Goal: Task Accomplishment & Management: Manage account settings

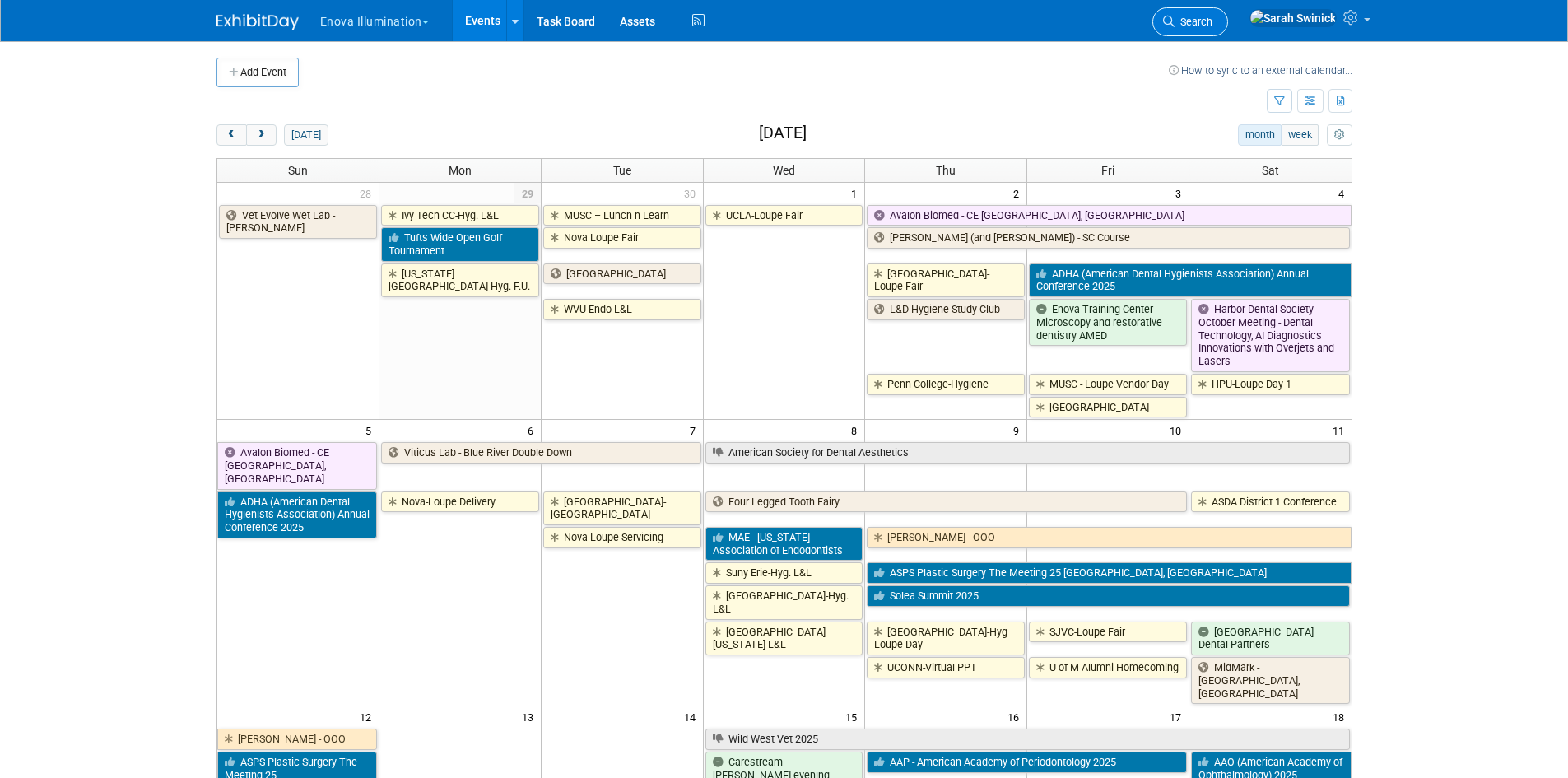
click at [1213, 21] on span "Search" at bounding box center [1193, 22] width 38 height 13
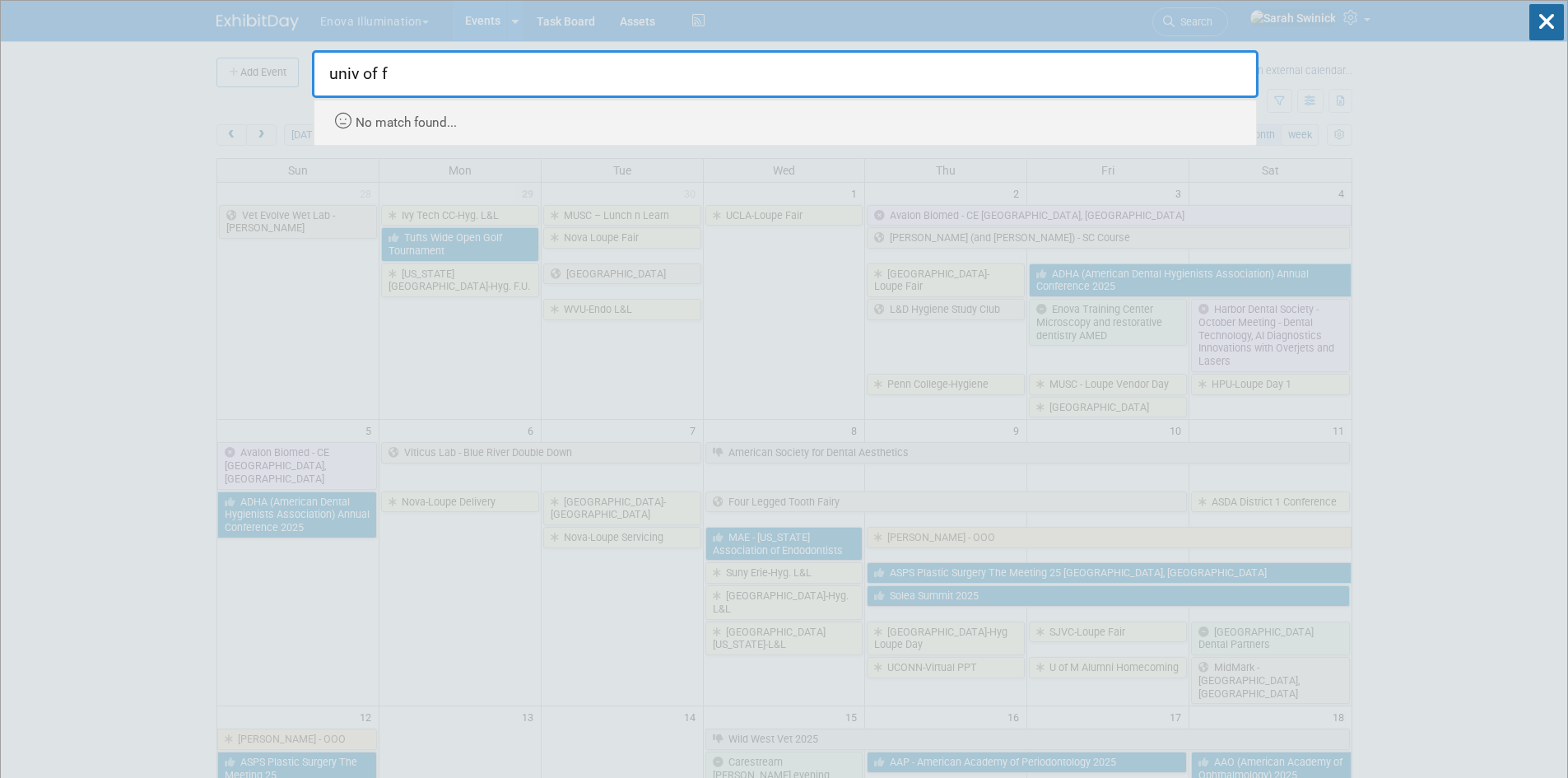
type input "univ of fl"
drag, startPoint x: 456, startPoint y: 57, endPoint x: 310, endPoint y: 69, distance: 146.5
click at [313, 70] on input "univ of fl" at bounding box center [785, 74] width 947 height 48
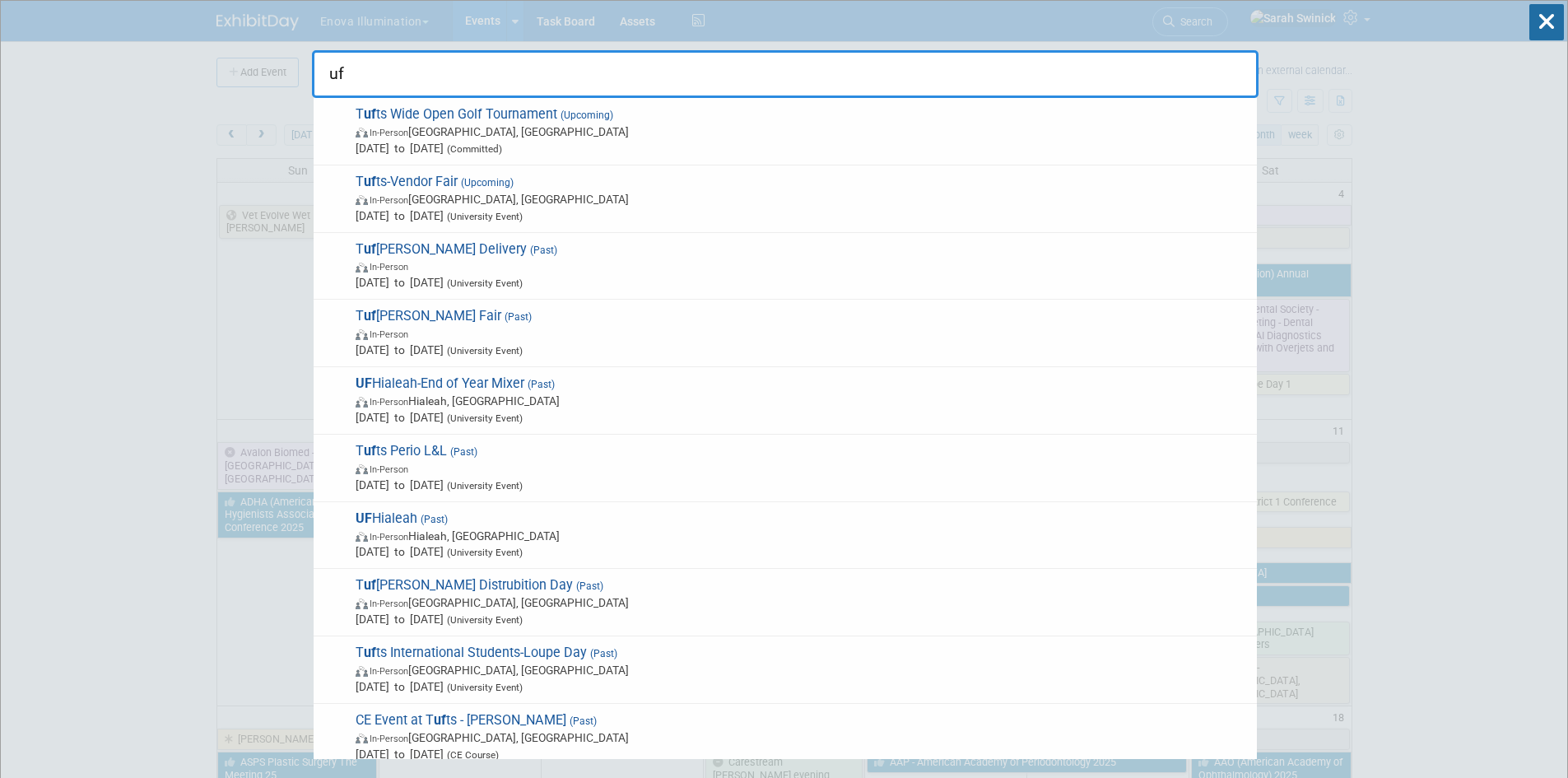
type input "u"
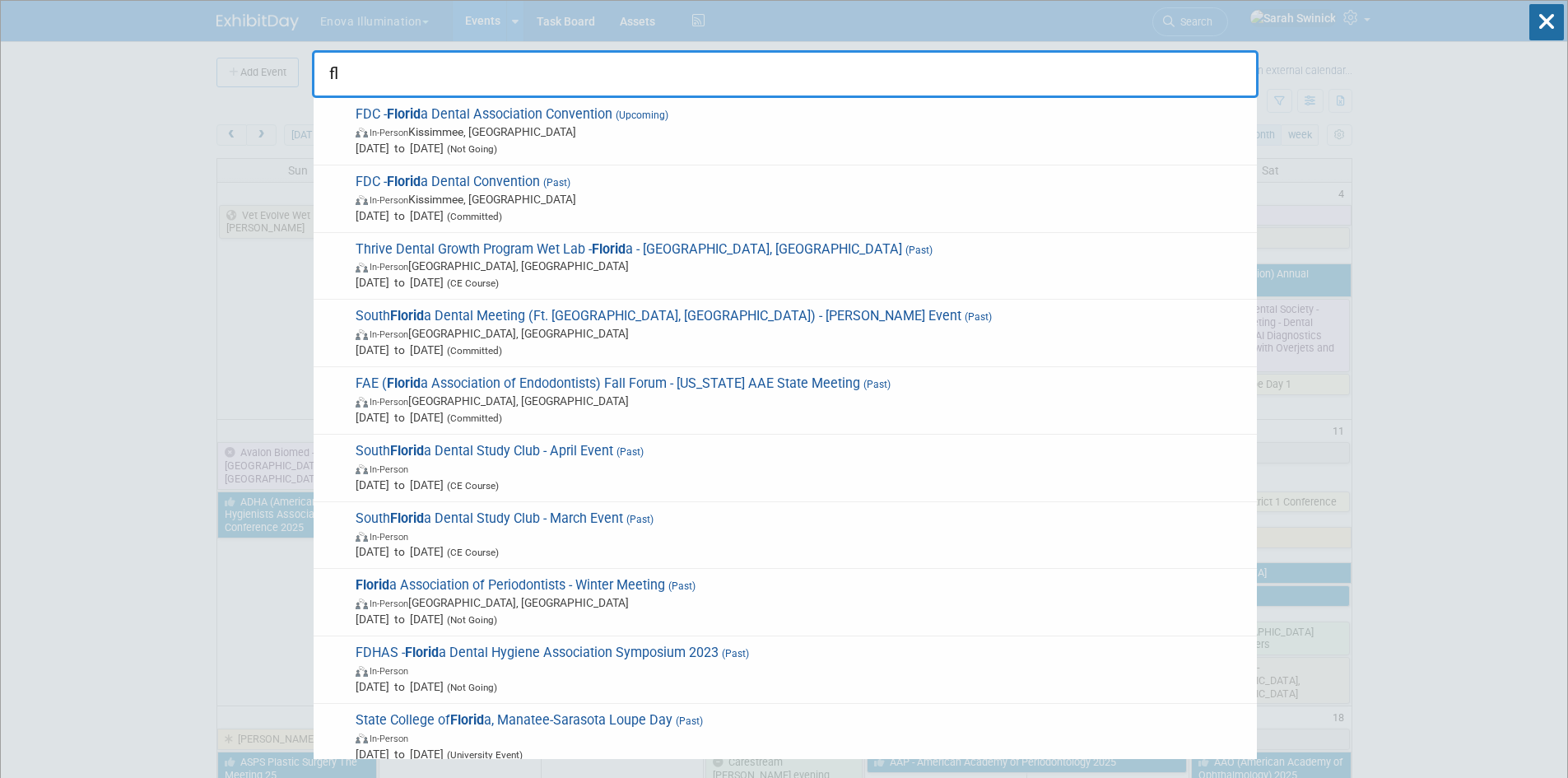
type input "f"
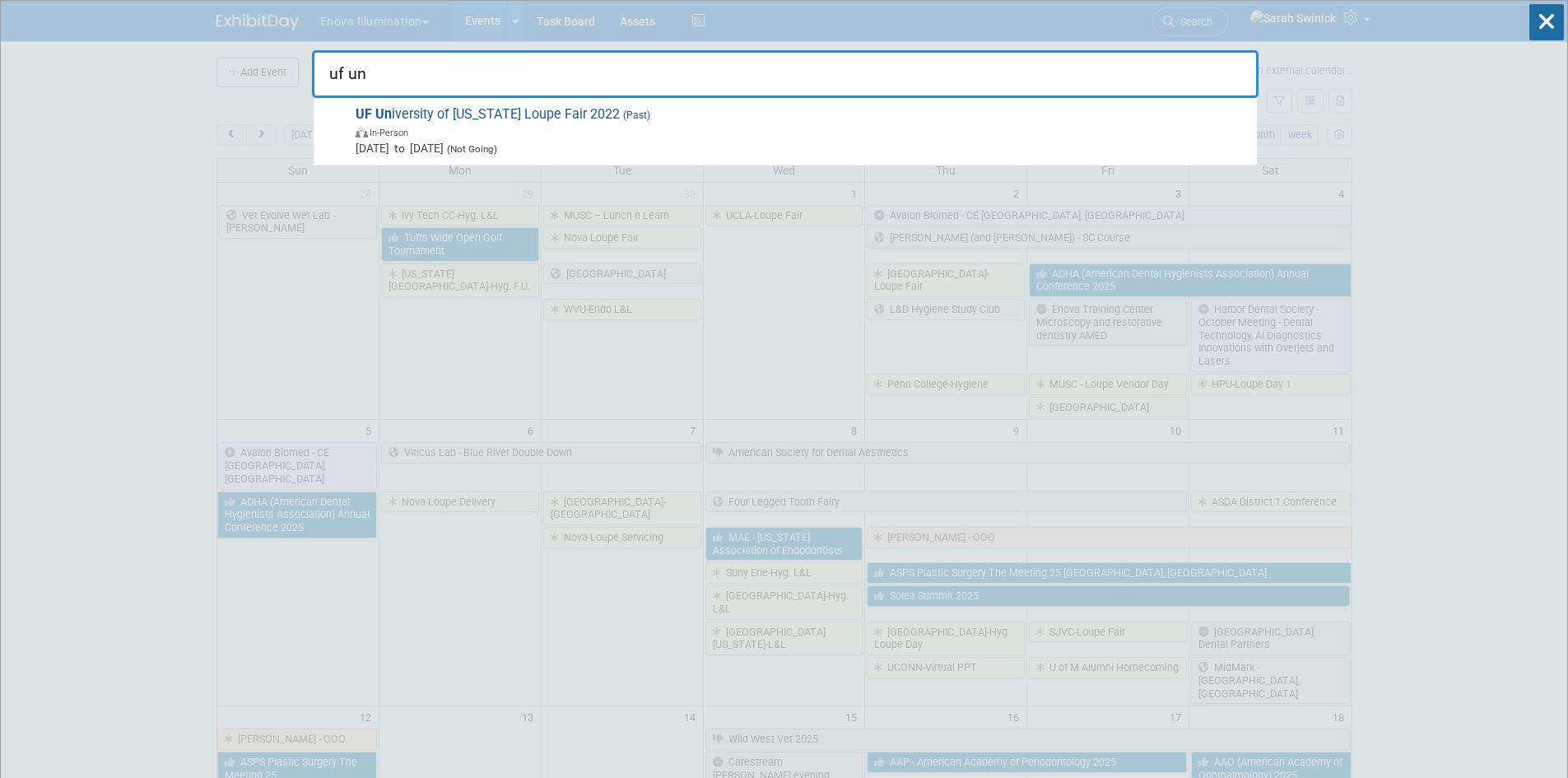
type input "uf uni"
drag, startPoint x: 407, startPoint y: 79, endPoint x: 223, endPoint y: 69, distance: 184.3
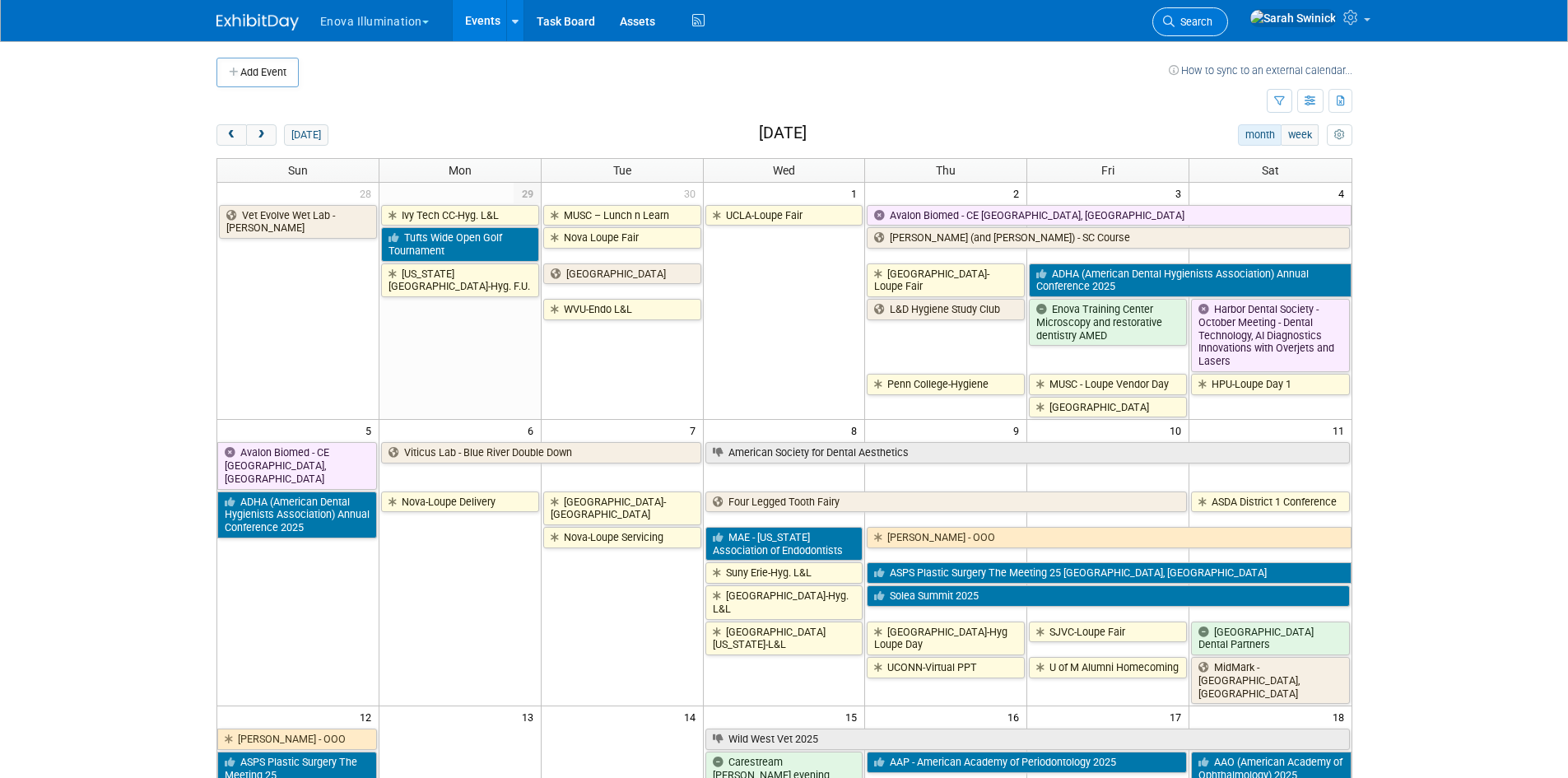
click at [1214, 20] on link "Search" at bounding box center [1189, 22] width 76 height 28
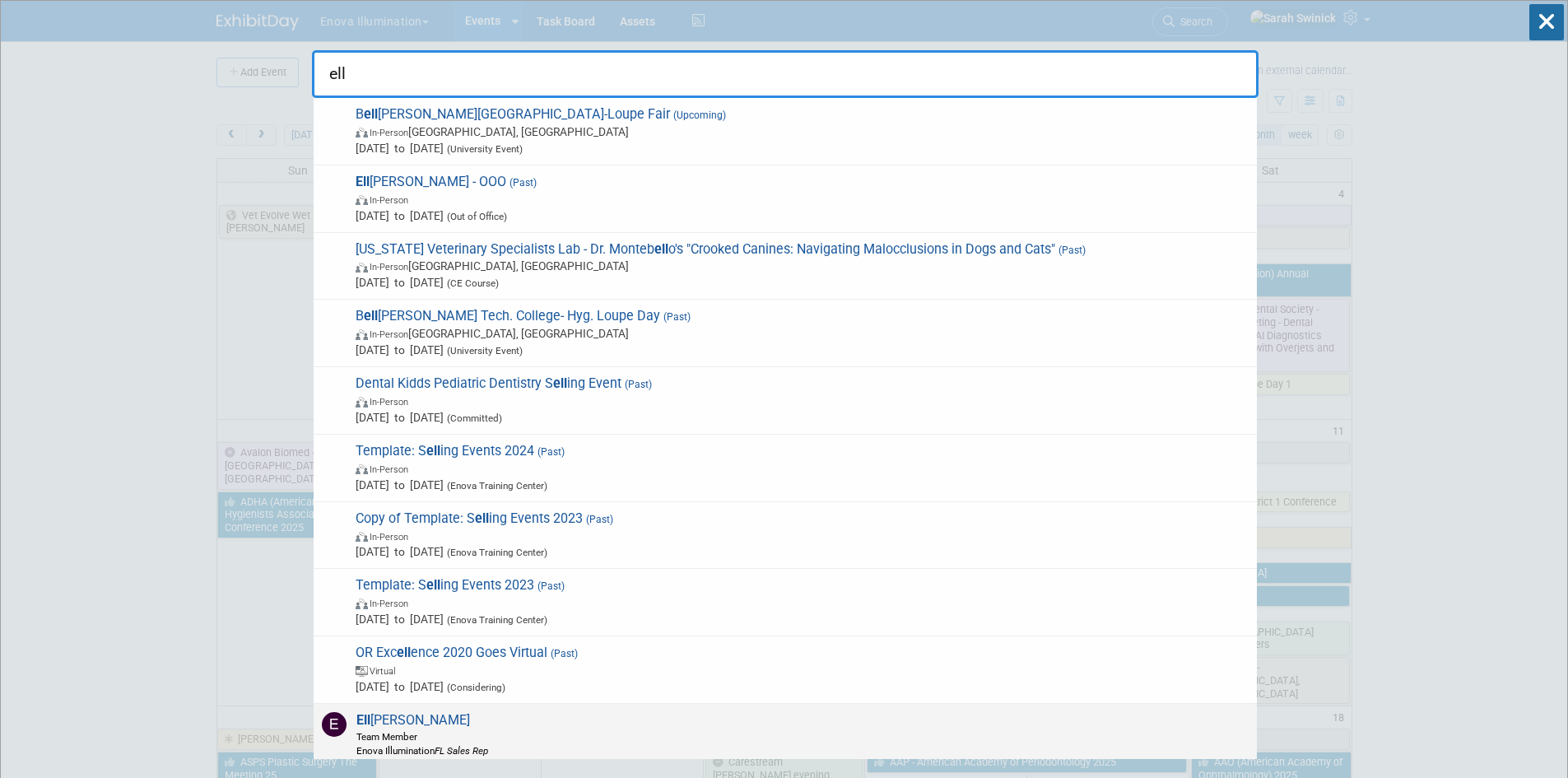
click at [444, 742] on span "Team Member" at bounding box center [422, 736] width 131 height 14
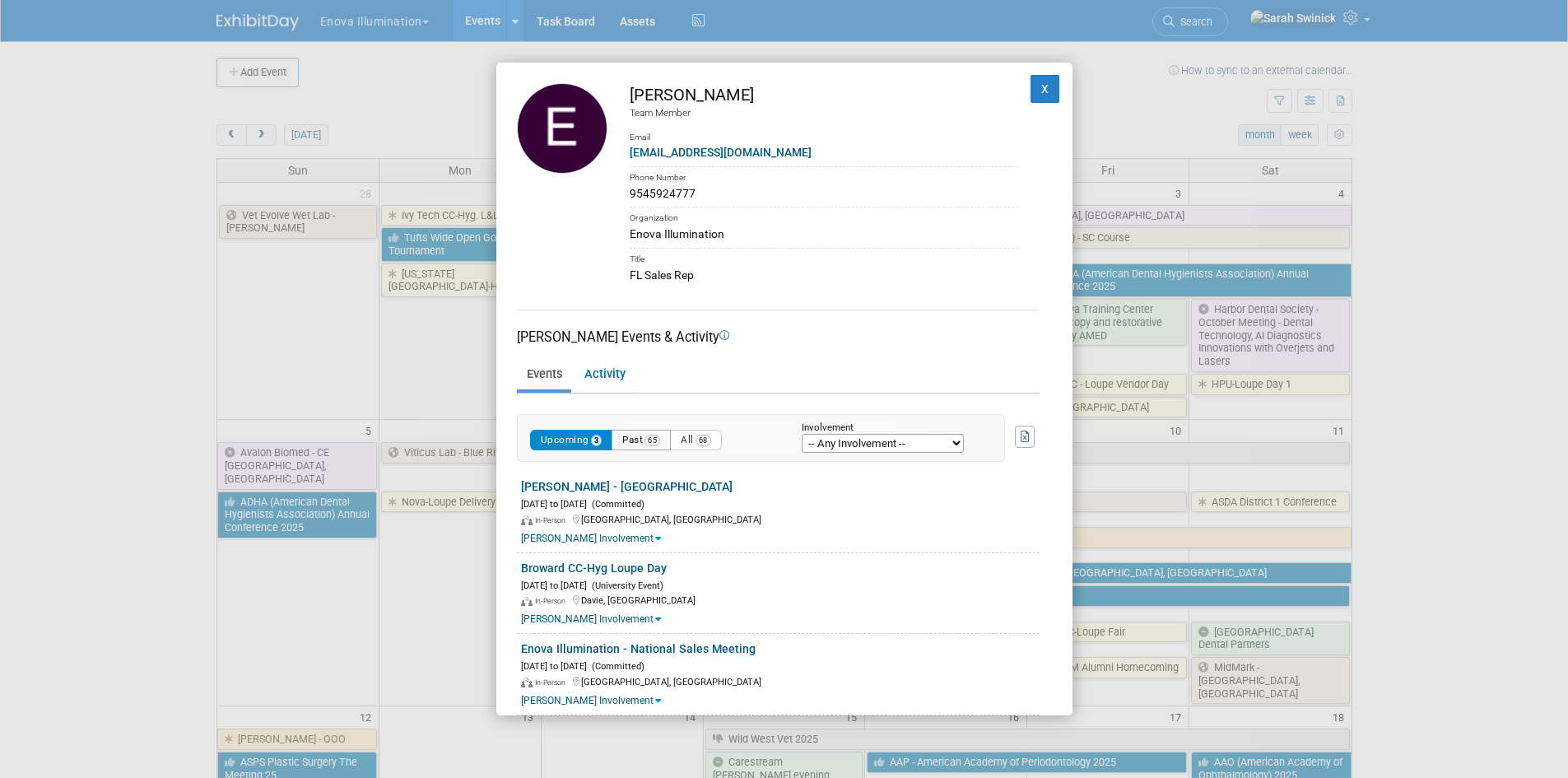
click at [643, 445] on button "Past 65" at bounding box center [641, 440] width 59 height 21
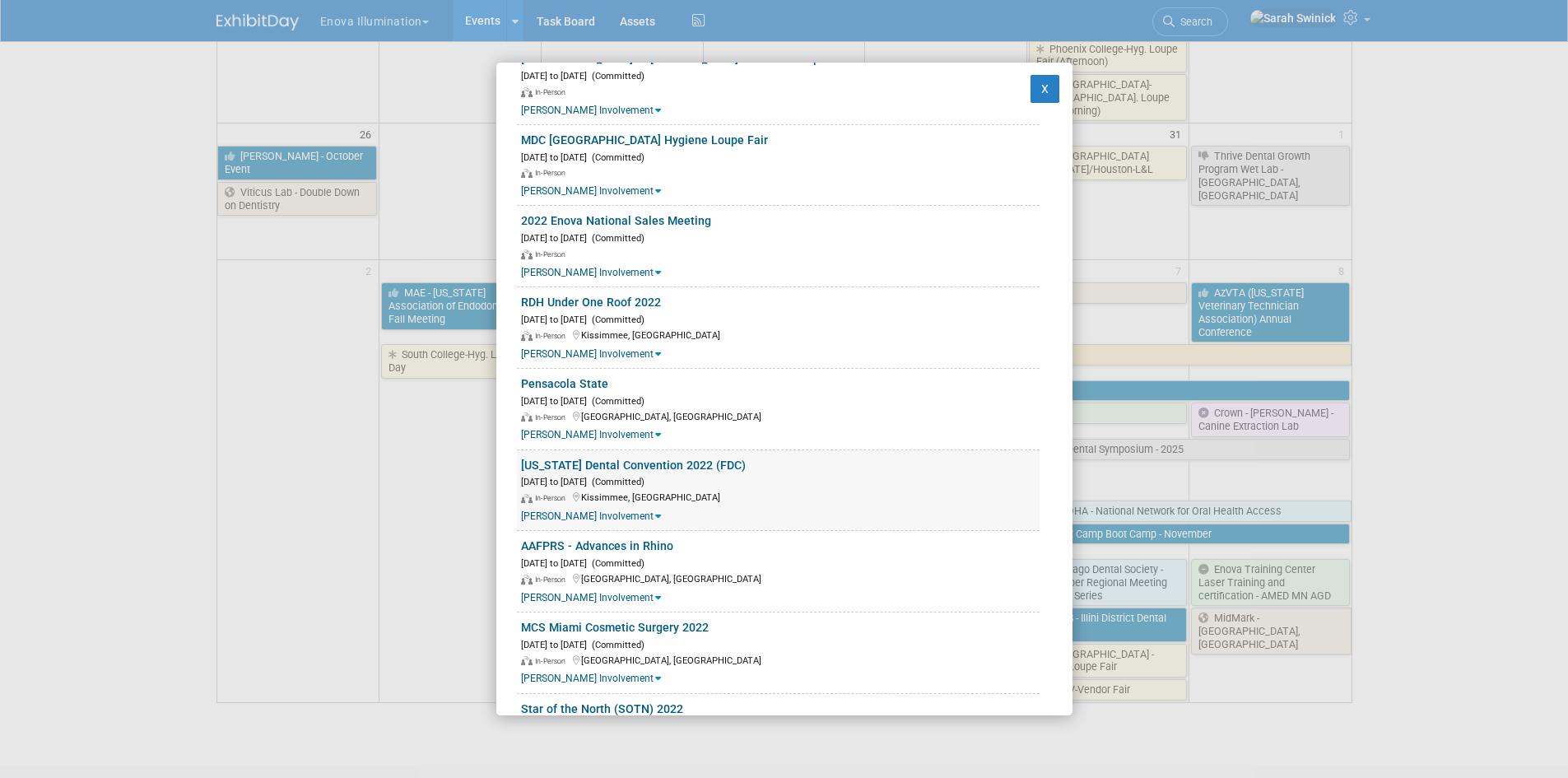
scroll to position [5048, 0]
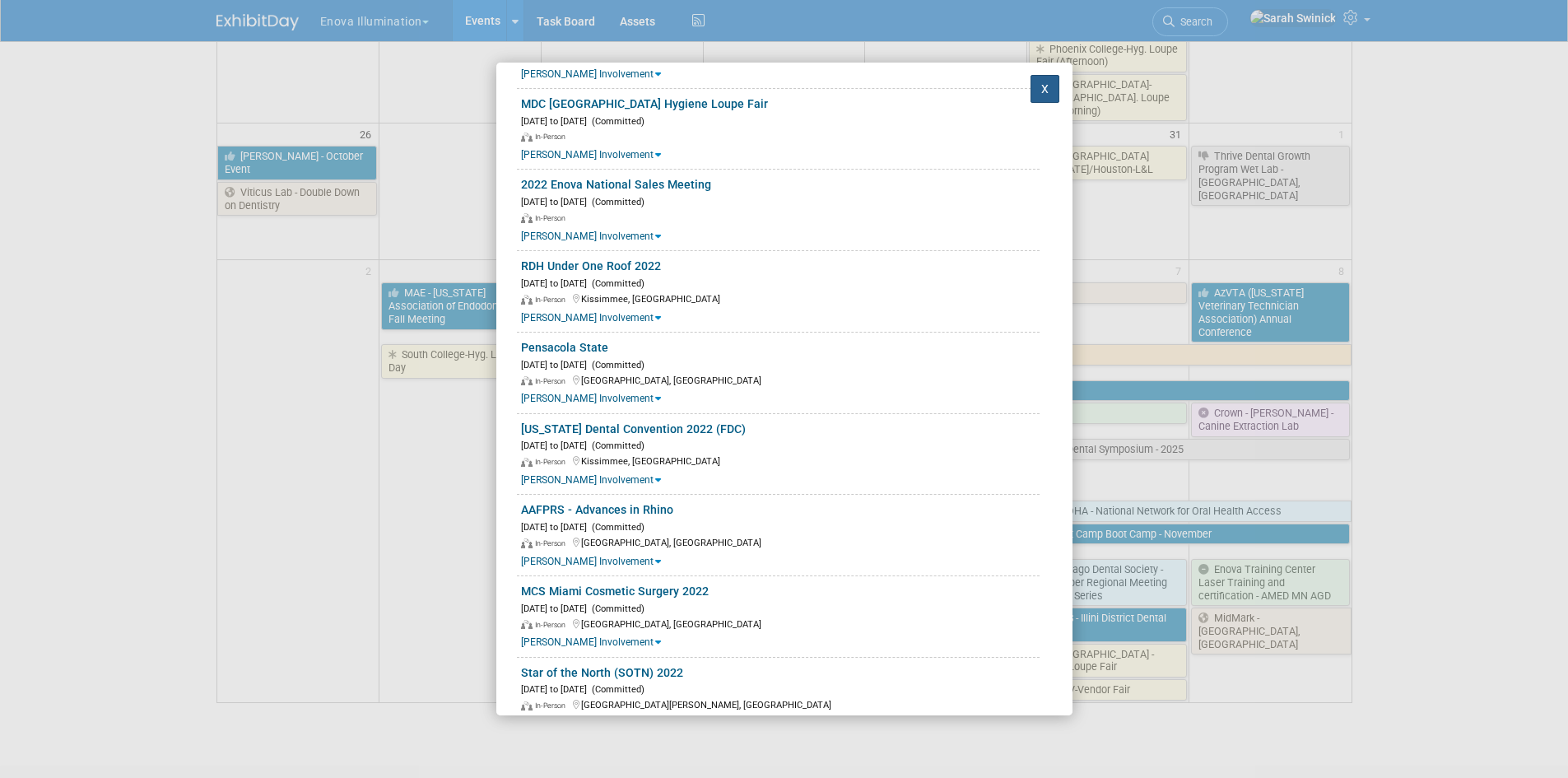
click at [1030, 89] on button "X" at bounding box center [1045, 88] width 29 height 28
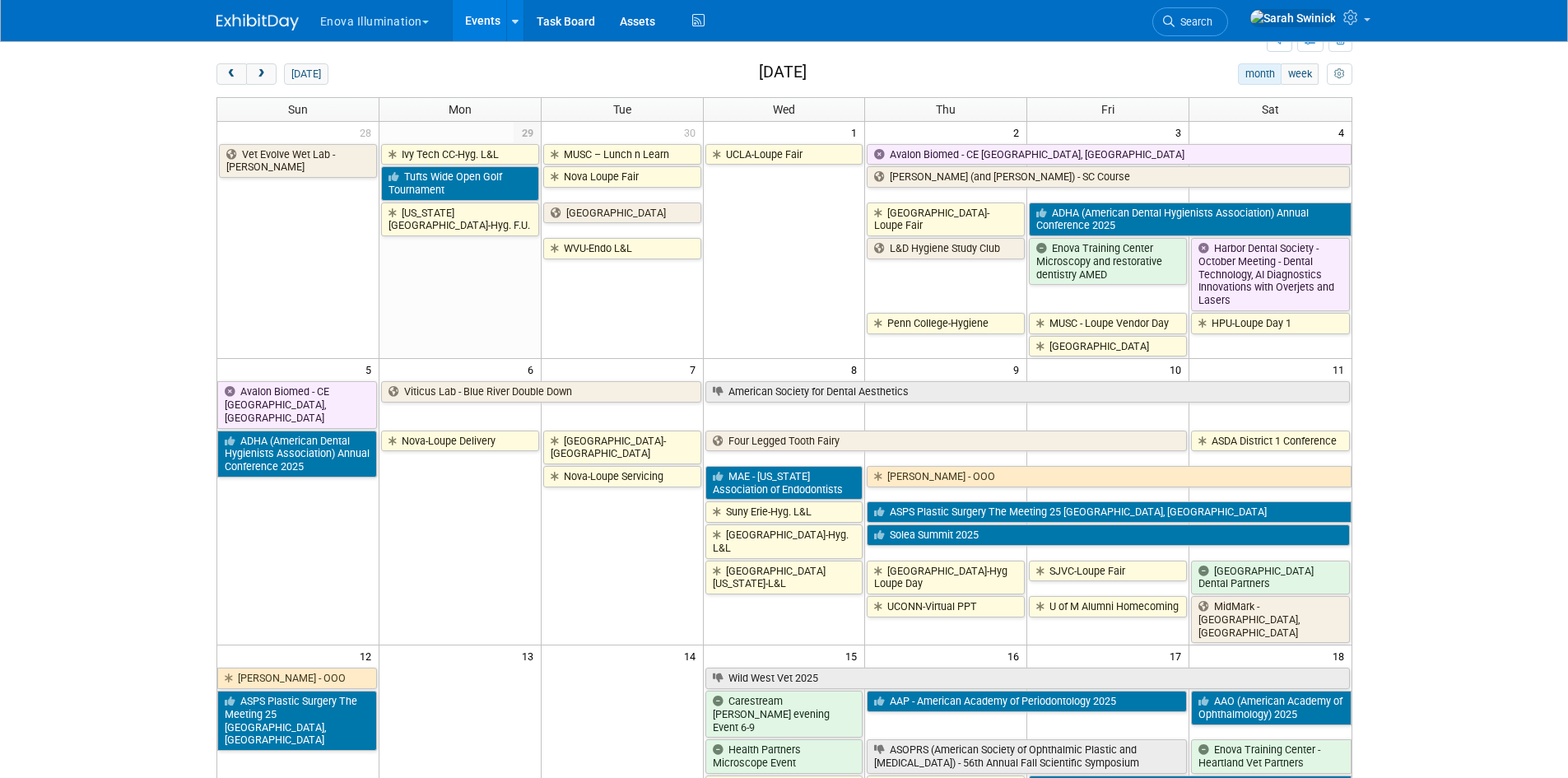
scroll to position [0, 0]
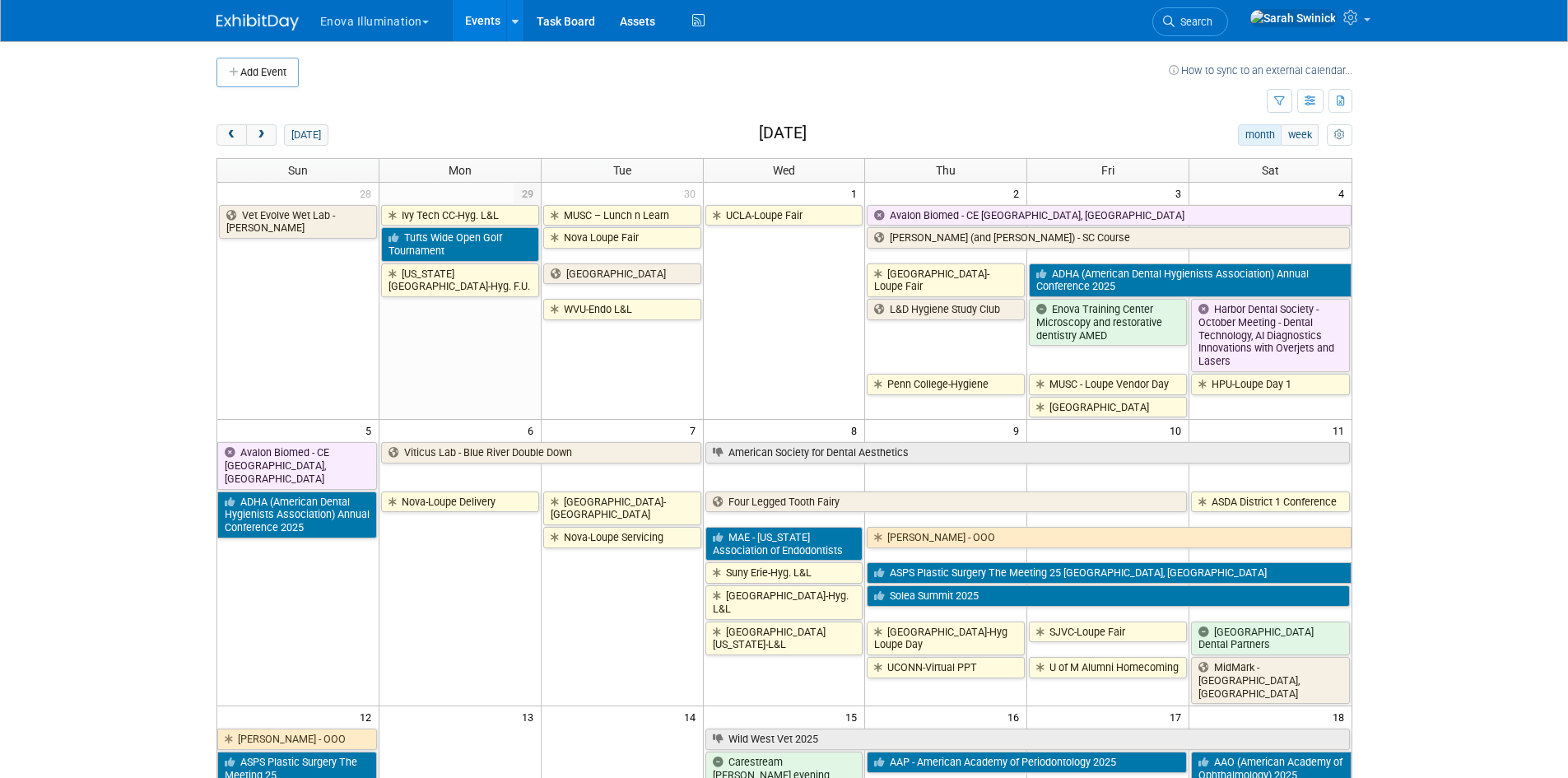
click at [1228, 37] on li "Search" at bounding box center [1189, 20] width 76 height 40
click at [1218, 23] on link "Search" at bounding box center [1189, 22] width 76 height 28
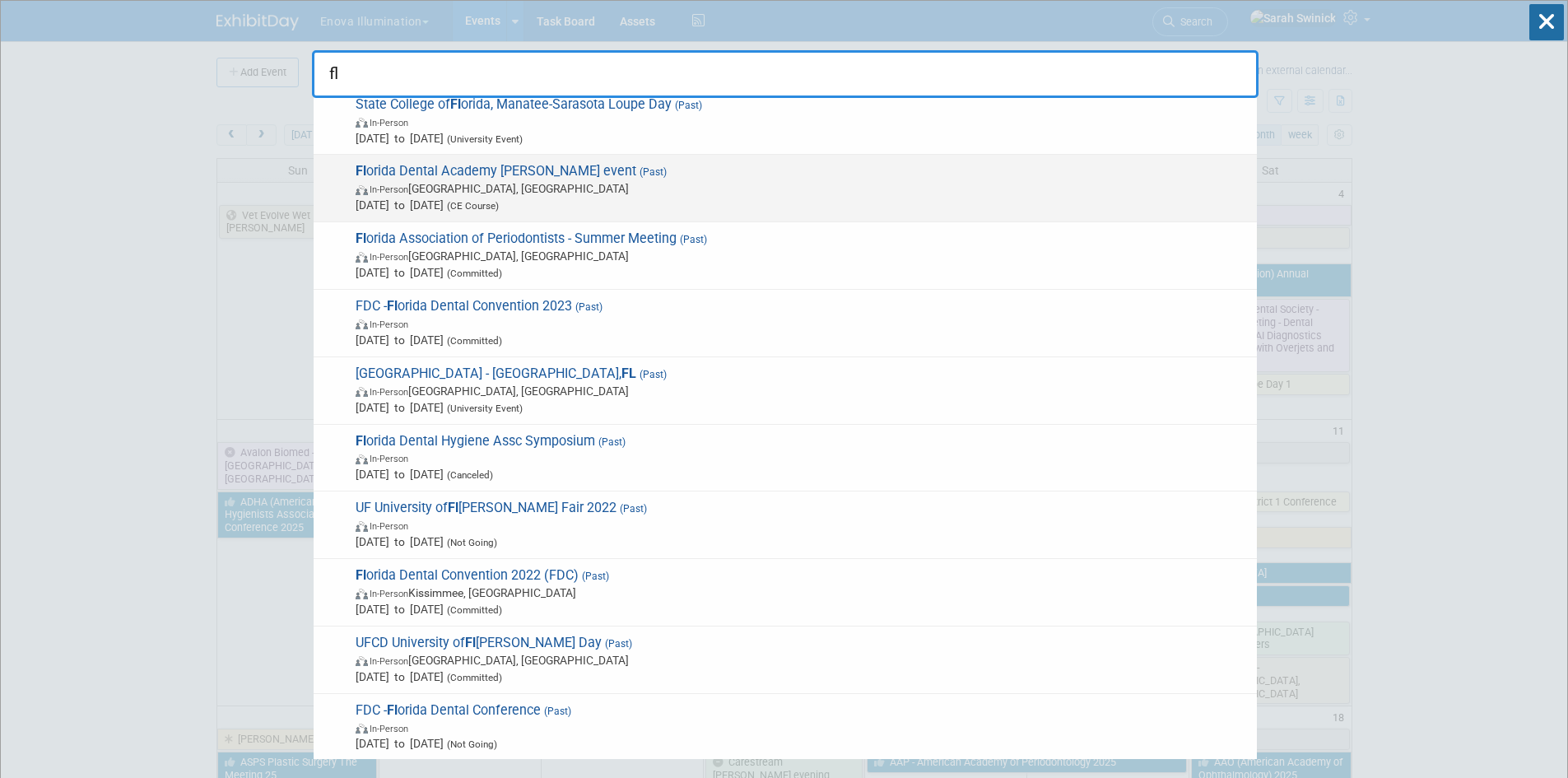
scroll to position [954, 0]
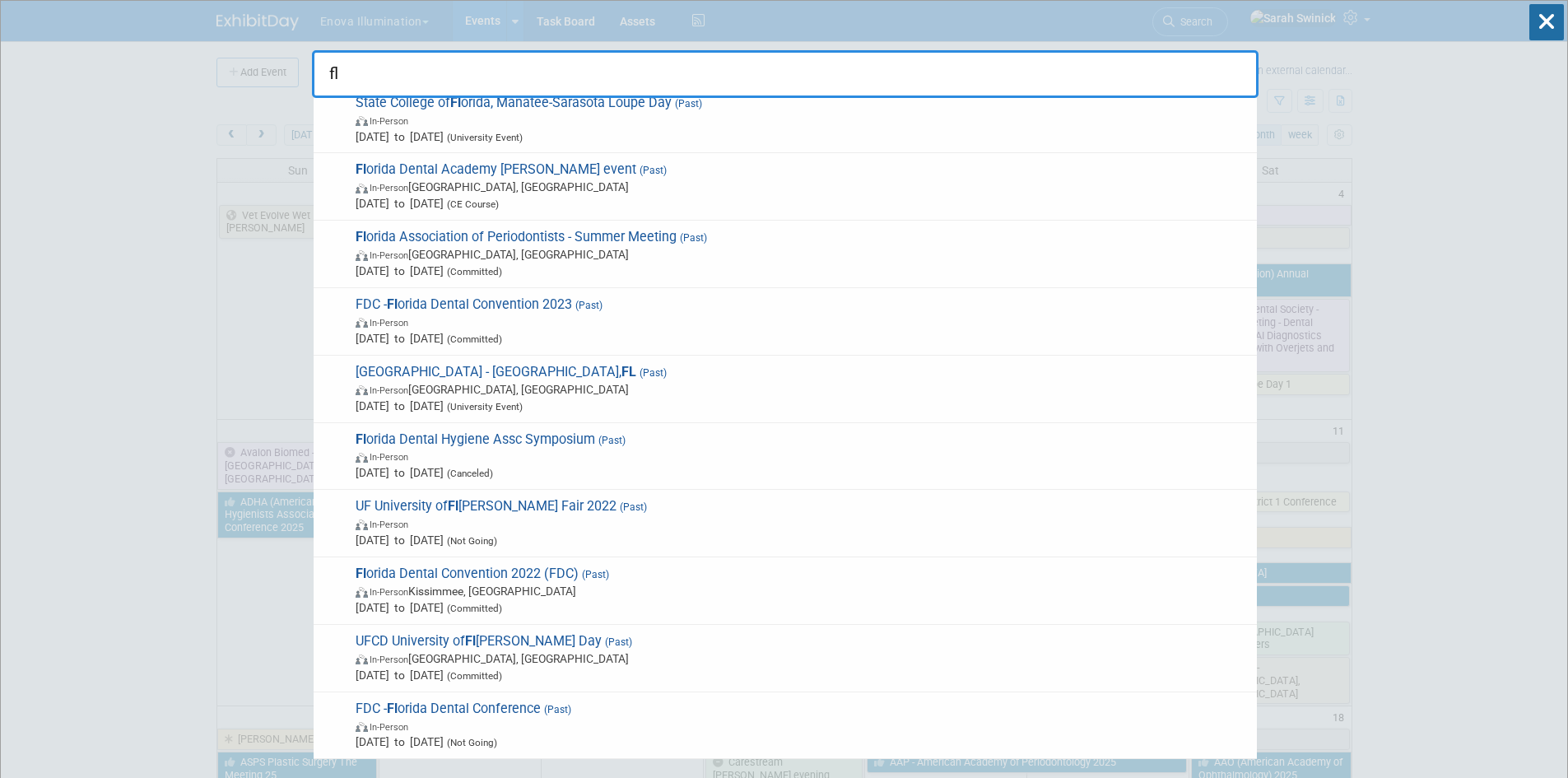
type input "fl"
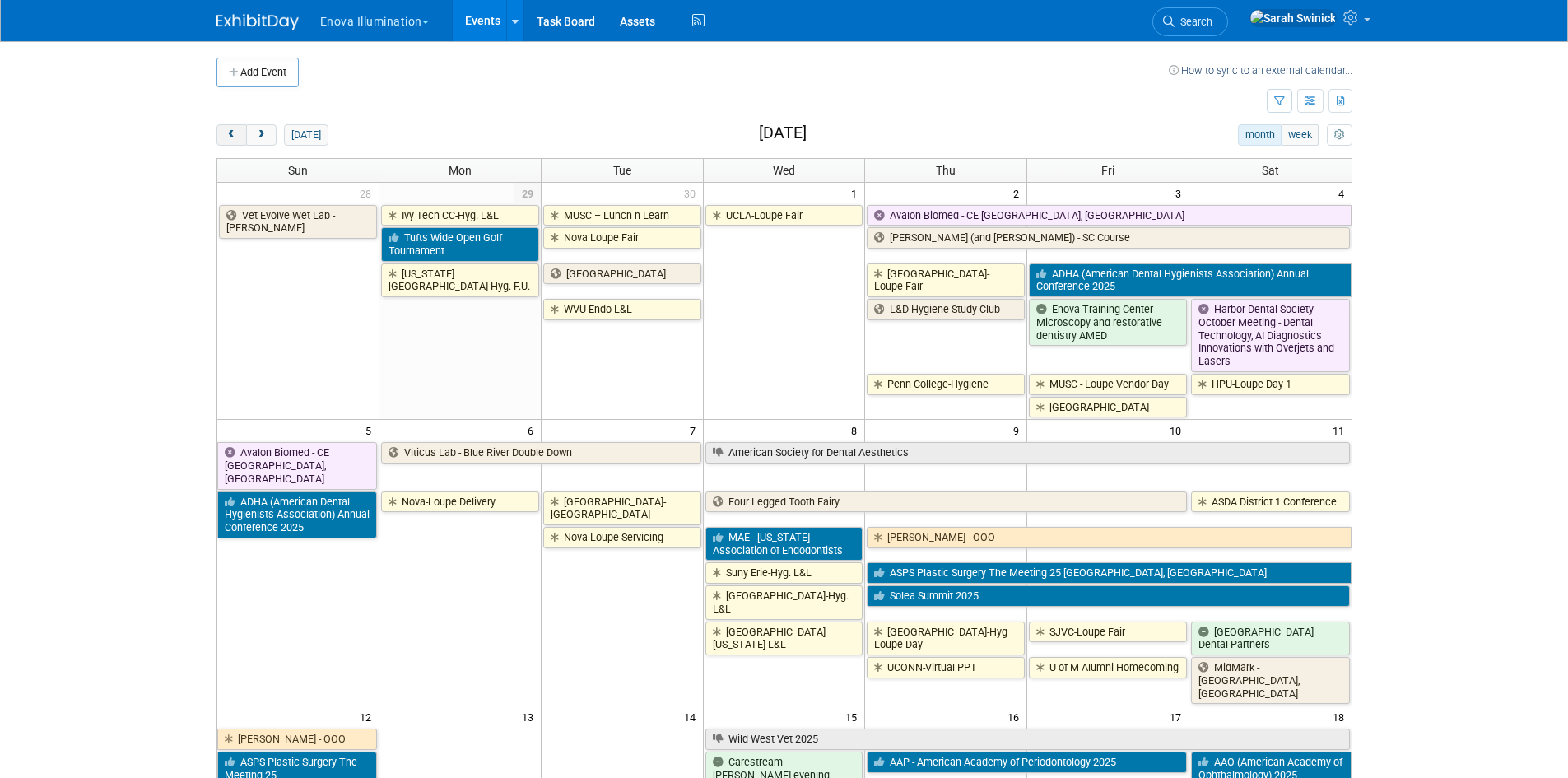
click at [217, 135] on button "prev" at bounding box center [232, 135] width 30 height 22
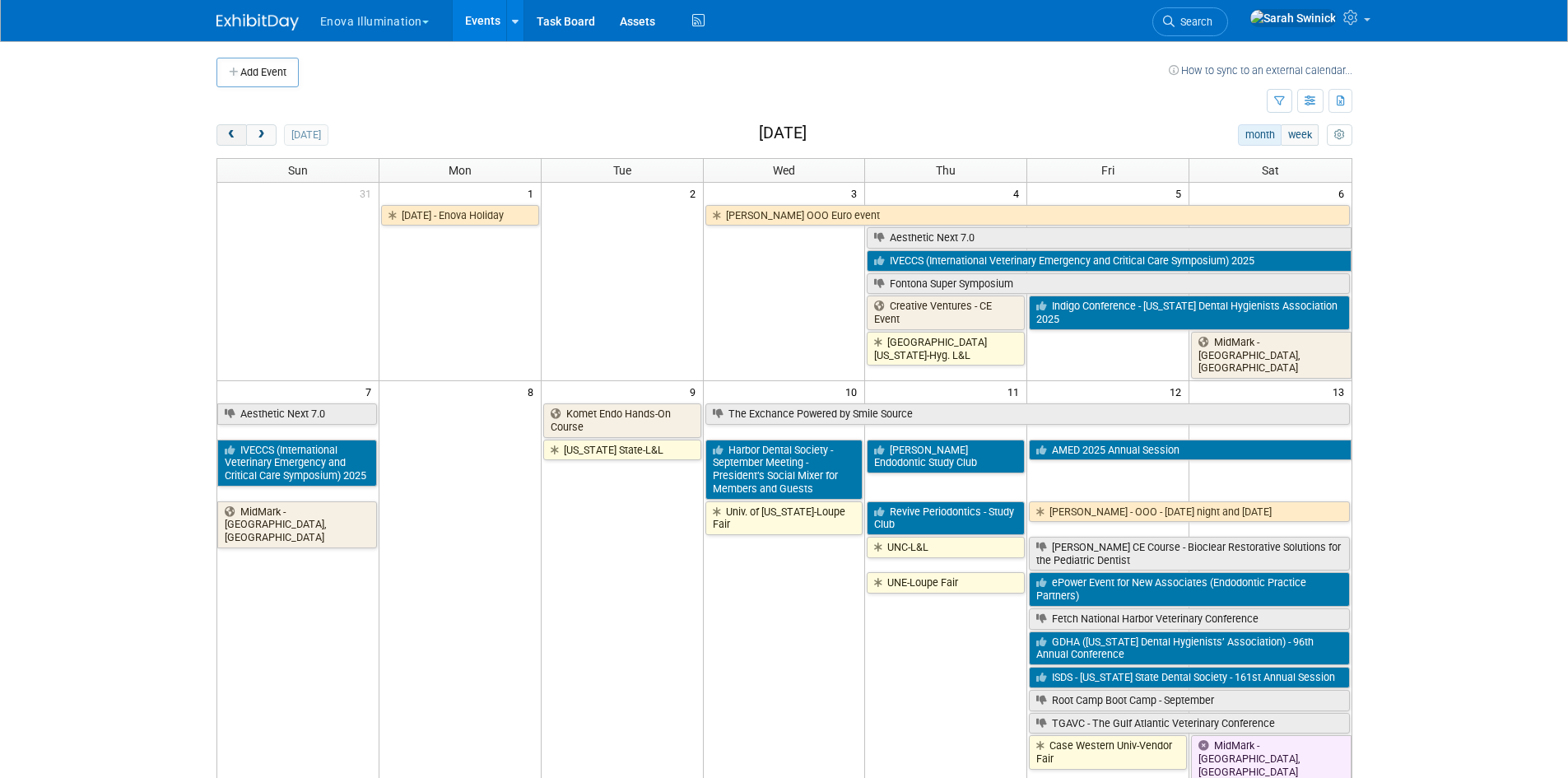
click at [217, 135] on button "prev" at bounding box center [232, 135] width 30 height 22
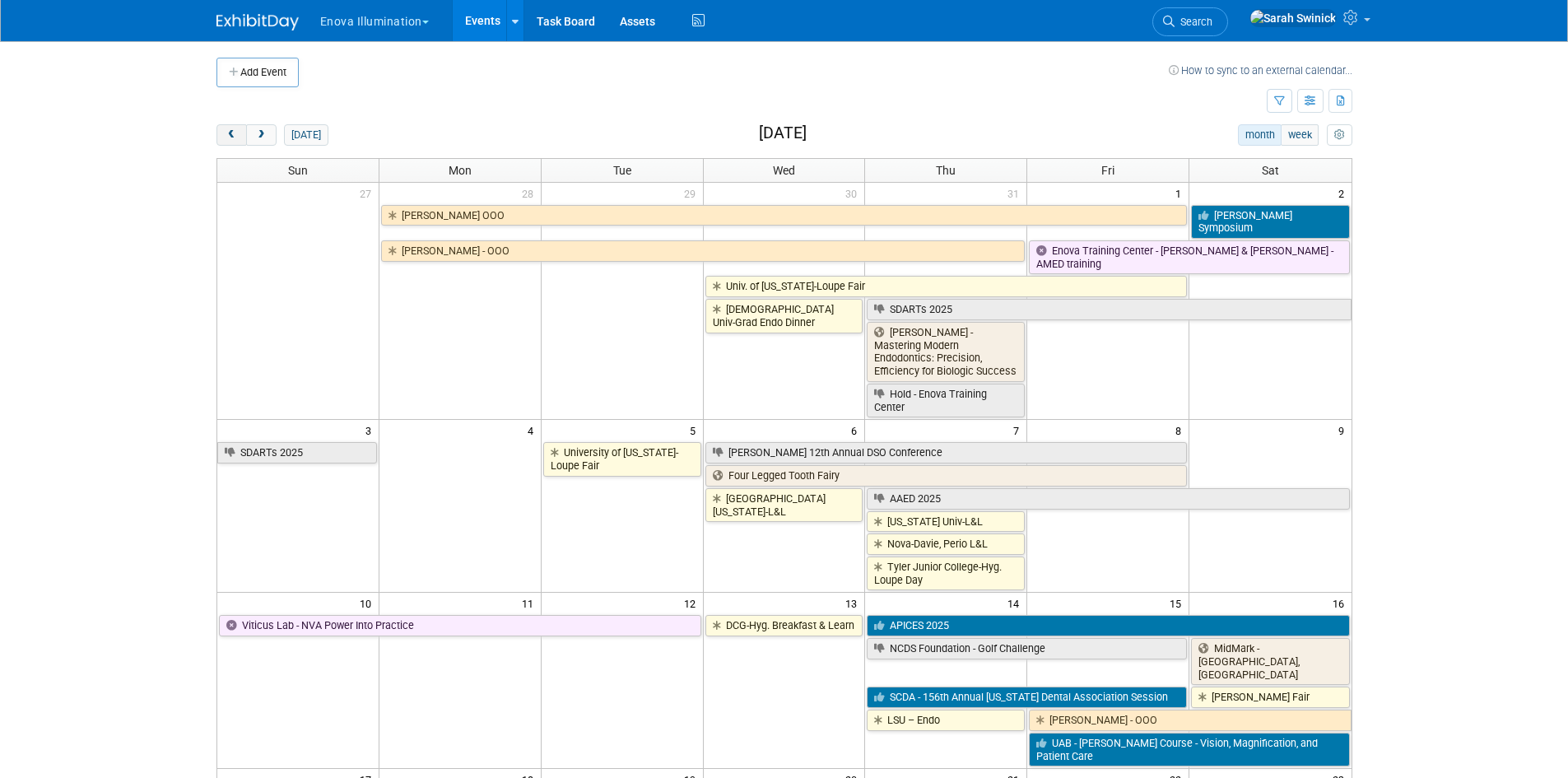
click at [217, 134] on button "prev" at bounding box center [232, 135] width 30 height 22
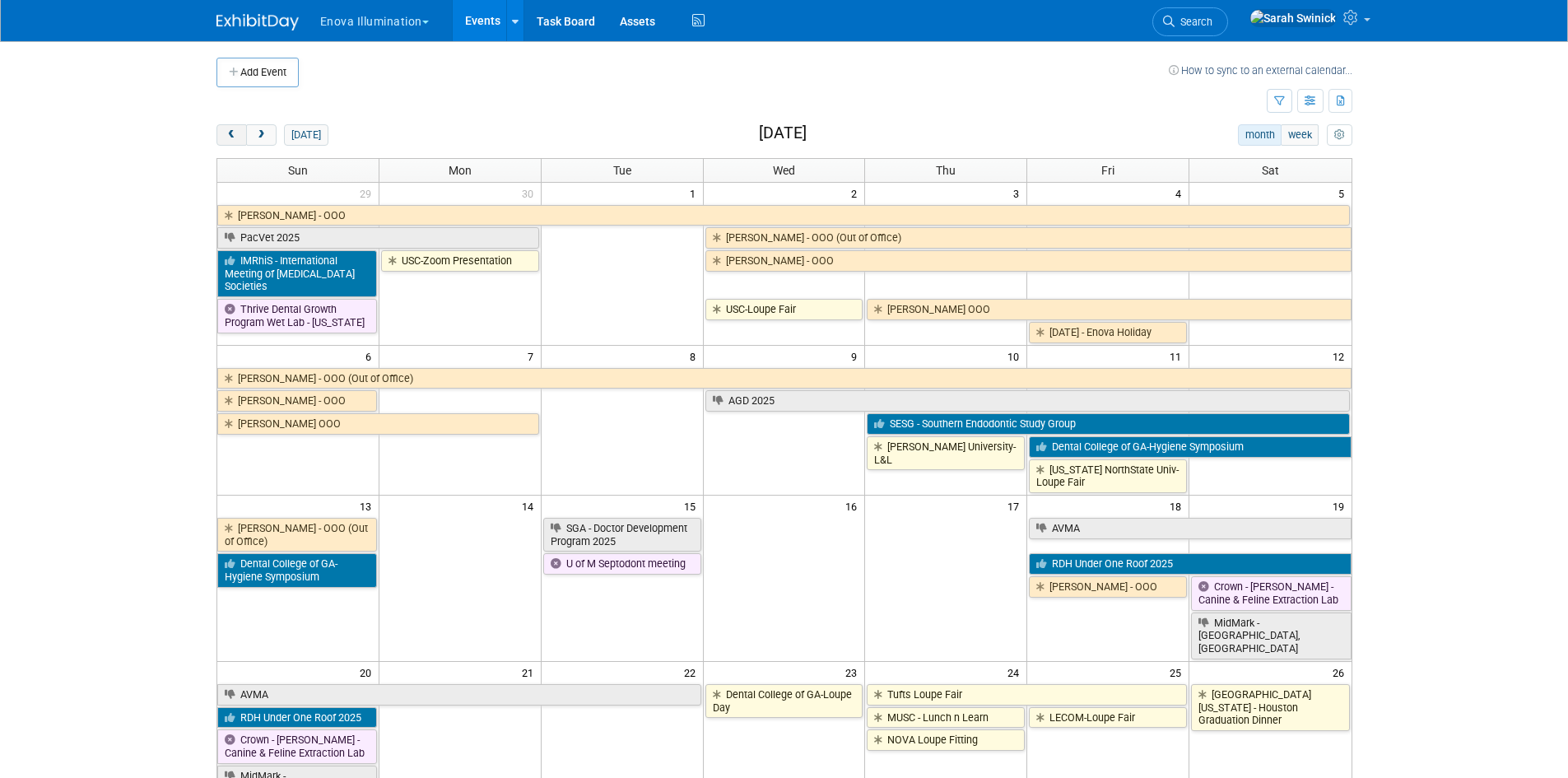
click at [217, 134] on button "prev" at bounding box center [232, 135] width 30 height 22
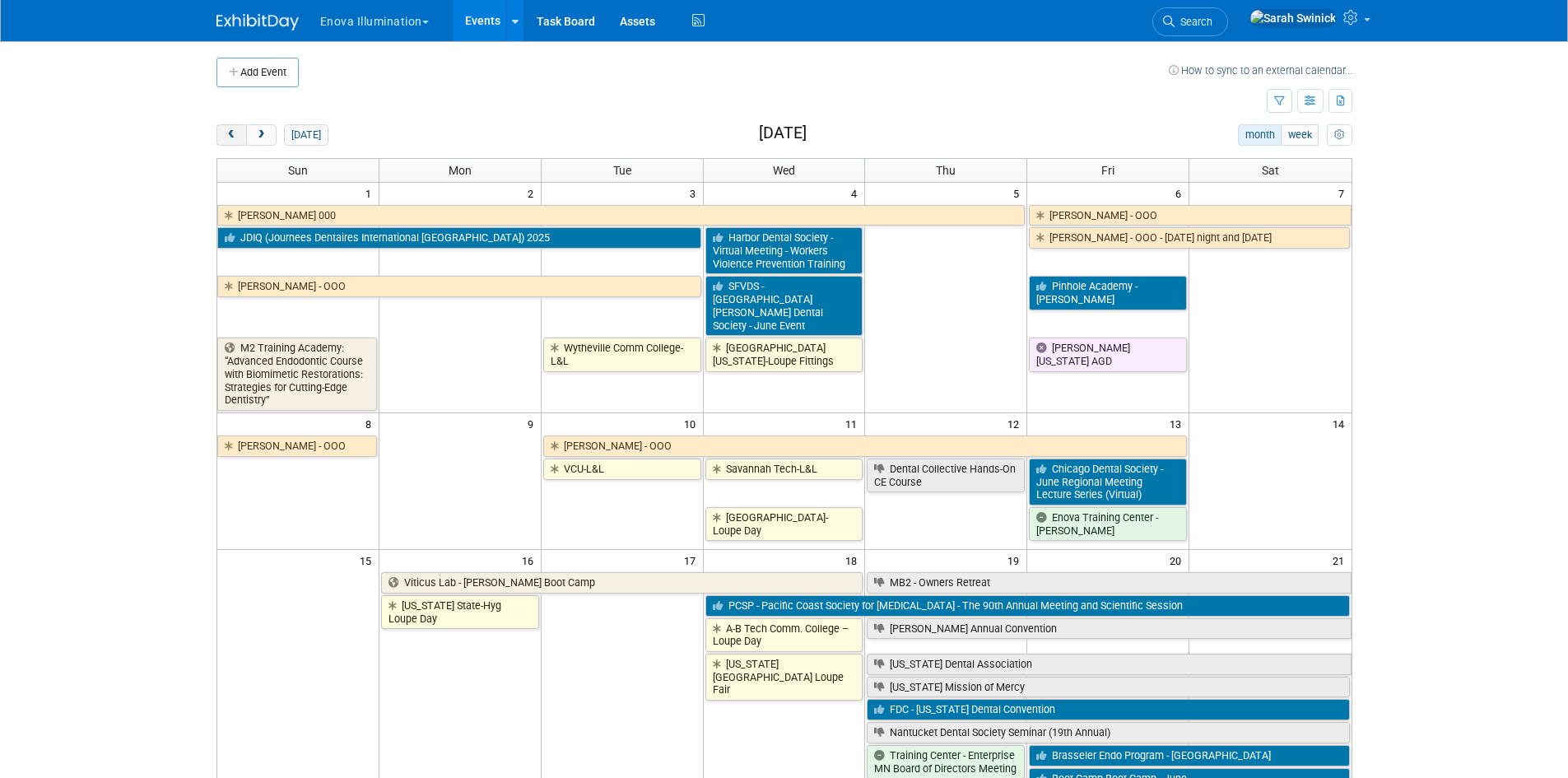
click at [217, 134] on button "prev" at bounding box center [232, 135] width 30 height 22
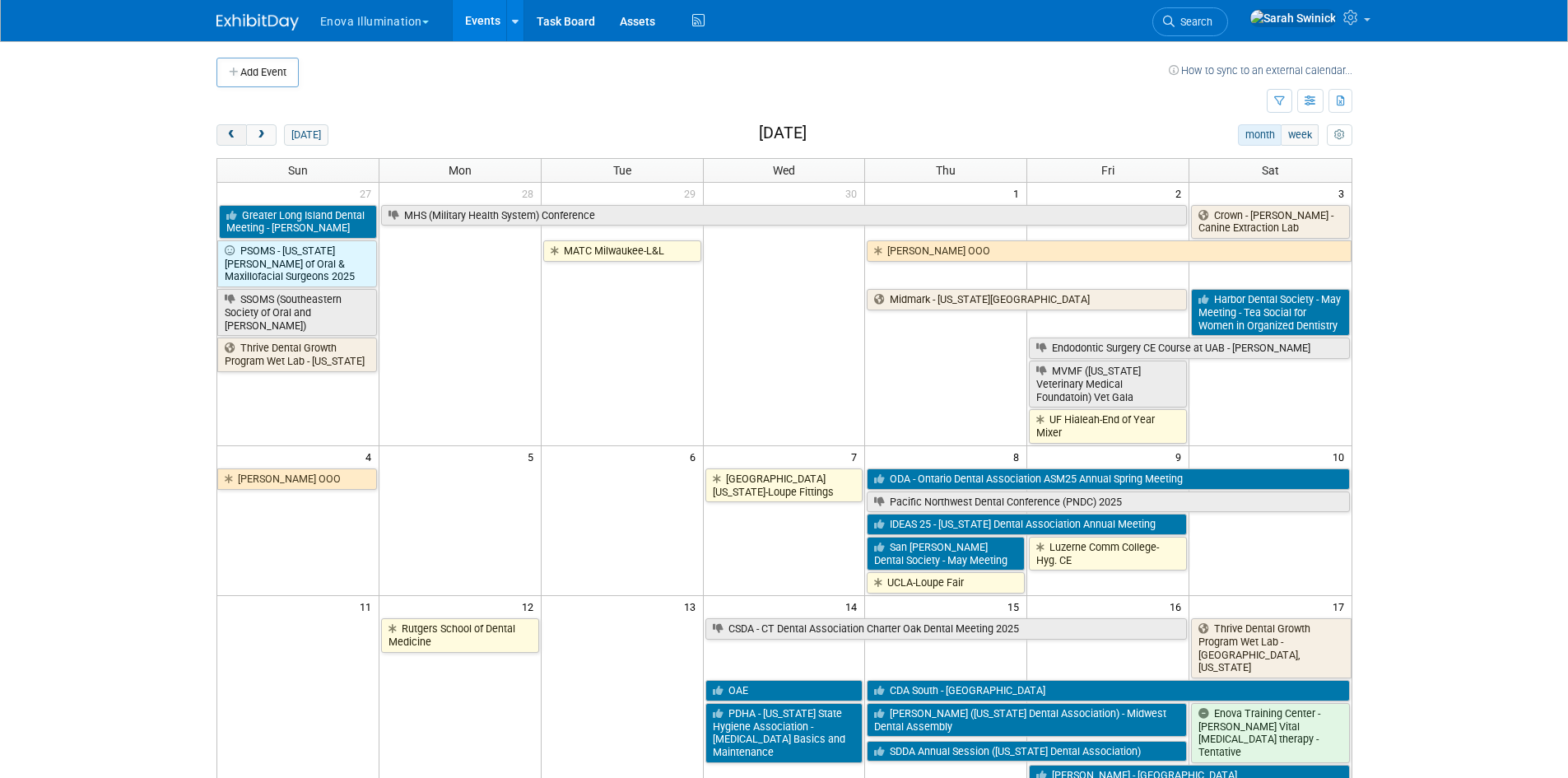
click at [217, 134] on button "prev" at bounding box center [232, 135] width 30 height 22
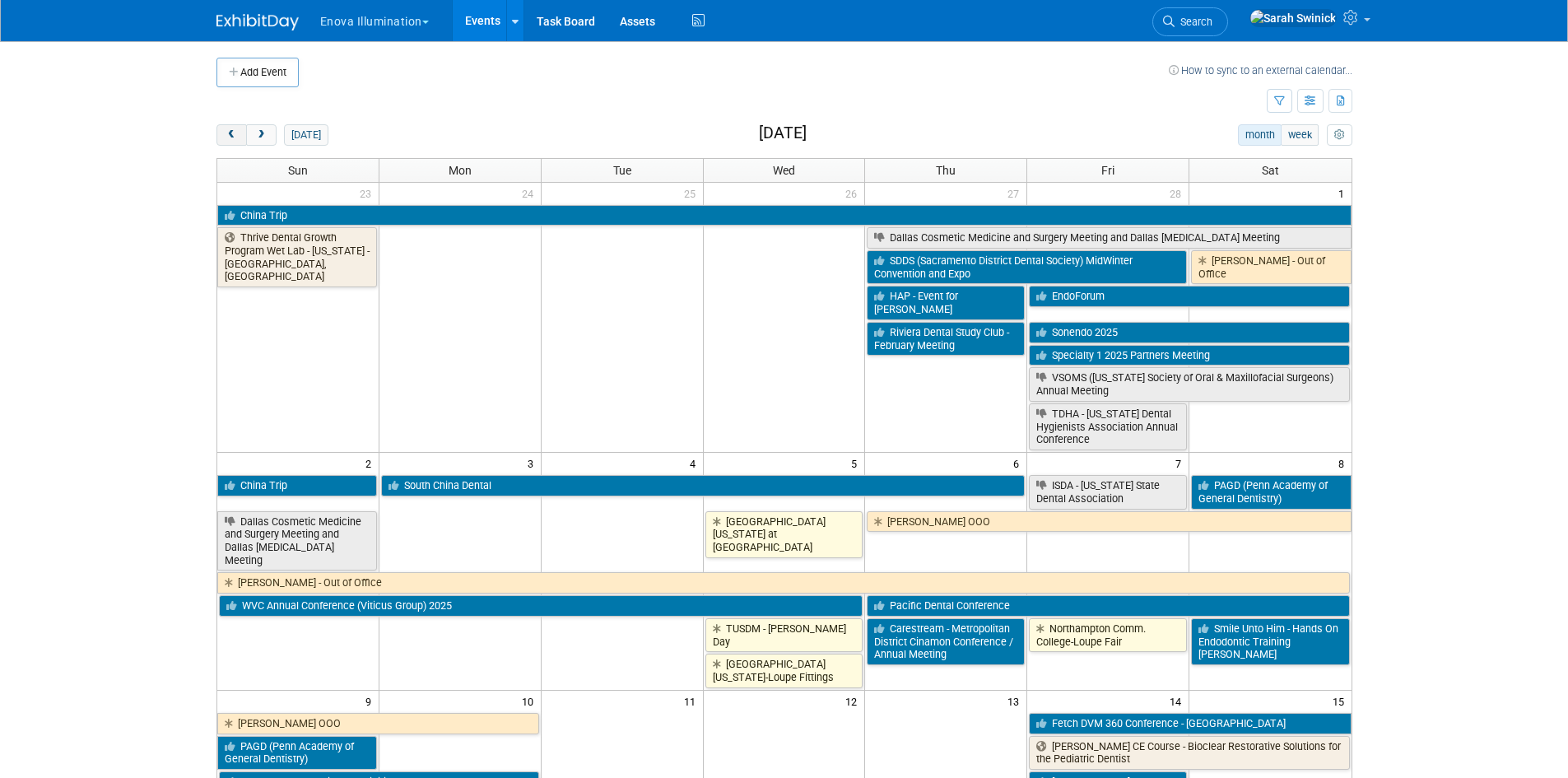
click at [217, 134] on button "prev" at bounding box center [232, 135] width 30 height 22
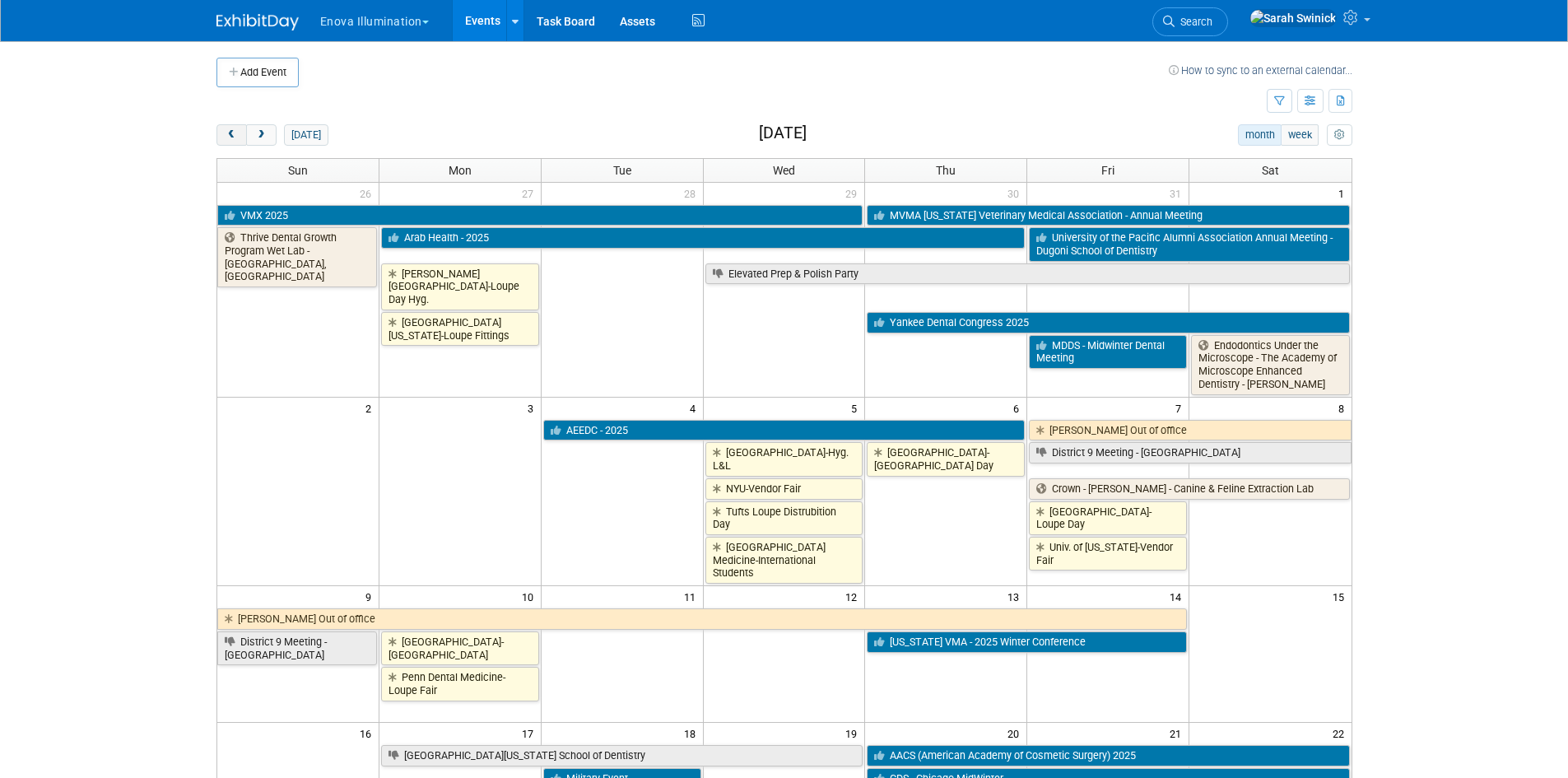
click at [217, 134] on button "prev" at bounding box center [232, 135] width 30 height 22
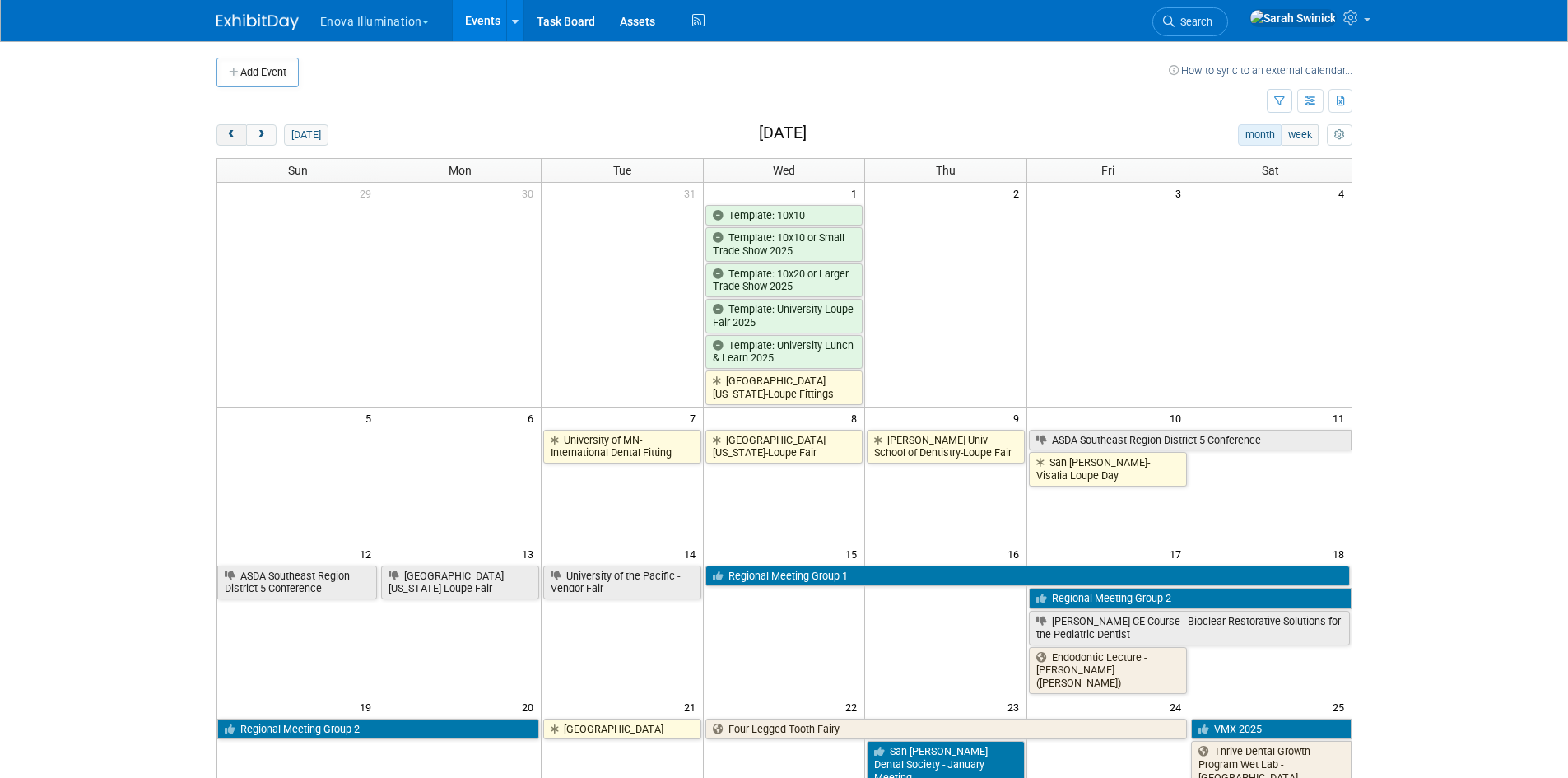
click at [217, 134] on button "prev" at bounding box center [232, 135] width 30 height 22
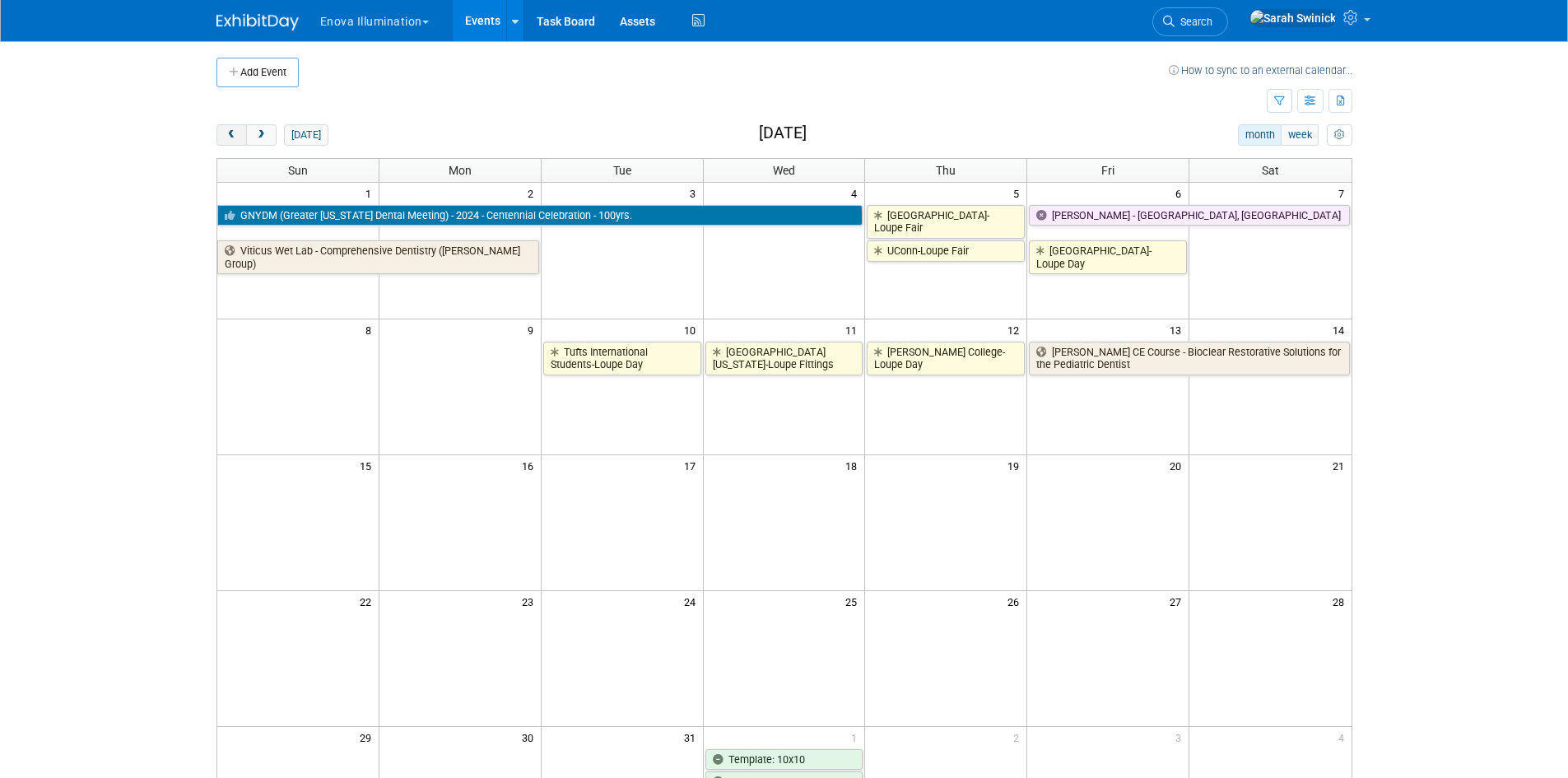
click at [217, 134] on button "prev" at bounding box center [232, 135] width 30 height 22
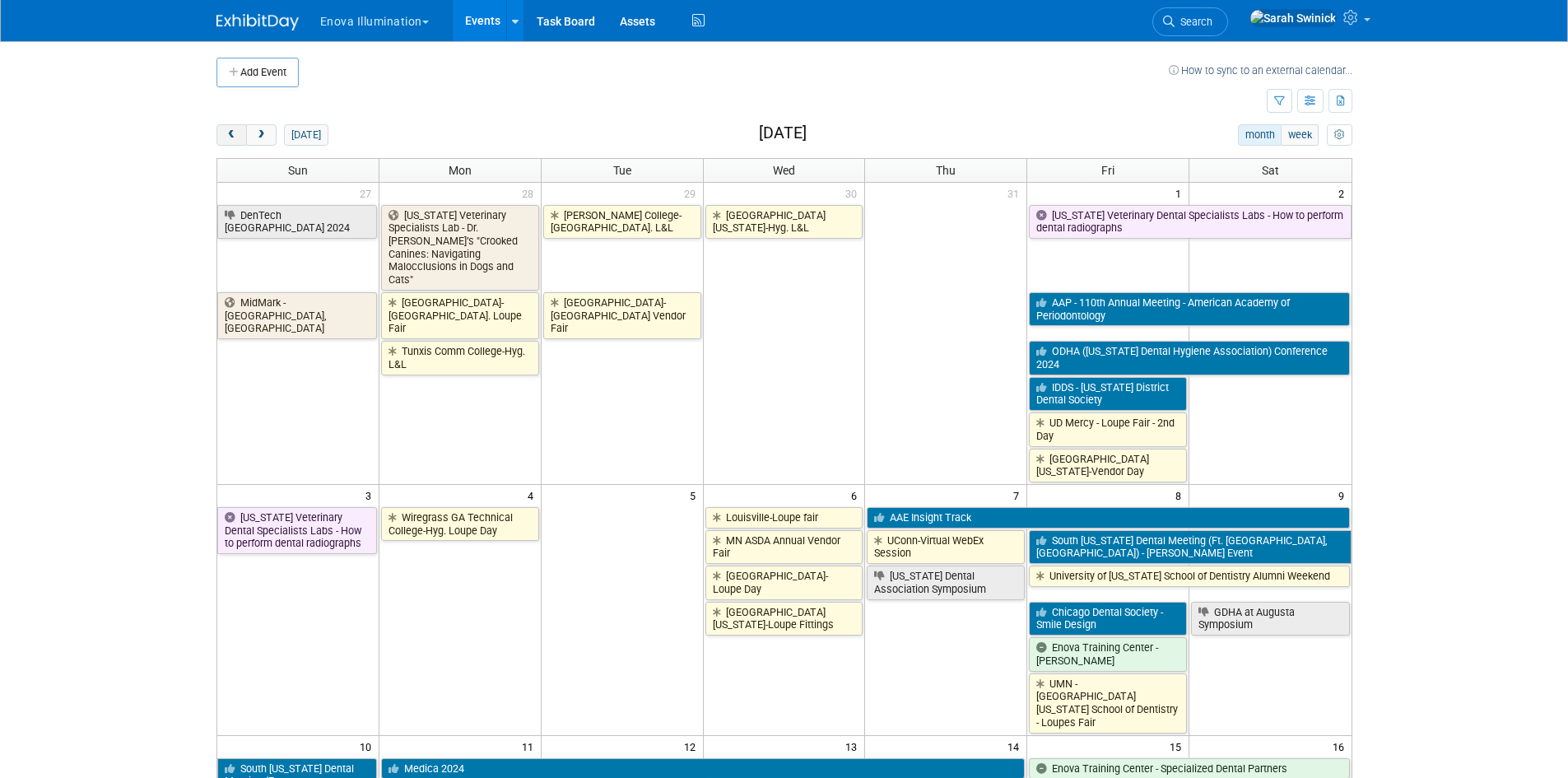
click at [217, 134] on button "prev" at bounding box center [232, 135] width 30 height 22
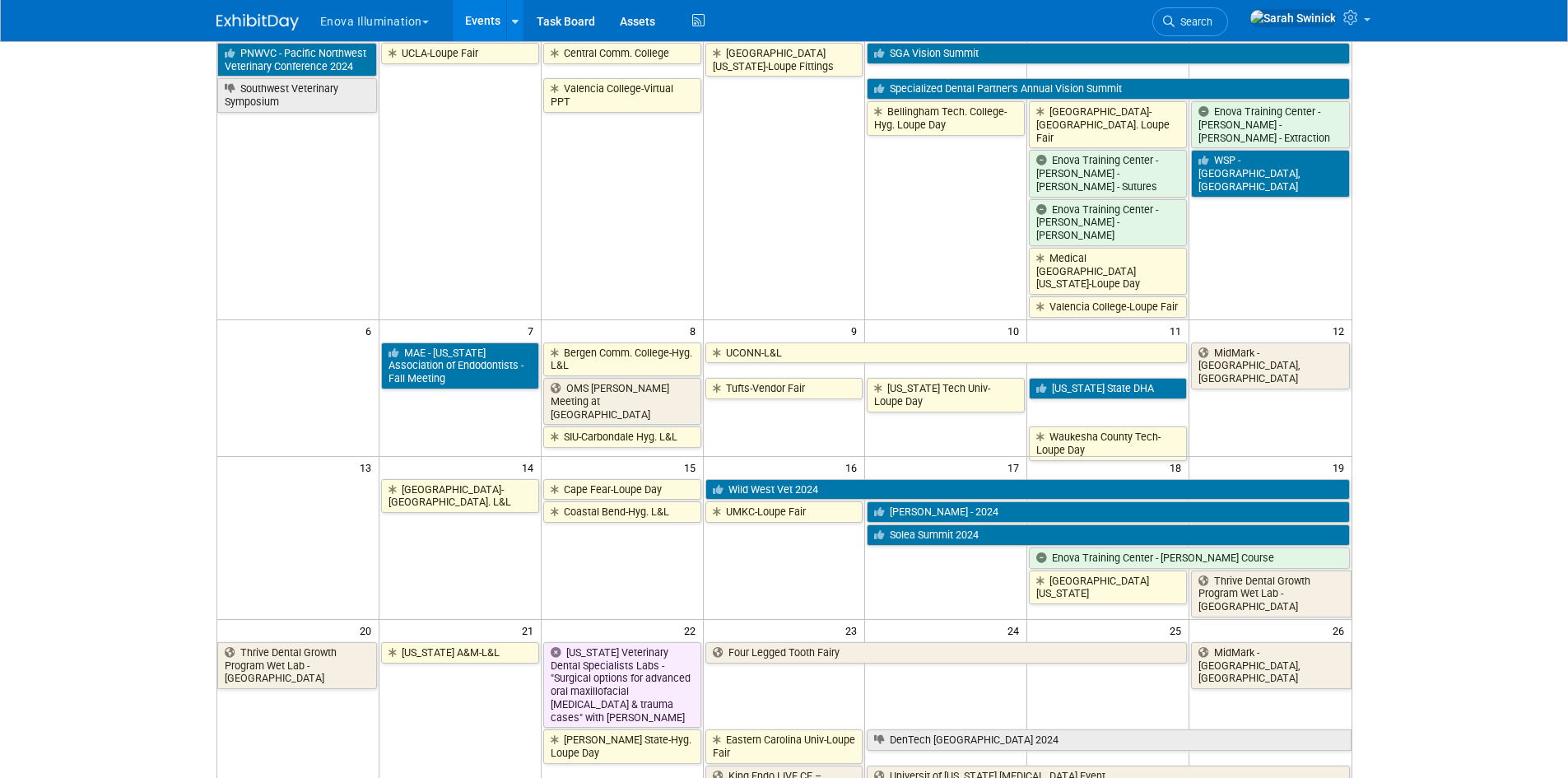
scroll to position [0, 0]
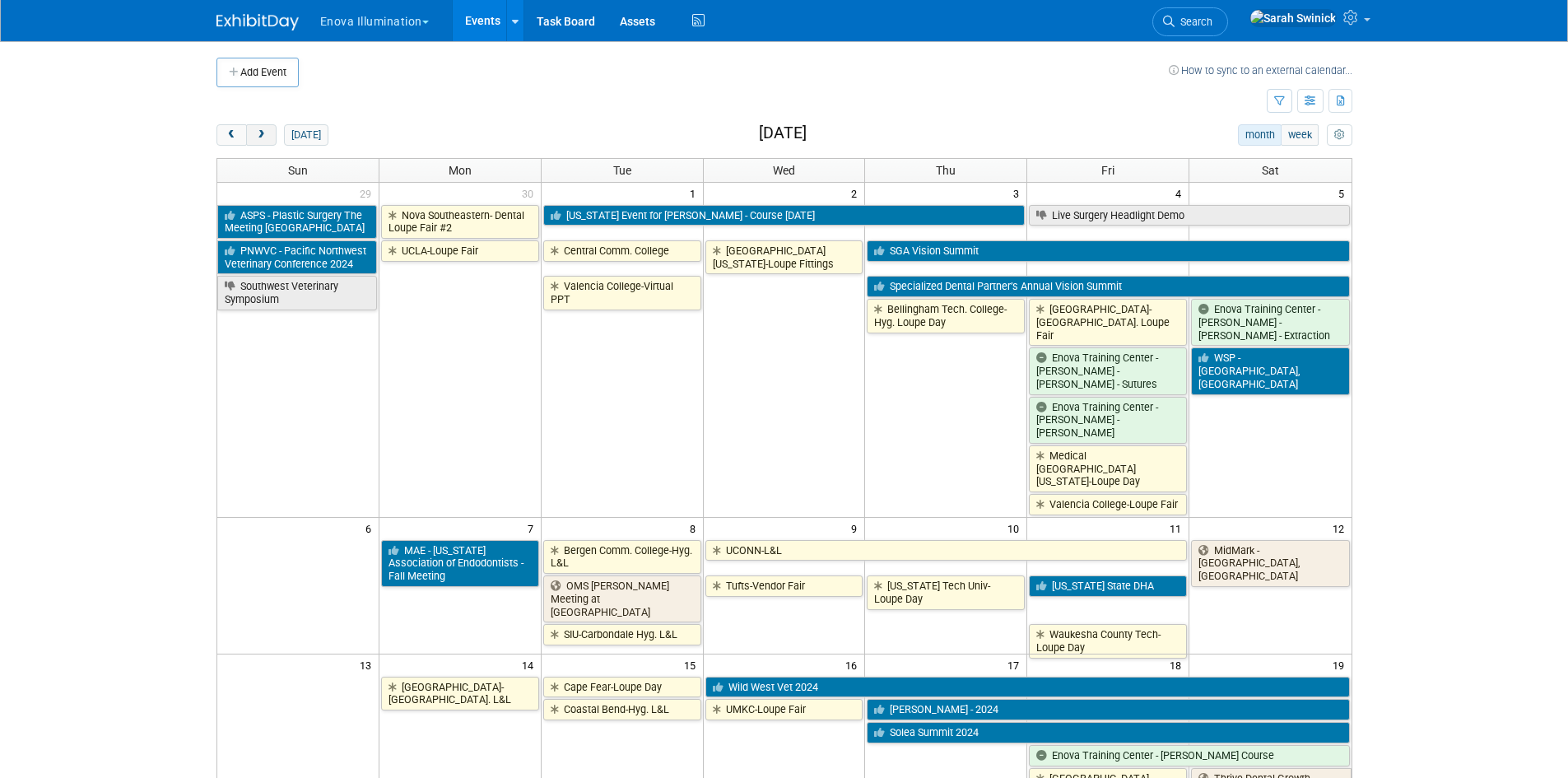
click at [275, 135] on button "next" at bounding box center [261, 135] width 30 height 22
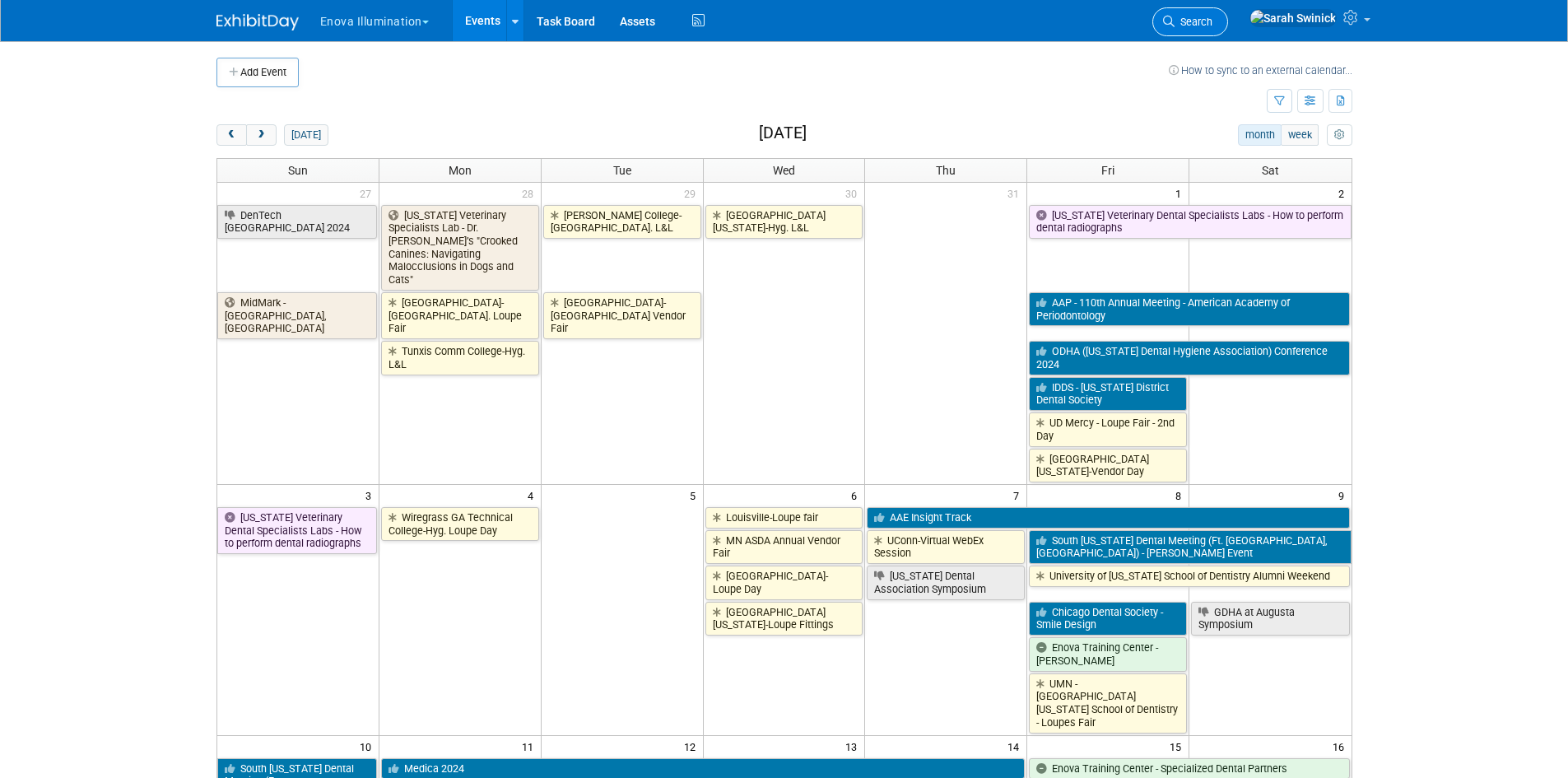
click at [1211, 23] on link "Search" at bounding box center [1189, 22] width 76 height 28
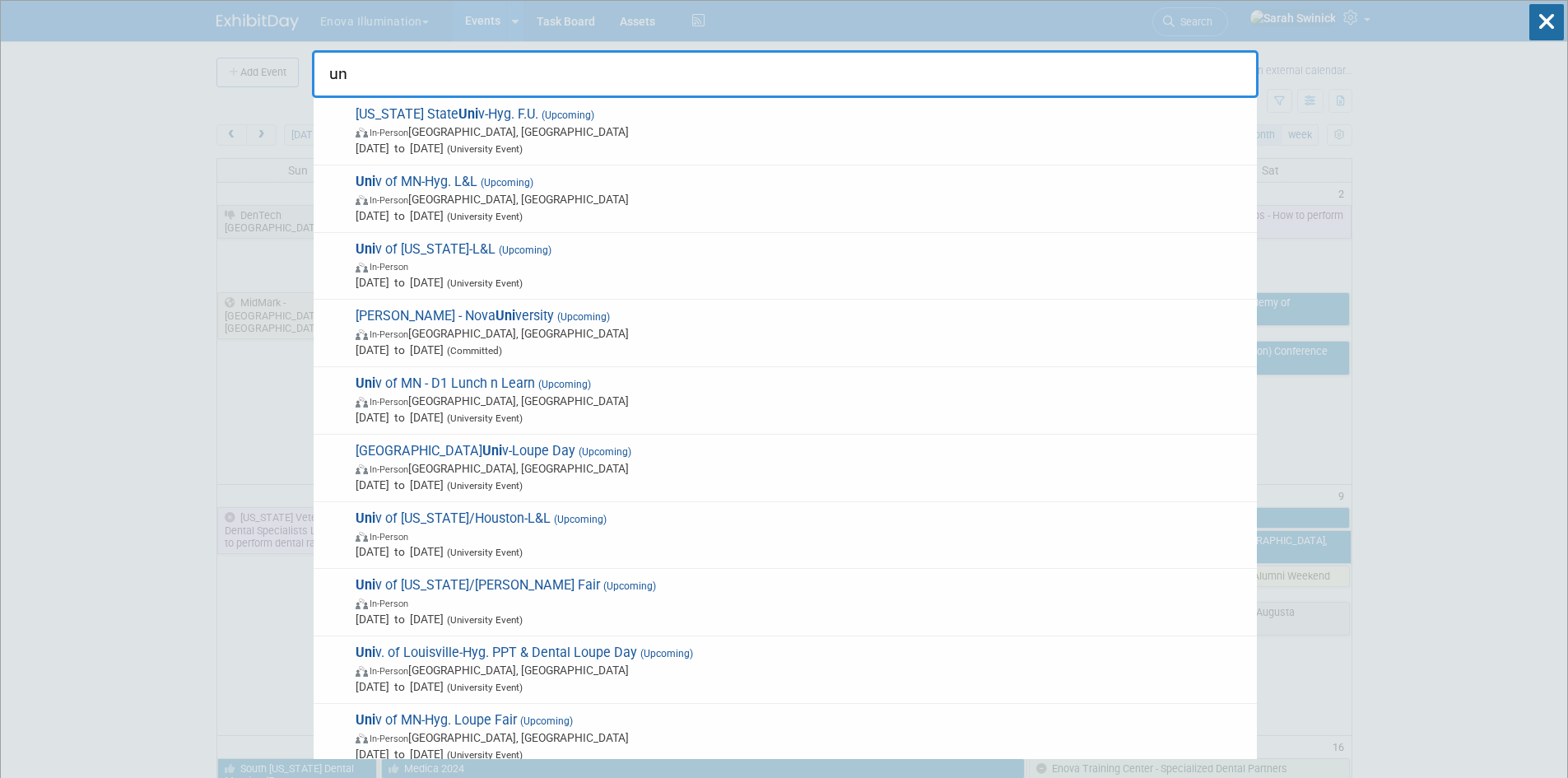
type input "u"
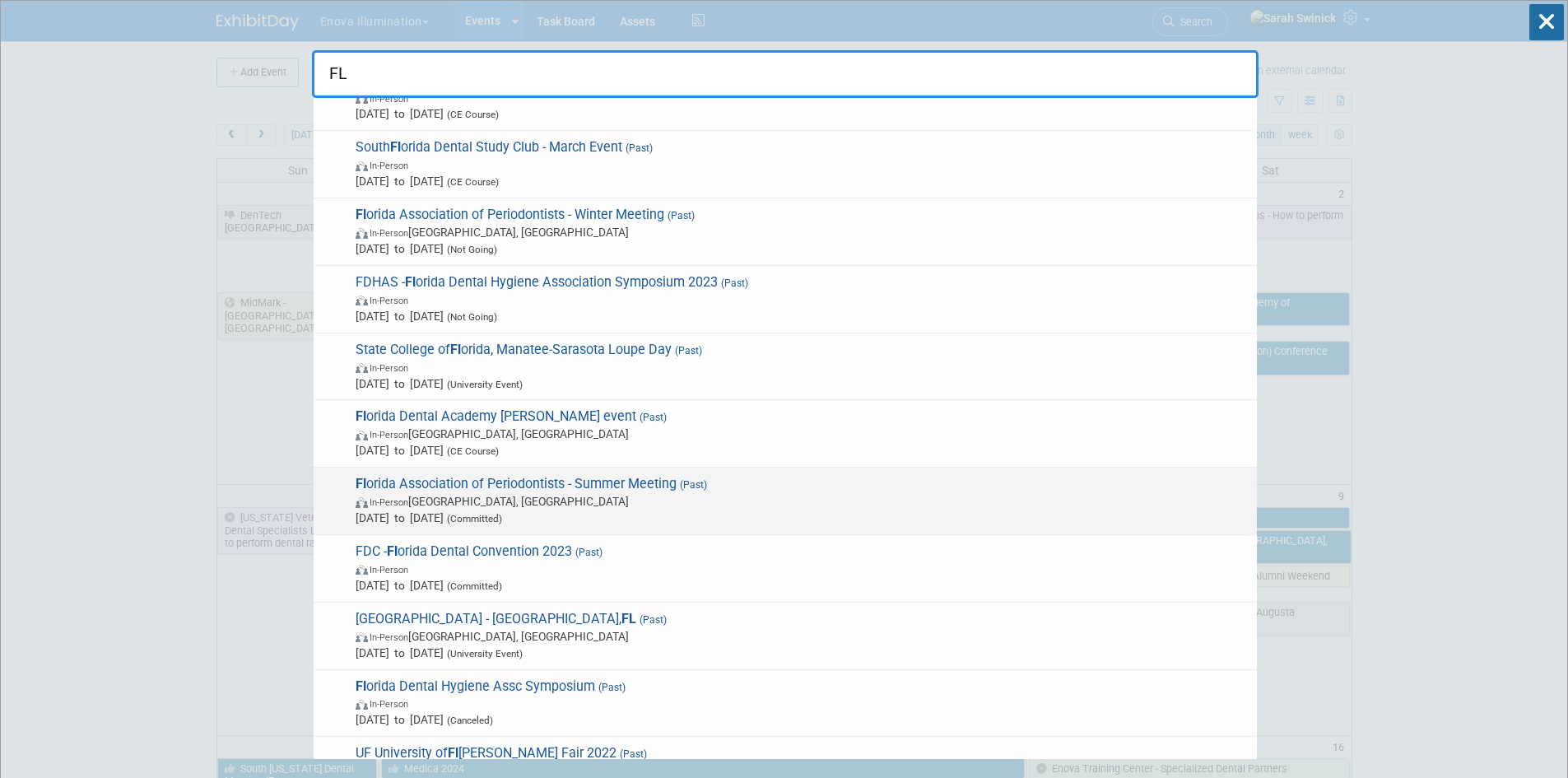
scroll to position [954, 0]
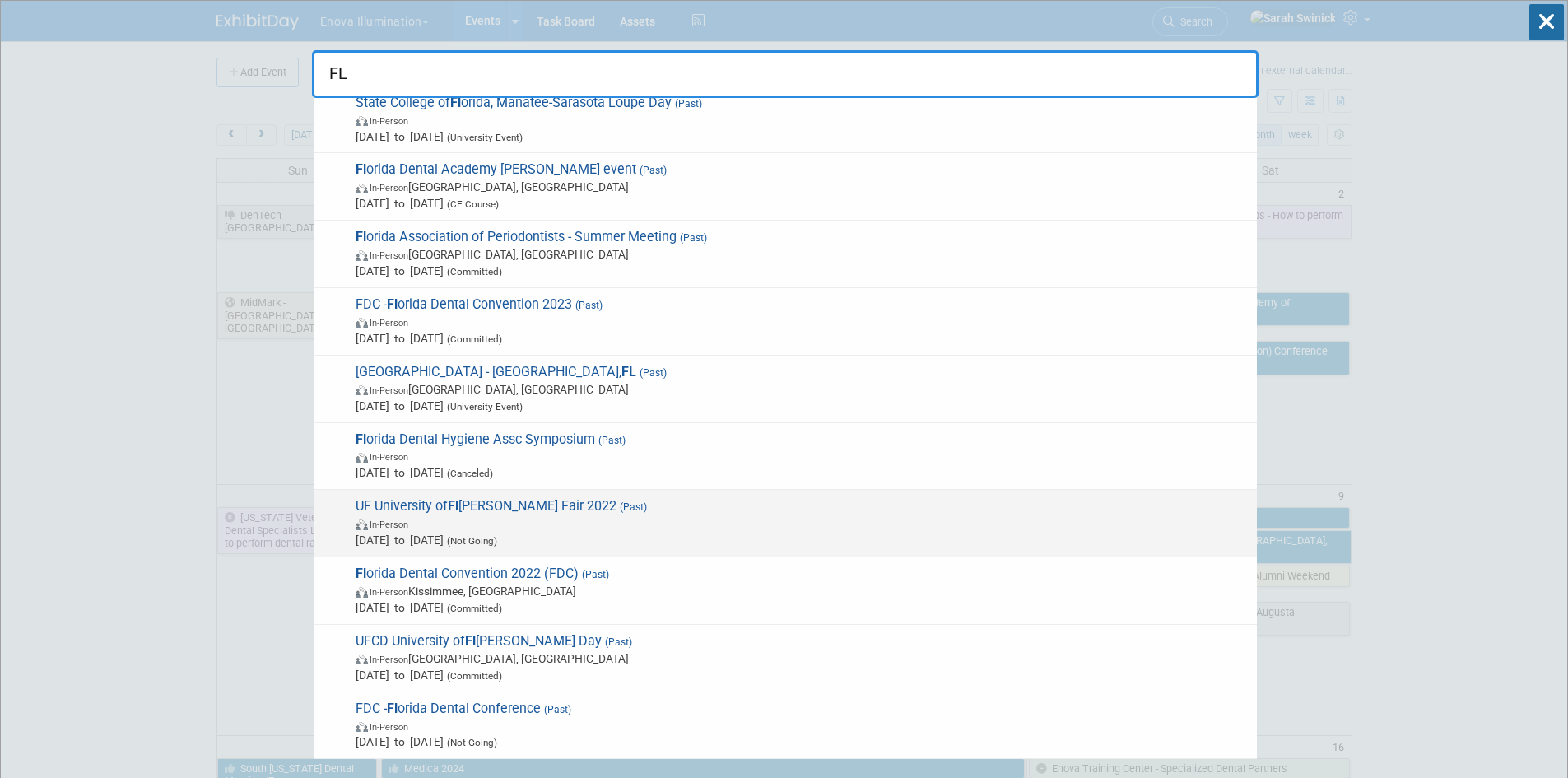
type input "FL"
click at [429, 531] on span "In-Person" at bounding box center [802, 523] width 893 height 17
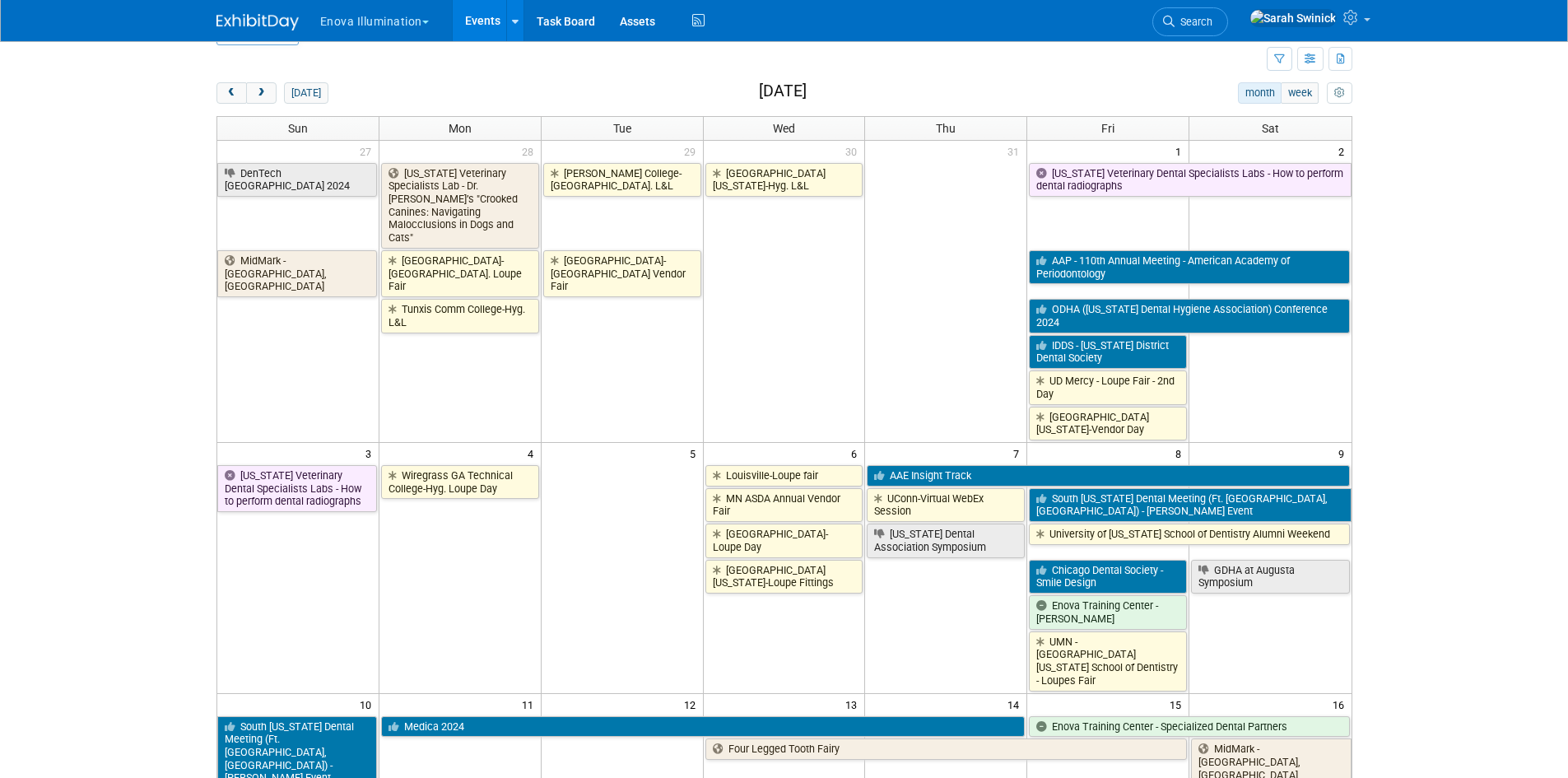
scroll to position [0, 0]
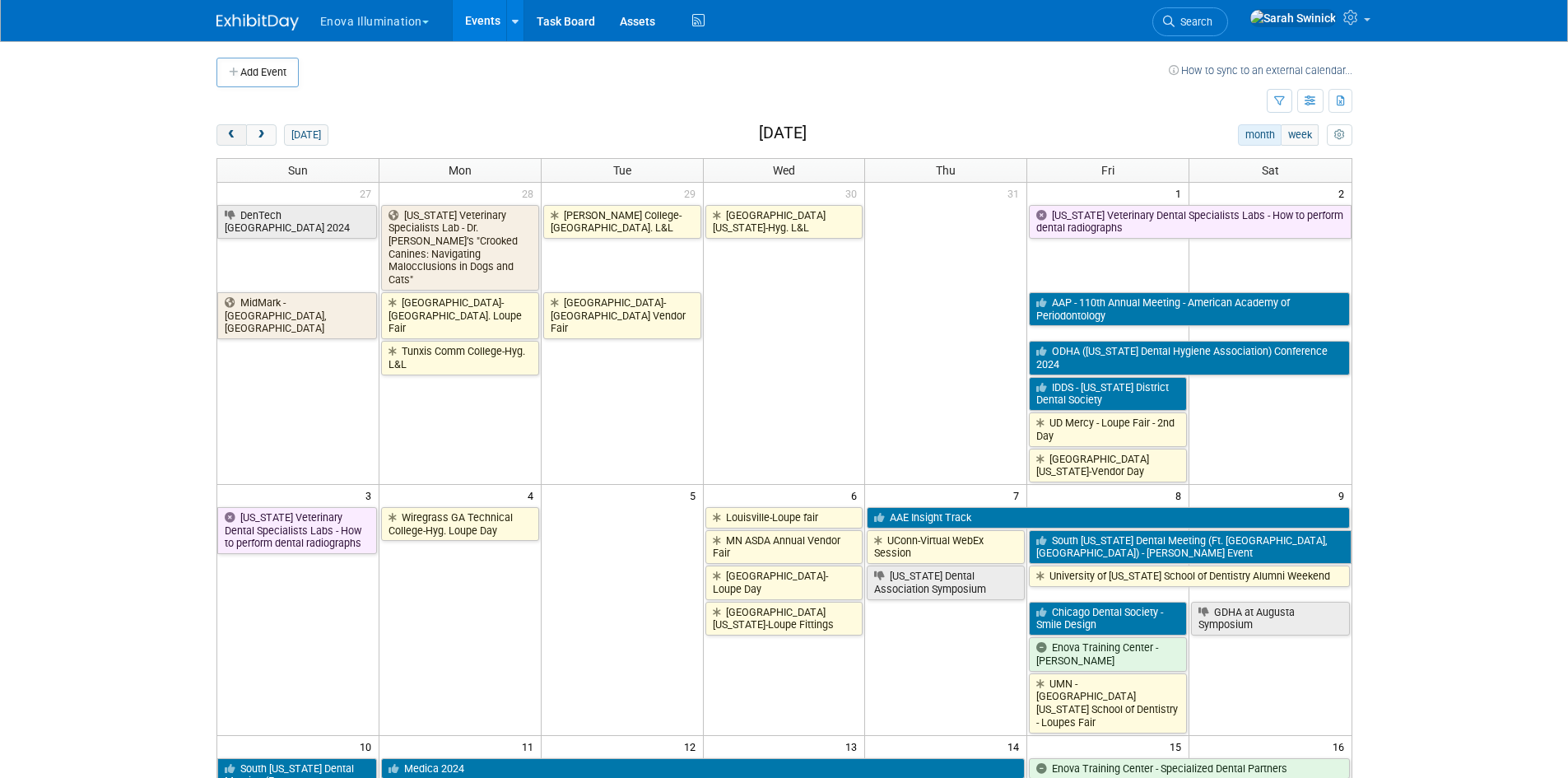
click at [222, 135] on button "prev" at bounding box center [232, 135] width 30 height 22
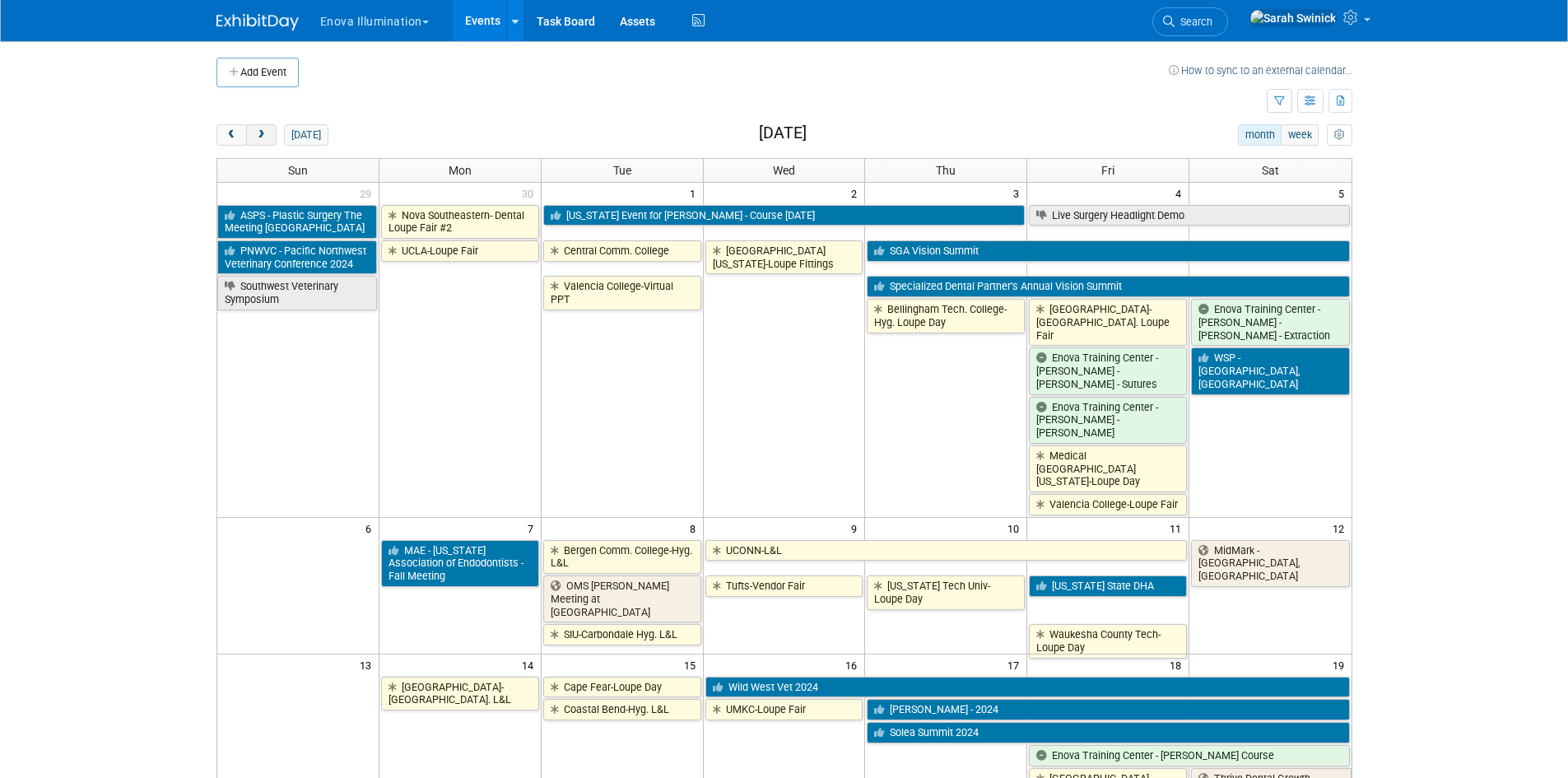
click at [258, 128] on button "next" at bounding box center [261, 135] width 30 height 22
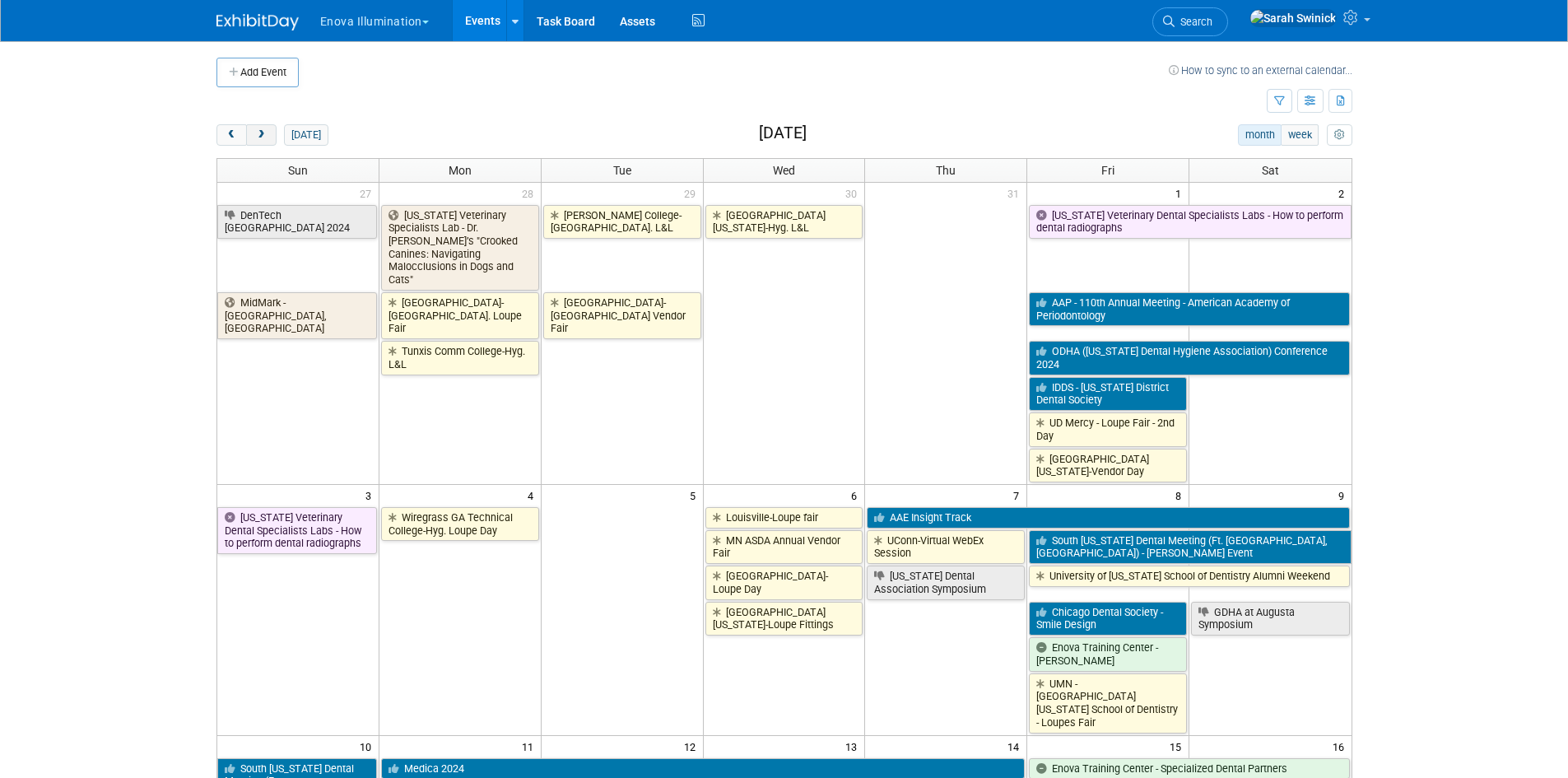
click at [258, 128] on button "next" at bounding box center [261, 135] width 30 height 22
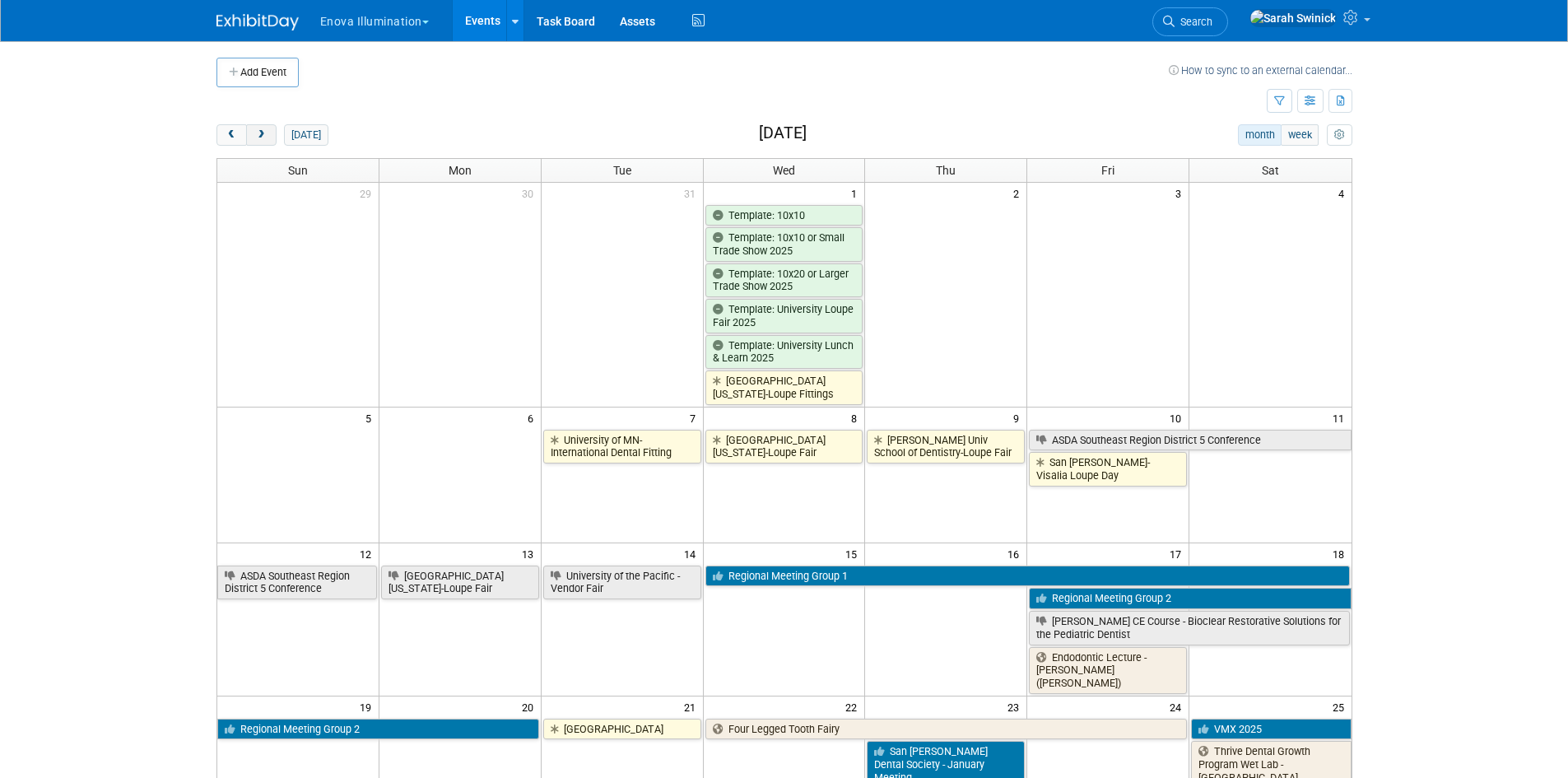
click at [258, 128] on button "next" at bounding box center [261, 135] width 30 height 22
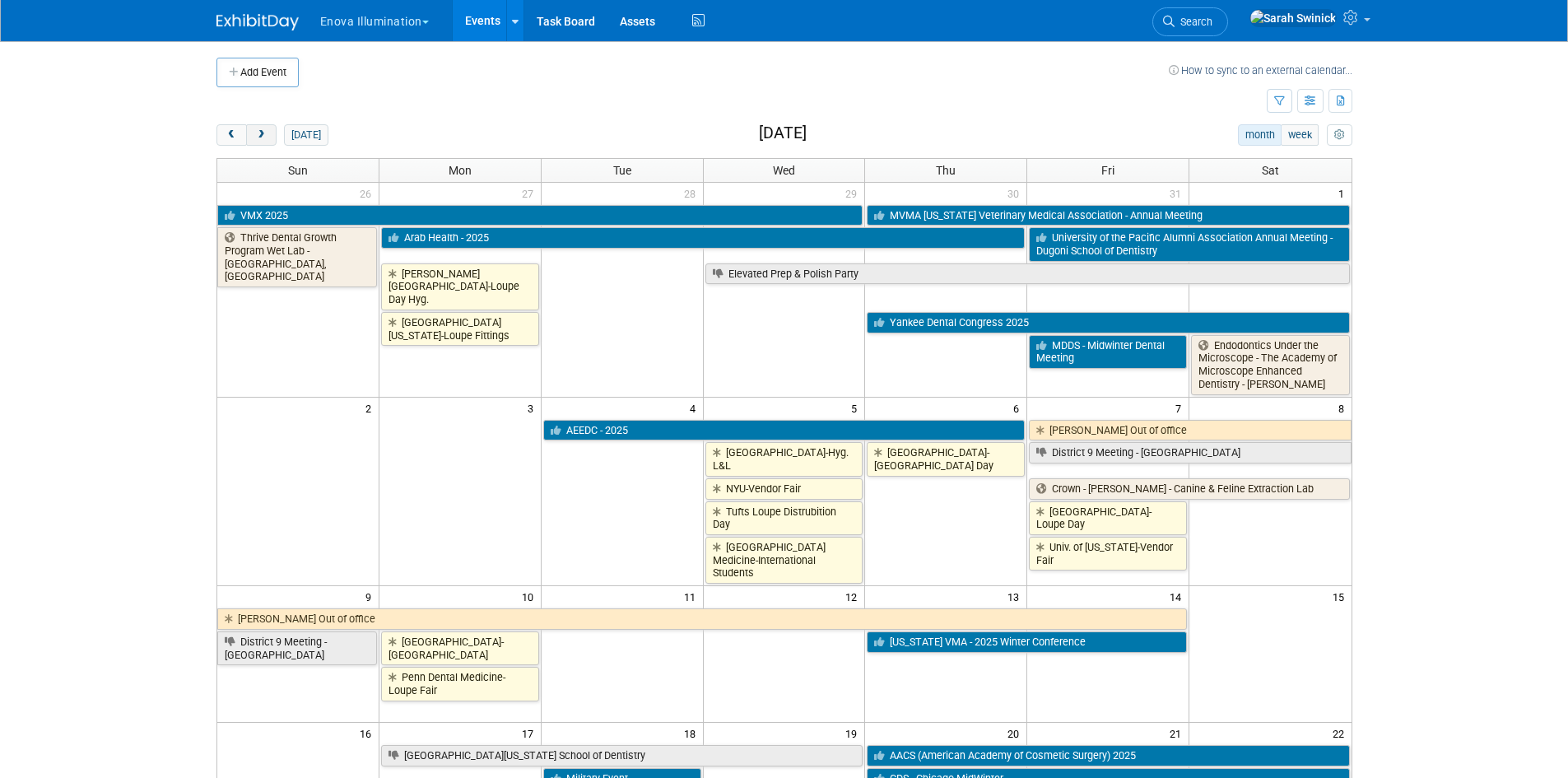
click at [258, 127] on button "next" at bounding box center [261, 135] width 30 height 22
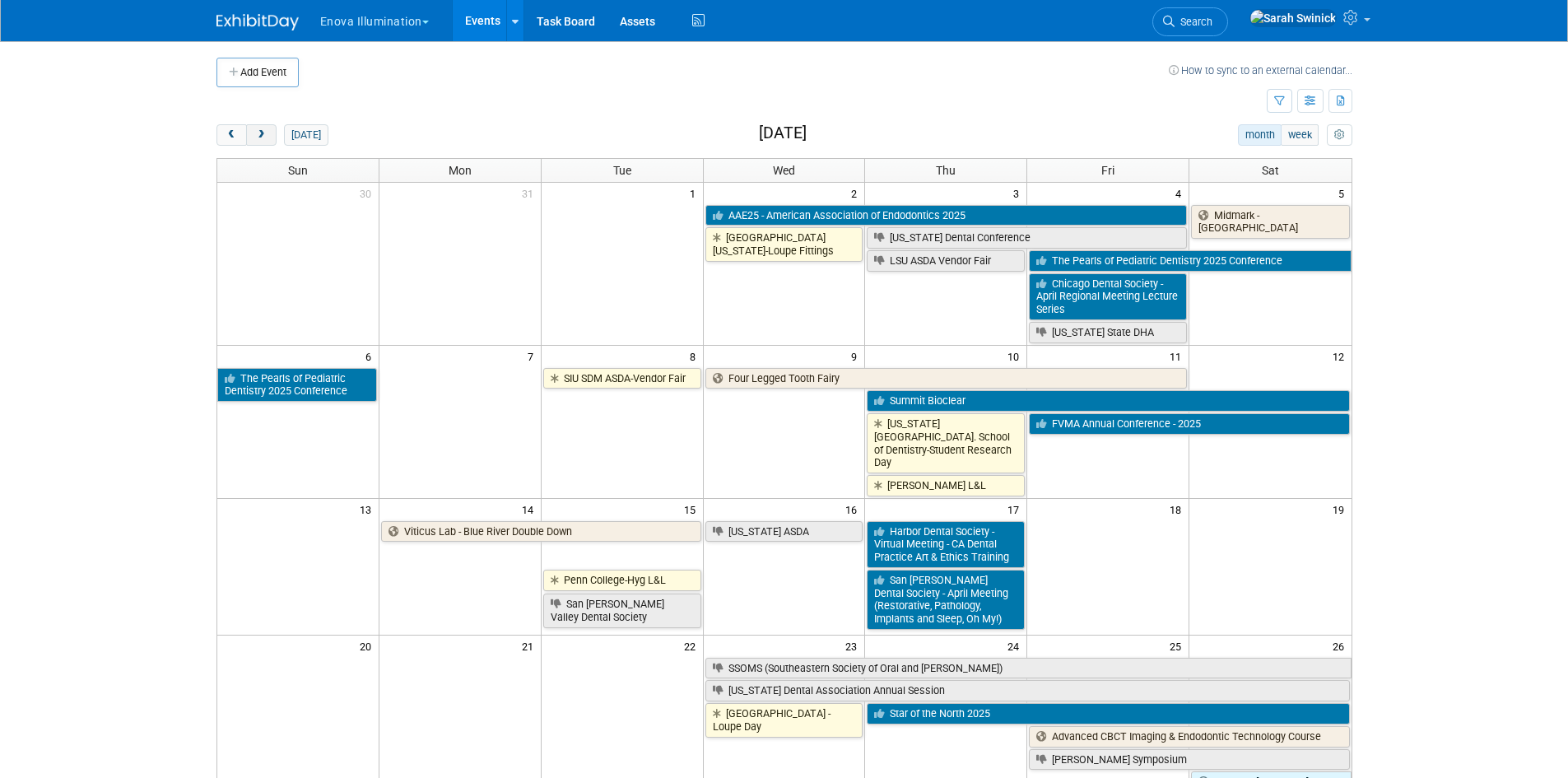
click at [258, 127] on button "next" at bounding box center [261, 135] width 30 height 22
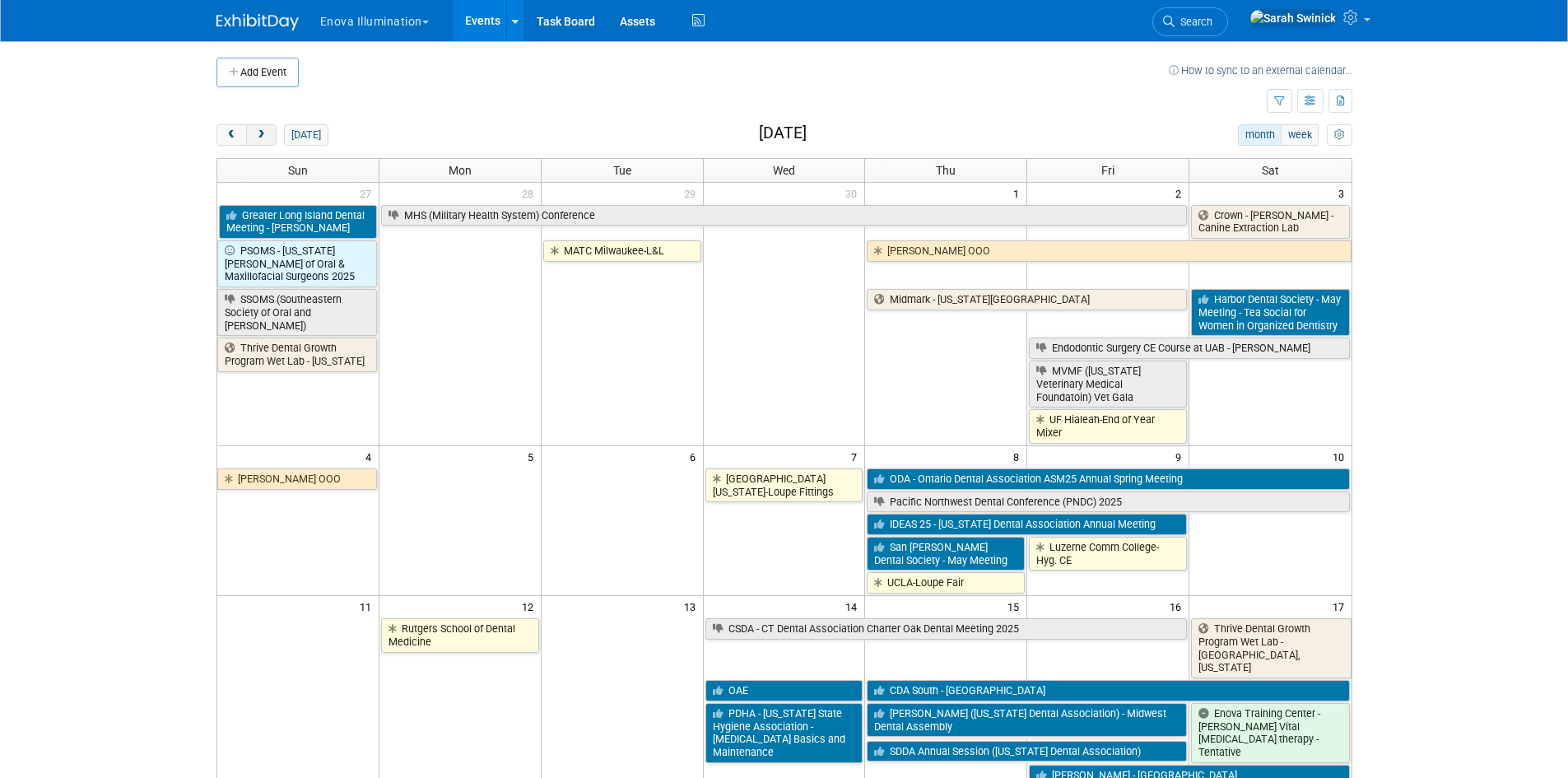
click at [258, 127] on button "next" at bounding box center [261, 135] width 30 height 22
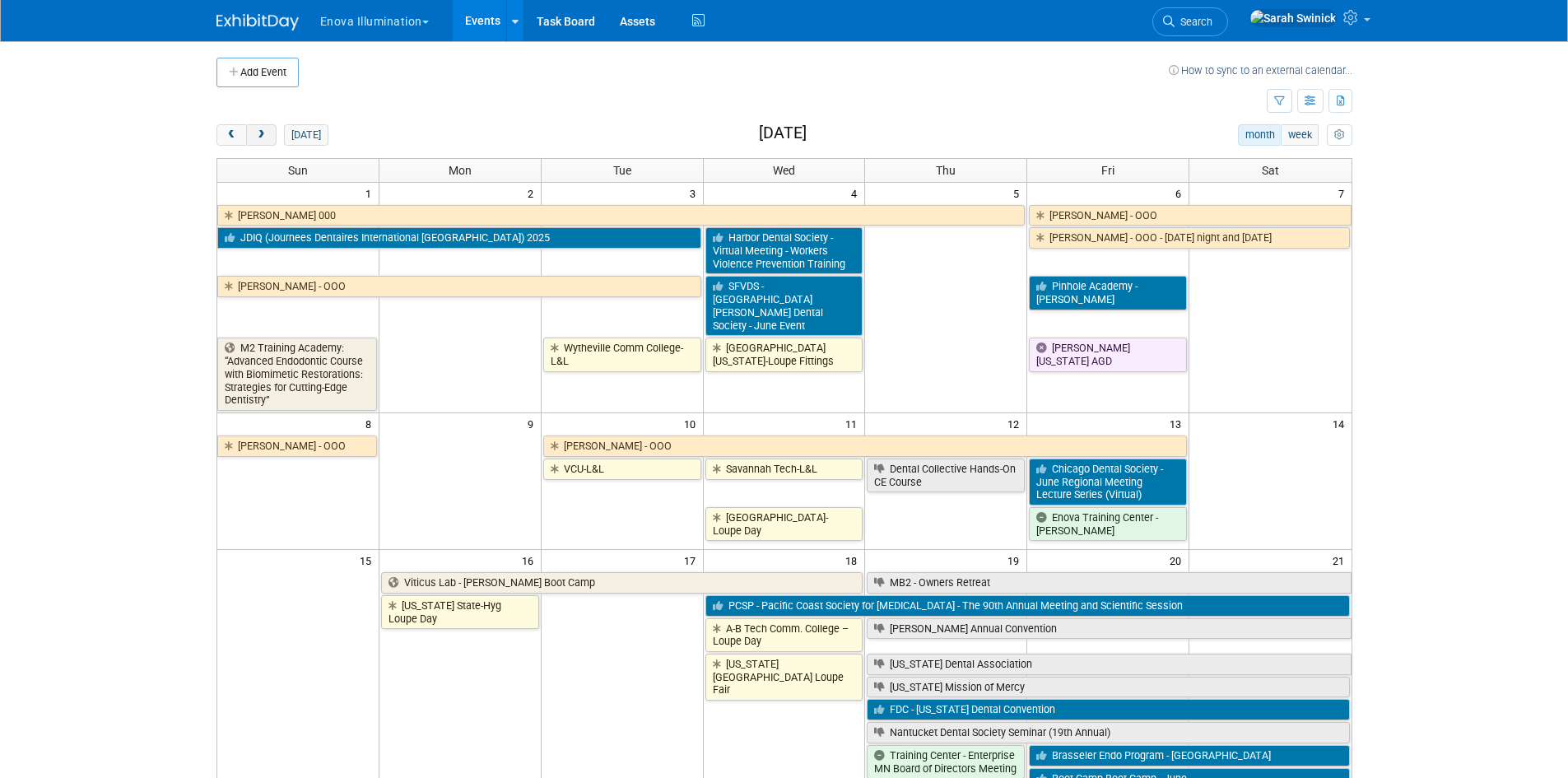
click at [258, 127] on button "next" at bounding box center [261, 135] width 30 height 22
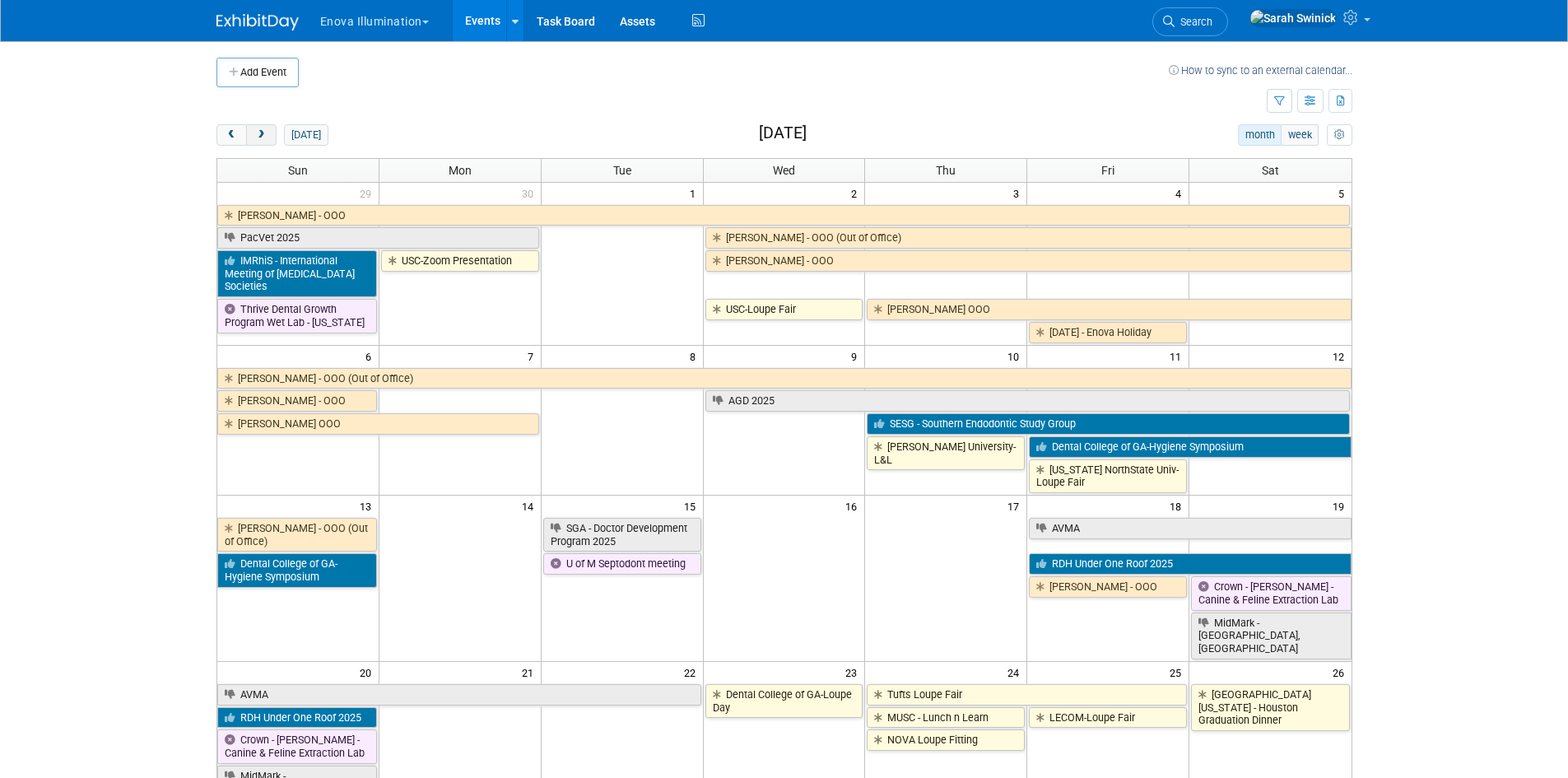
click at [258, 128] on button "next" at bounding box center [261, 135] width 30 height 22
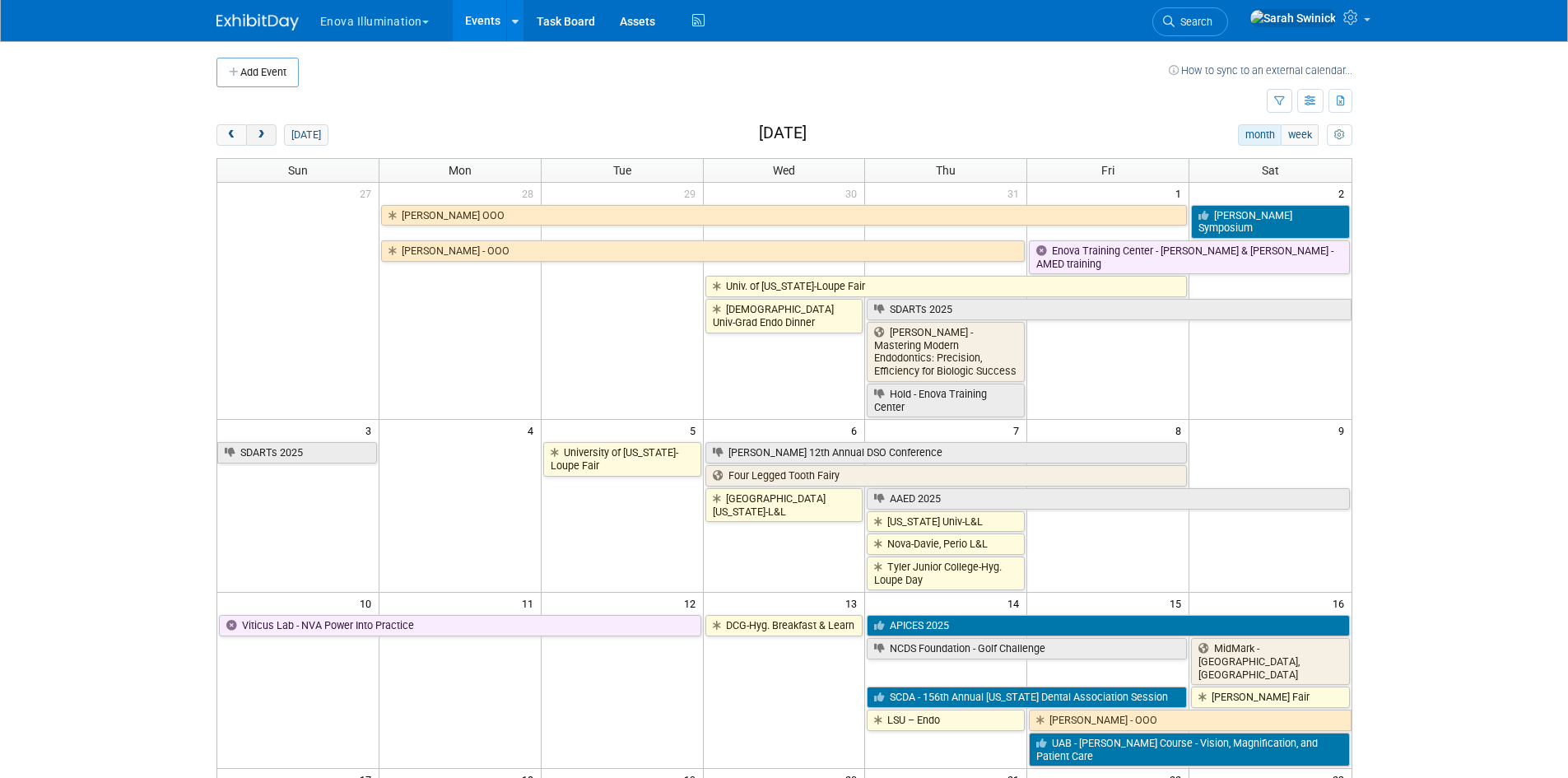
click at [257, 129] on button "next" at bounding box center [261, 135] width 30 height 22
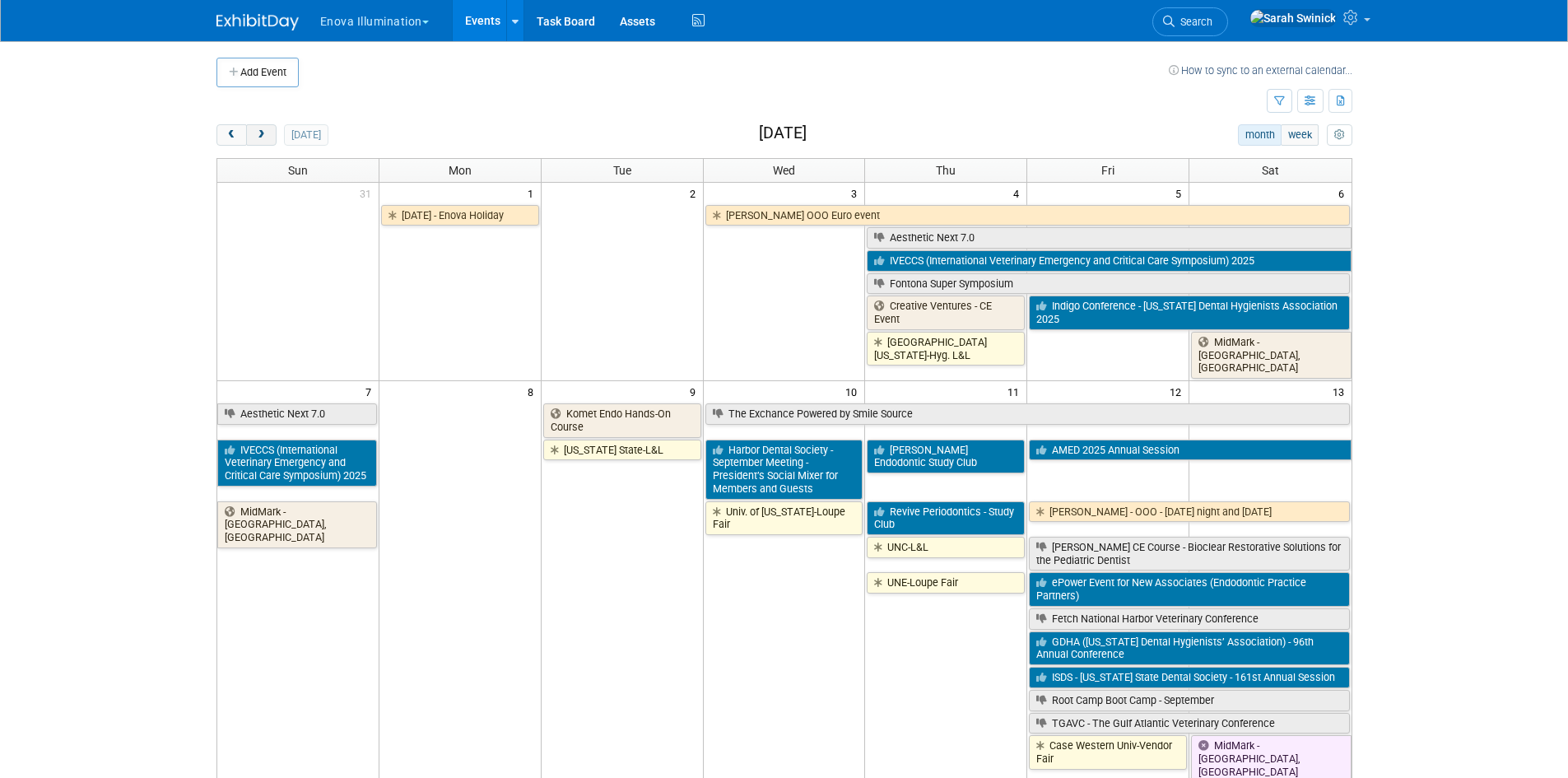
click at [256, 129] on button "next" at bounding box center [261, 135] width 30 height 22
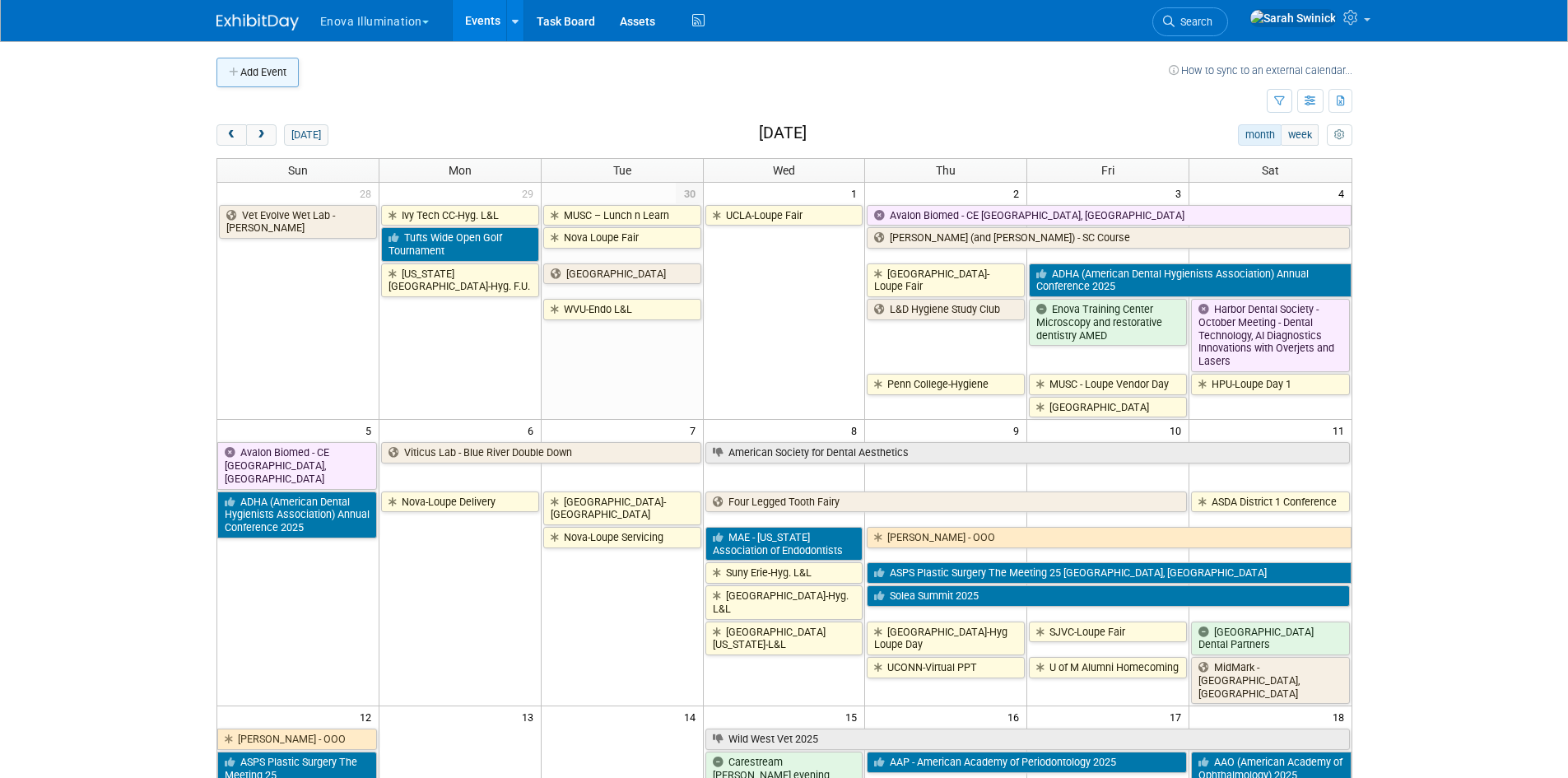
click at [257, 72] on button "Add Event" at bounding box center [258, 73] width 82 height 29
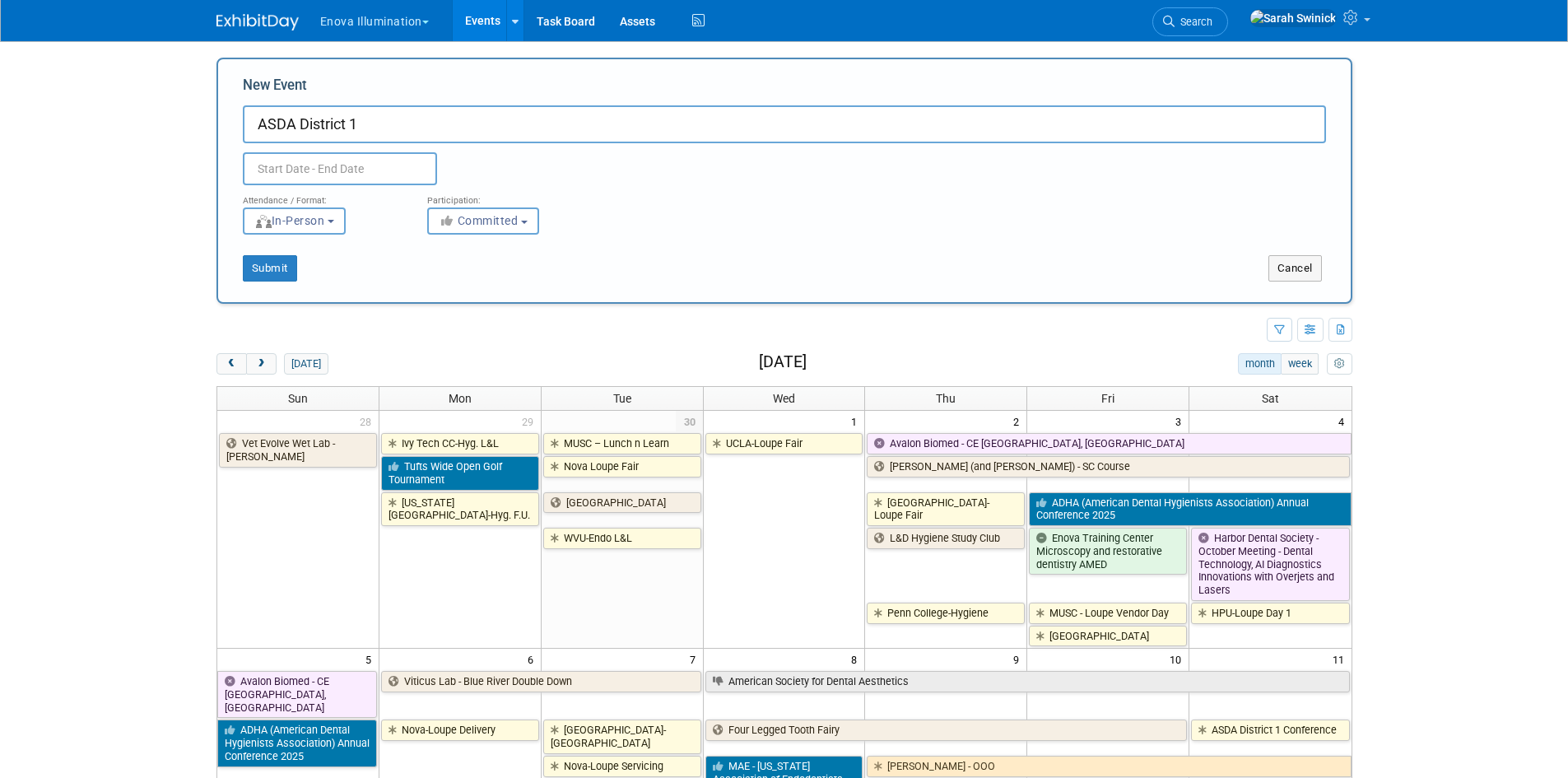
type input "ASDA District 1"
click at [279, 161] on input "text" at bounding box center [340, 169] width 194 height 33
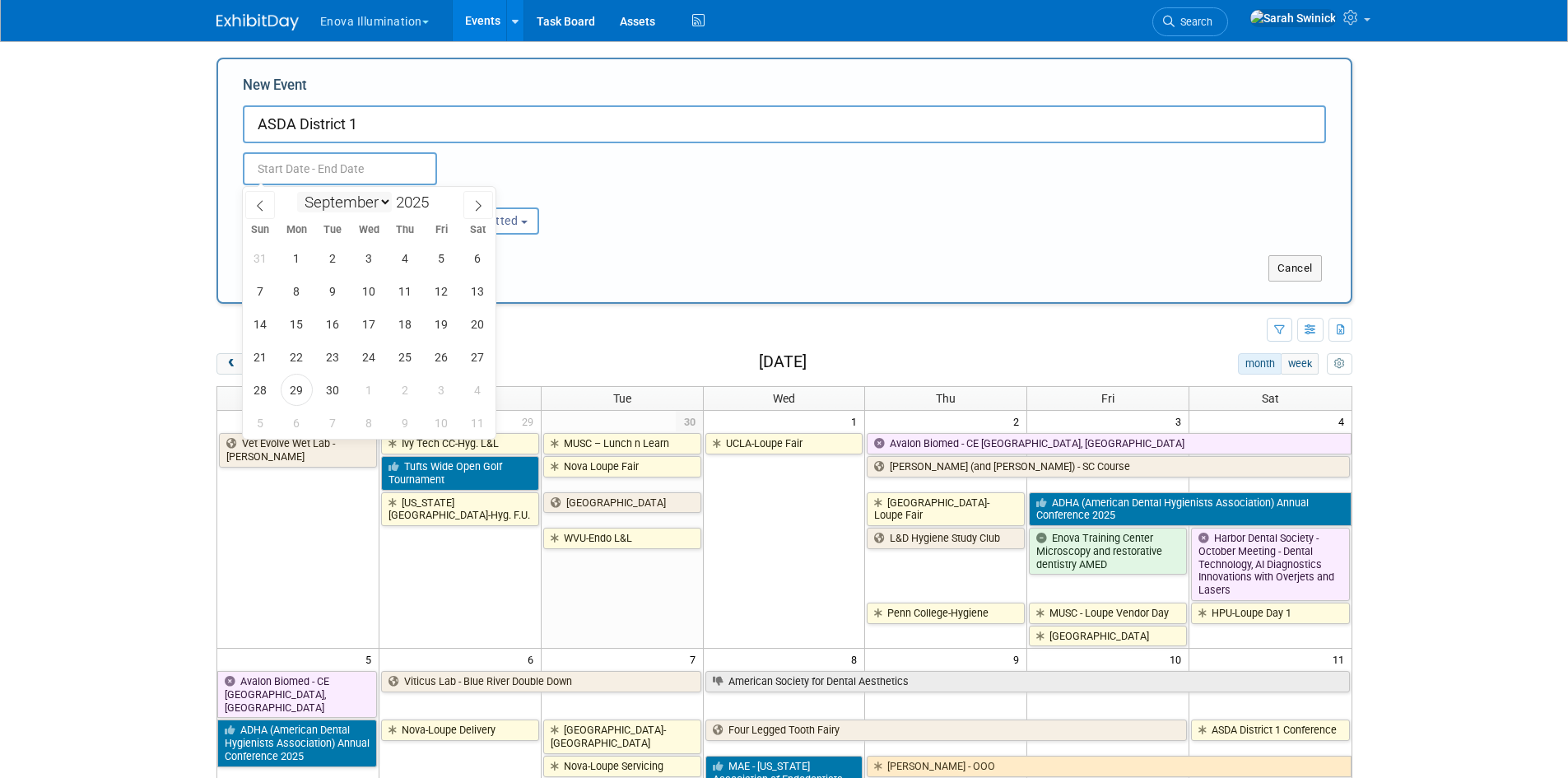
click at [383, 207] on select "January February March April May June July August September October November De…" at bounding box center [344, 201] width 94 height 21
select select "9"
click at [297, 191] on select "January February March April May June July August September October November De…" at bounding box center [344, 201] width 94 height 21
click at [462, 291] on span "11" at bounding box center [478, 290] width 32 height 32
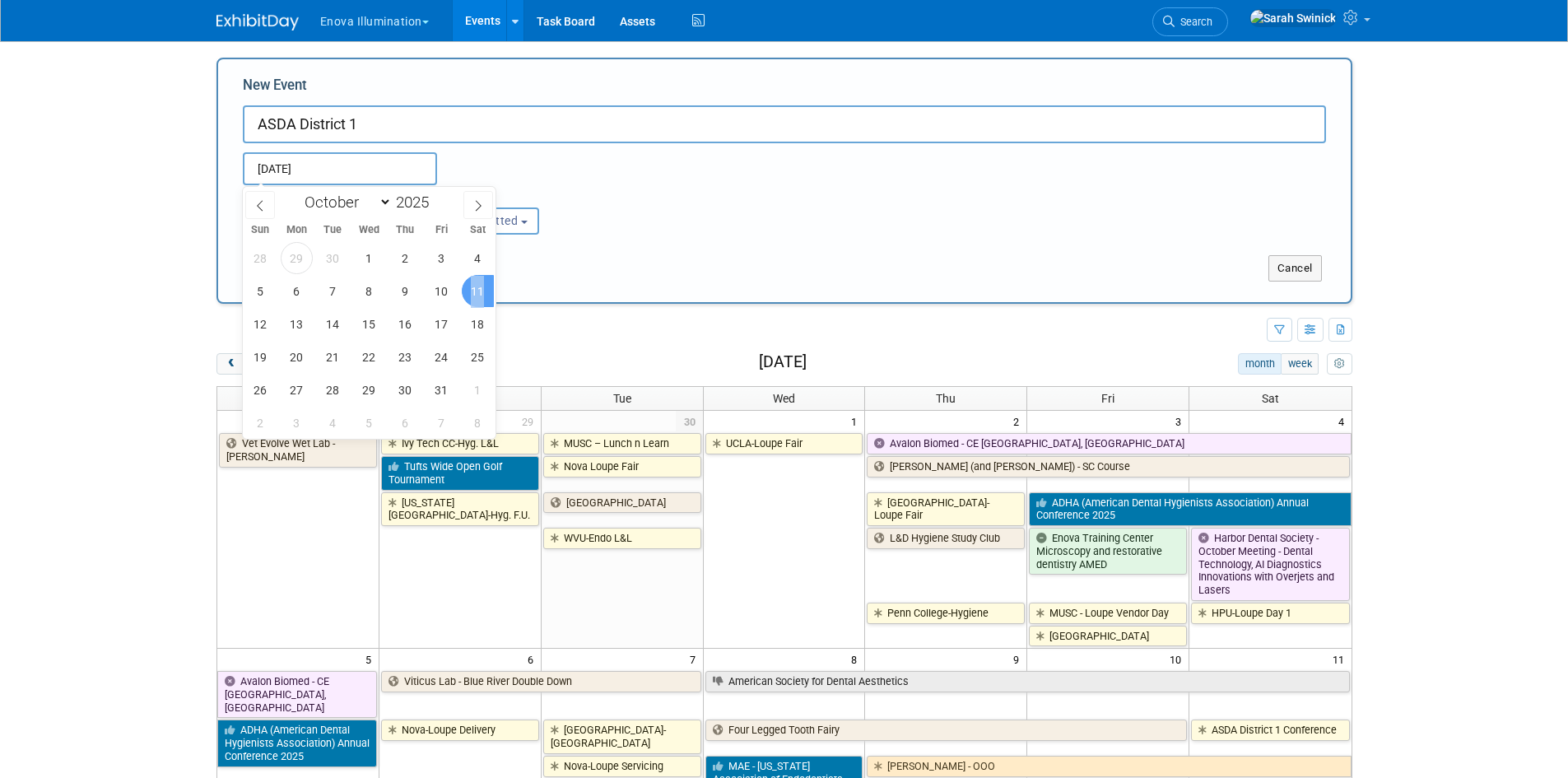
type input "Oct 11, 2025 to Oct 11, 2025"
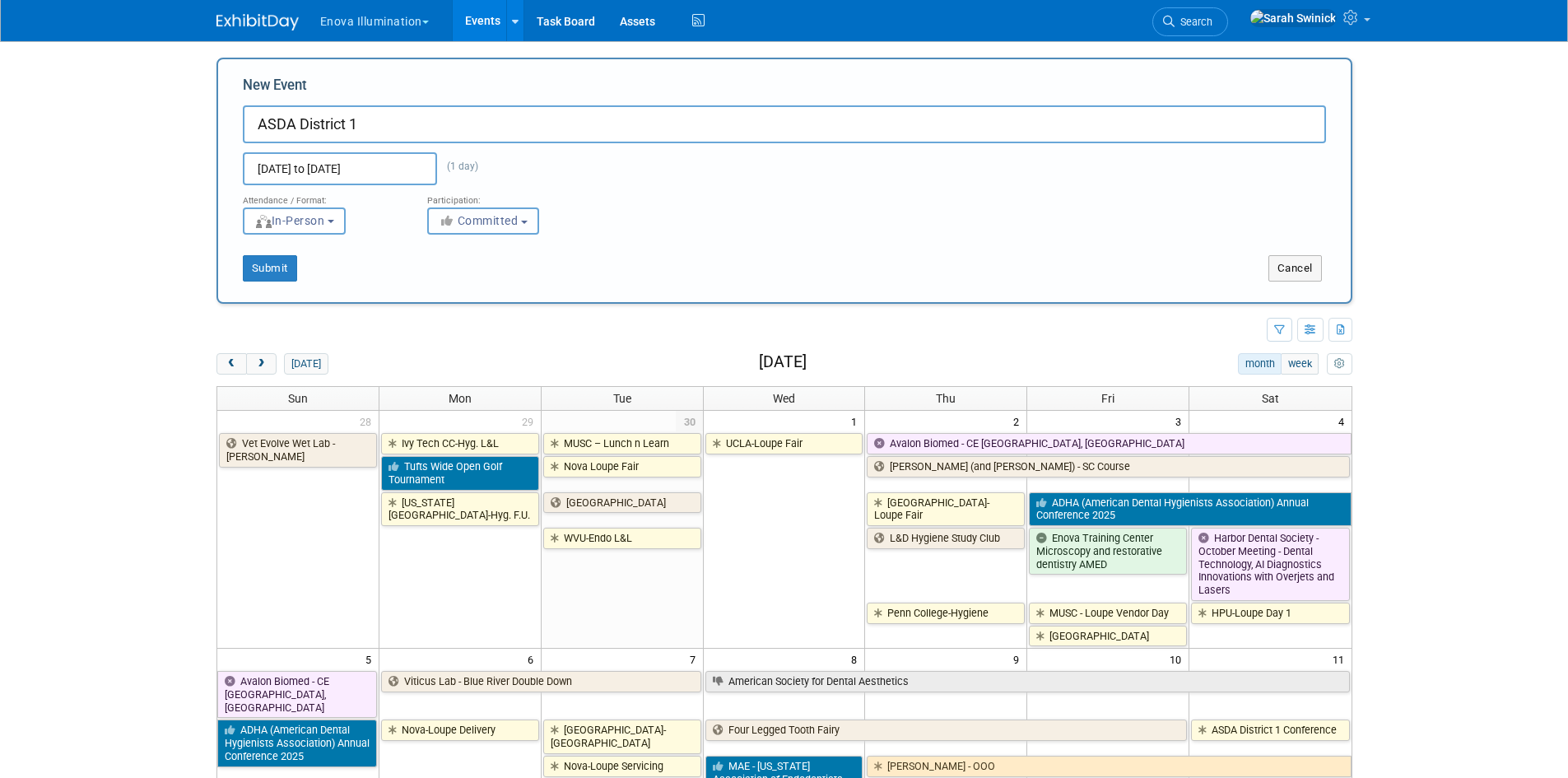
click at [484, 214] on span "Committed" at bounding box center [478, 220] width 79 height 13
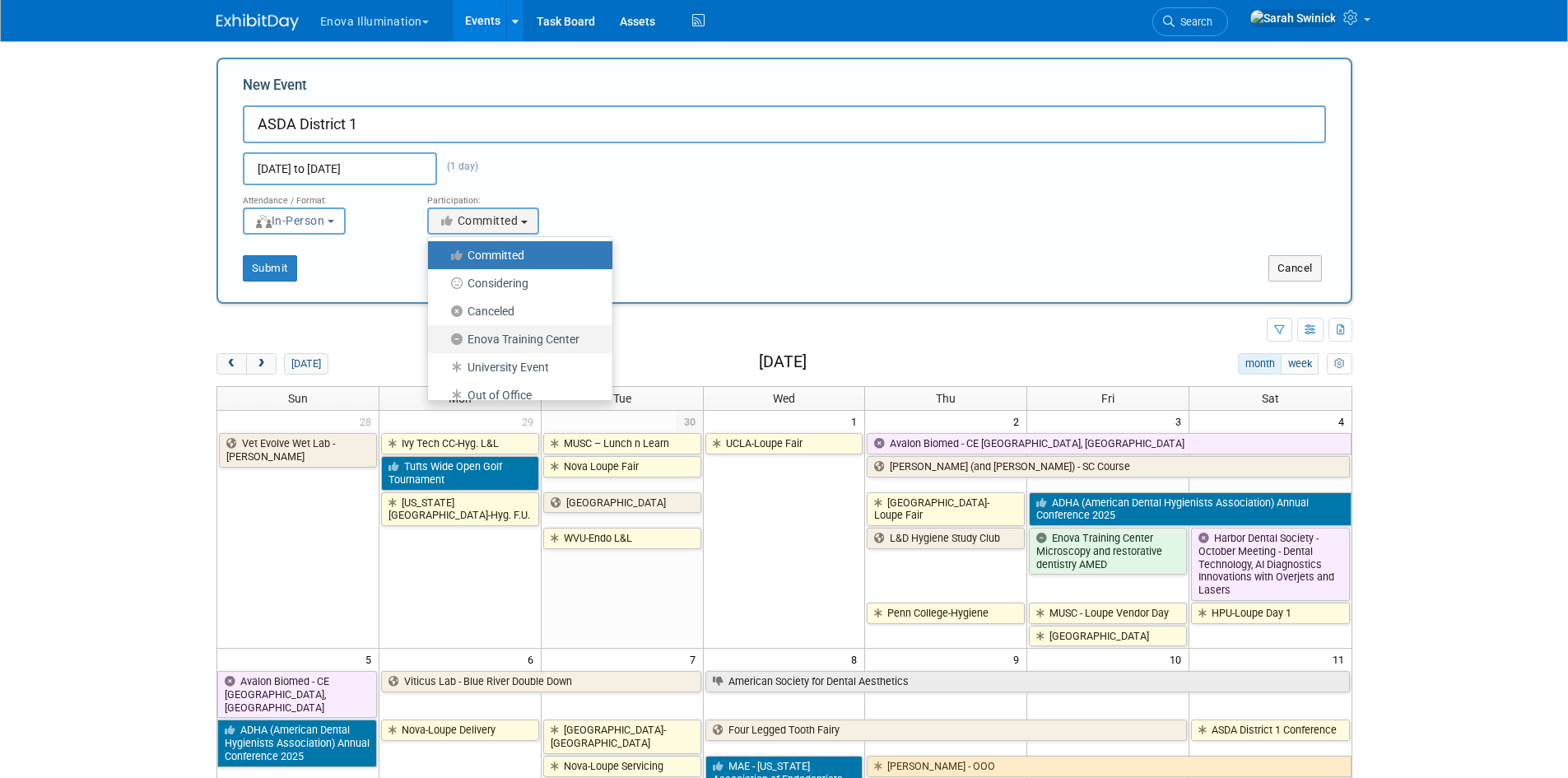
drag, startPoint x: 497, startPoint y: 351, endPoint x: 493, endPoint y: 360, distance: 9.8
click at [497, 352] on ul "Committed Considering Canceled Enova Training Center University Event Out of Of…" at bounding box center [520, 319] width 186 height 165
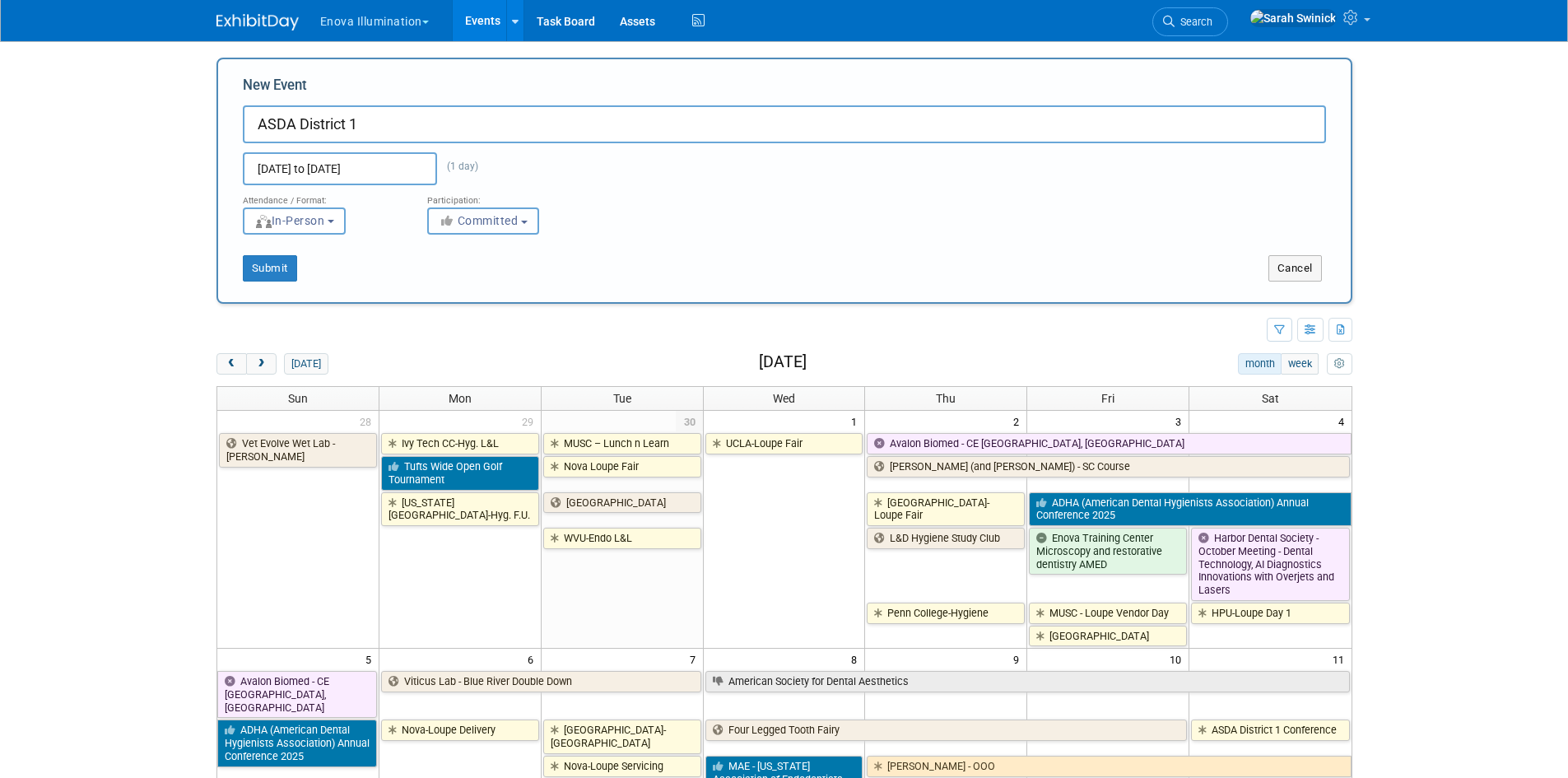
drag, startPoint x: 491, startPoint y: 229, endPoint x: 489, endPoint y: 254, distance: 25.1
click at [491, 232] on button "Committed" at bounding box center [483, 221] width 112 height 27
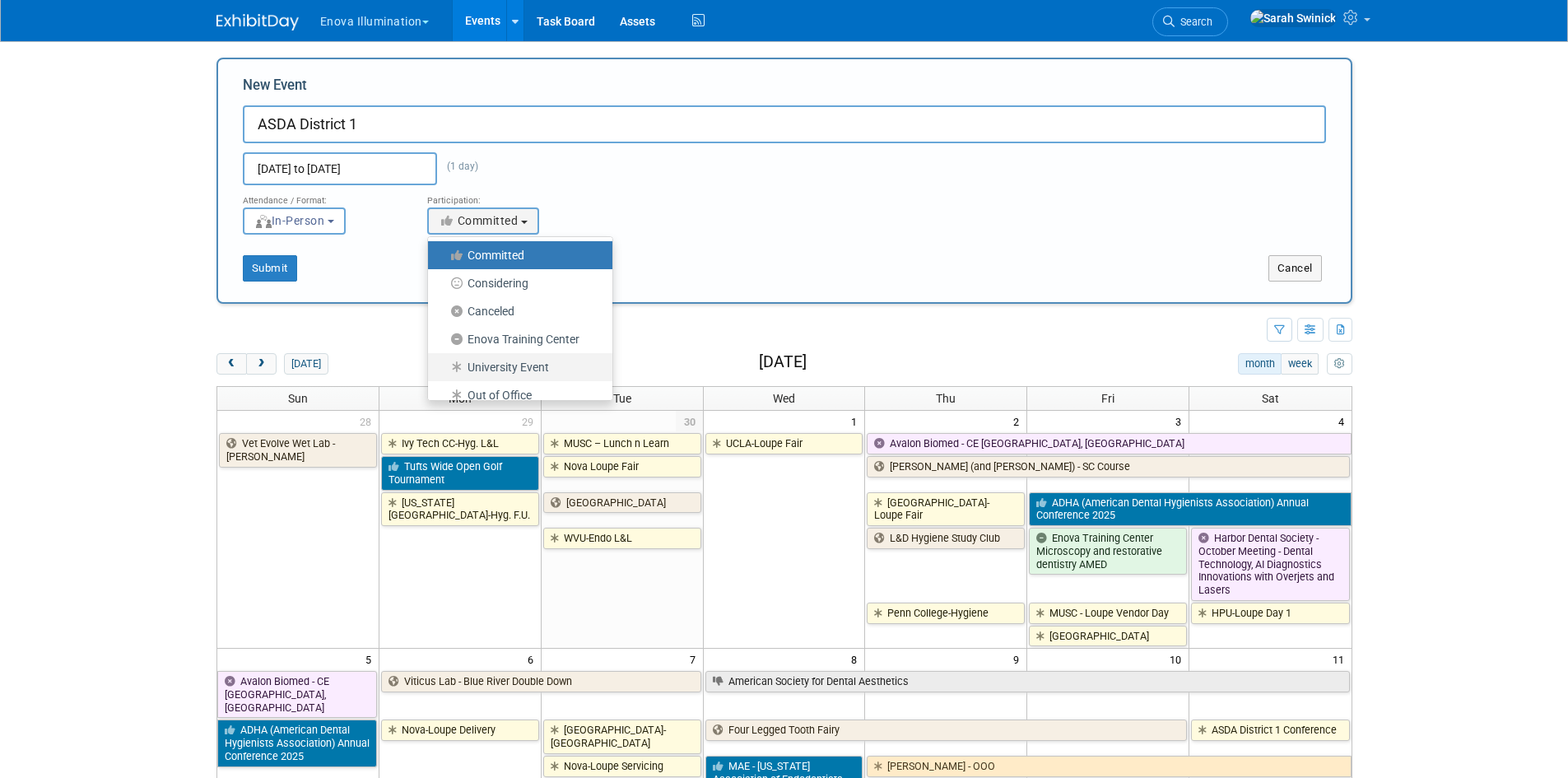
click at [495, 361] on label "University Event" at bounding box center [516, 367] width 160 height 22
click at [443, 362] on input "University Event" at bounding box center [437, 367] width 11 height 11
select select "103"
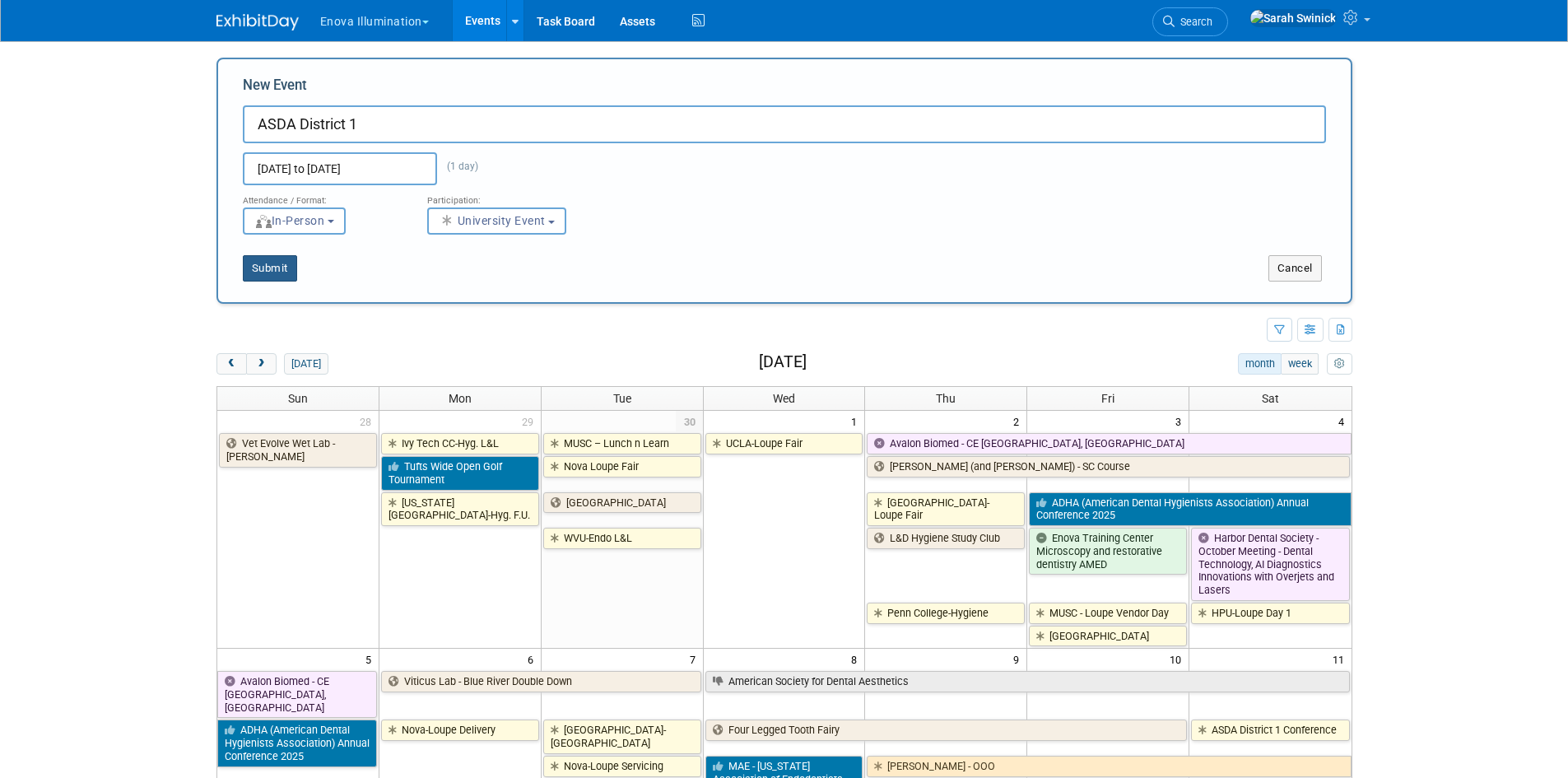
click at [270, 270] on button "Submit" at bounding box center [269, 268] width 54 height 26
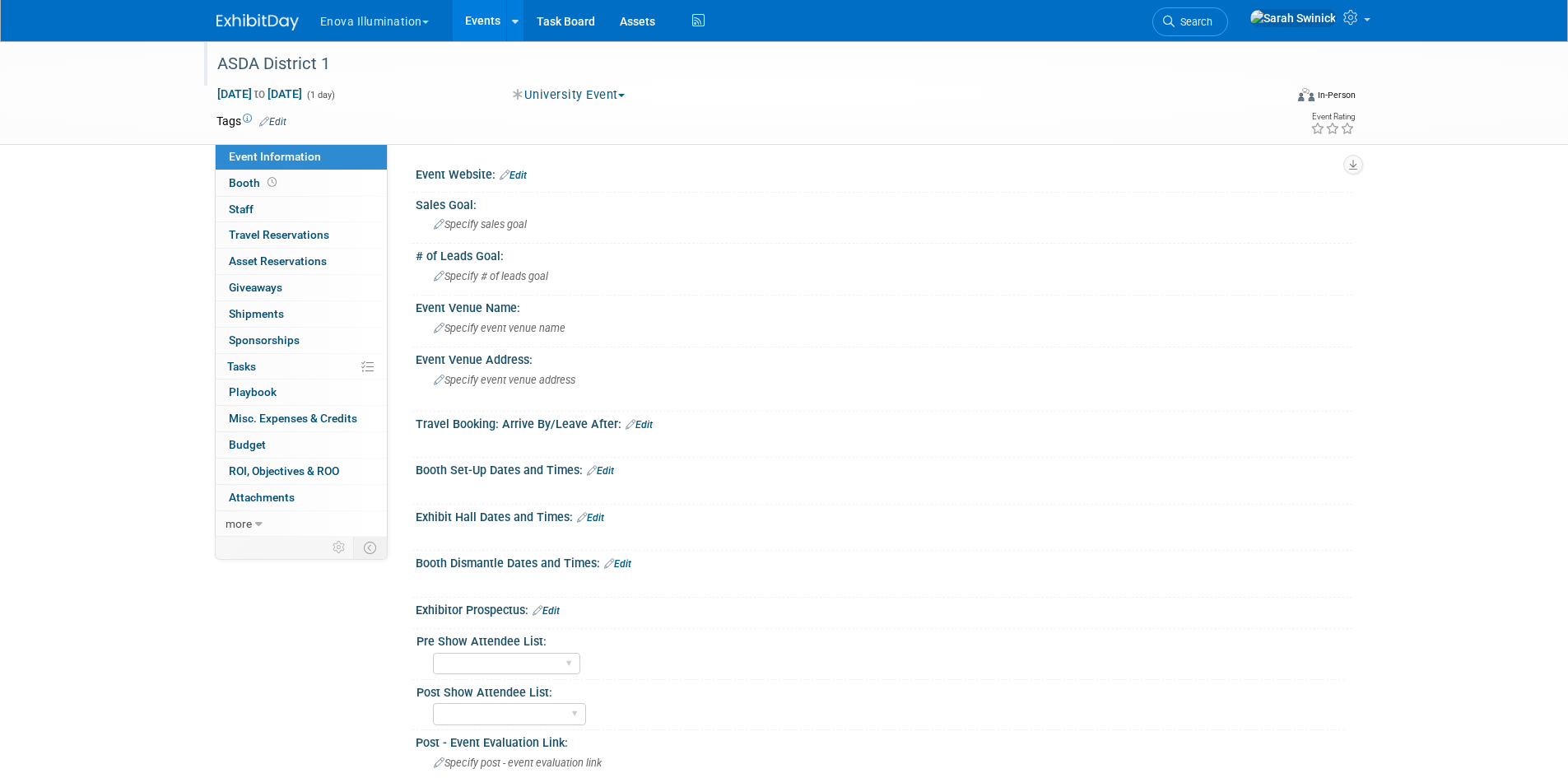
click at [320, 72] on div "ASDA District 1" at bounding box center [736, 64] width 1048 height 29
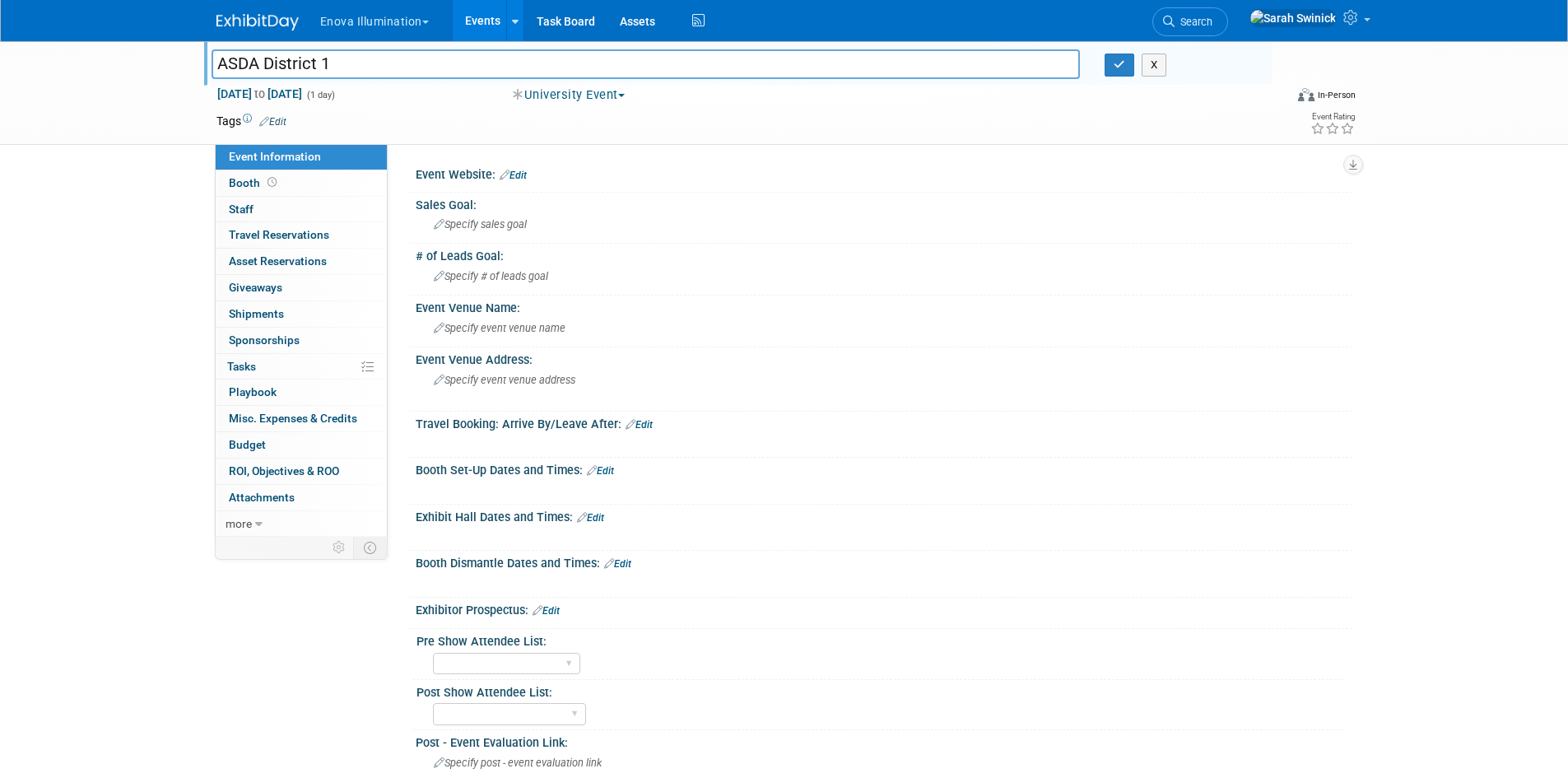
click at [340, 62] on input "ASDA District 1" at bounding box center [647, 63] width 869 height 28
type input "ASDA District 1-Vendor Fair"
drag, startPoint x: 1118, startPoint y: 71, endPoint x: 1039, endPoint y: 78, distance: 79.3
click at [1116, 71] on button "button" at bounding box center [1120, 65] width 29 height 23
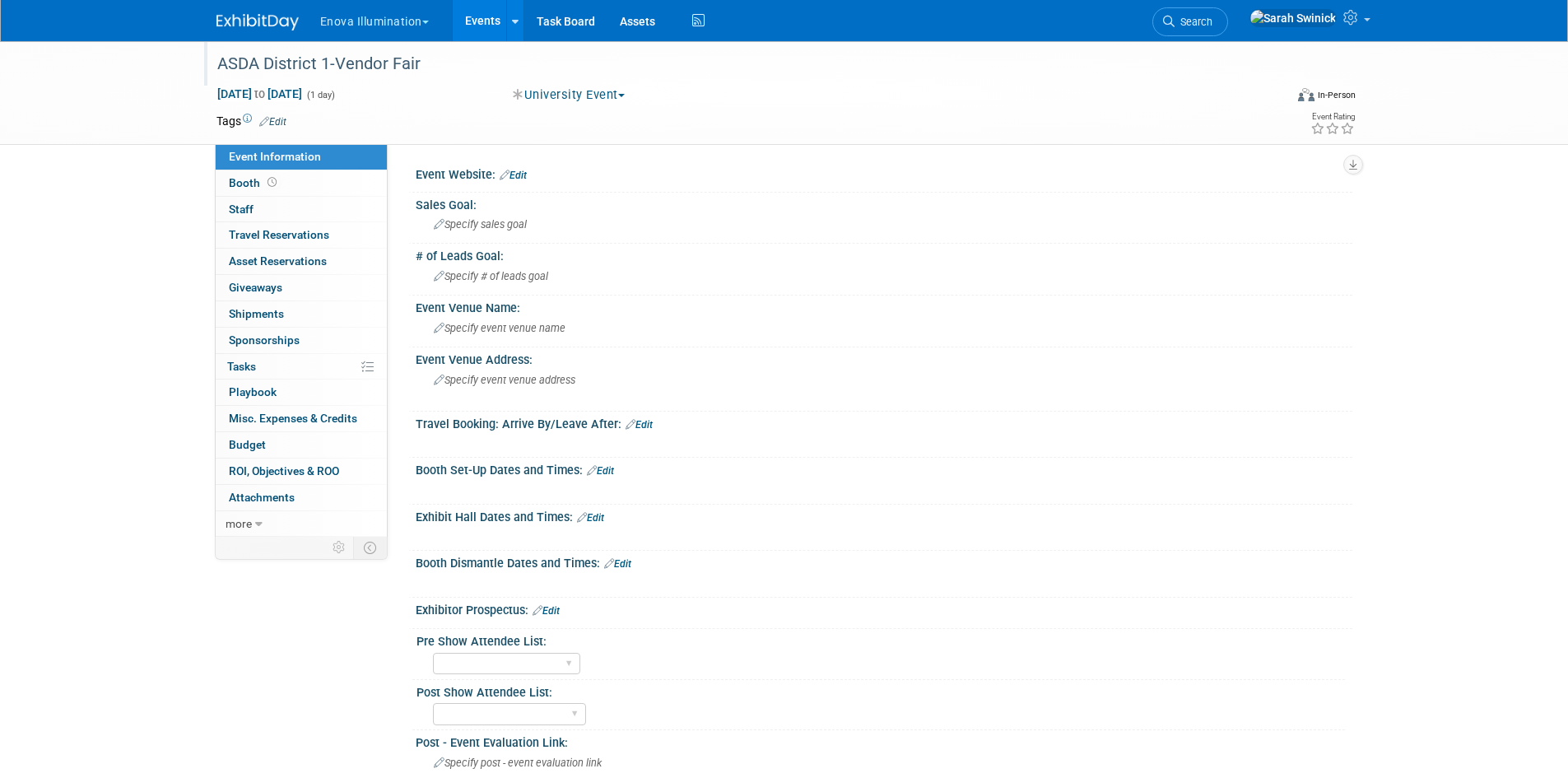
click at [610, 470] on link "Edit" at bounding box center [601, 471] width 27 height 12
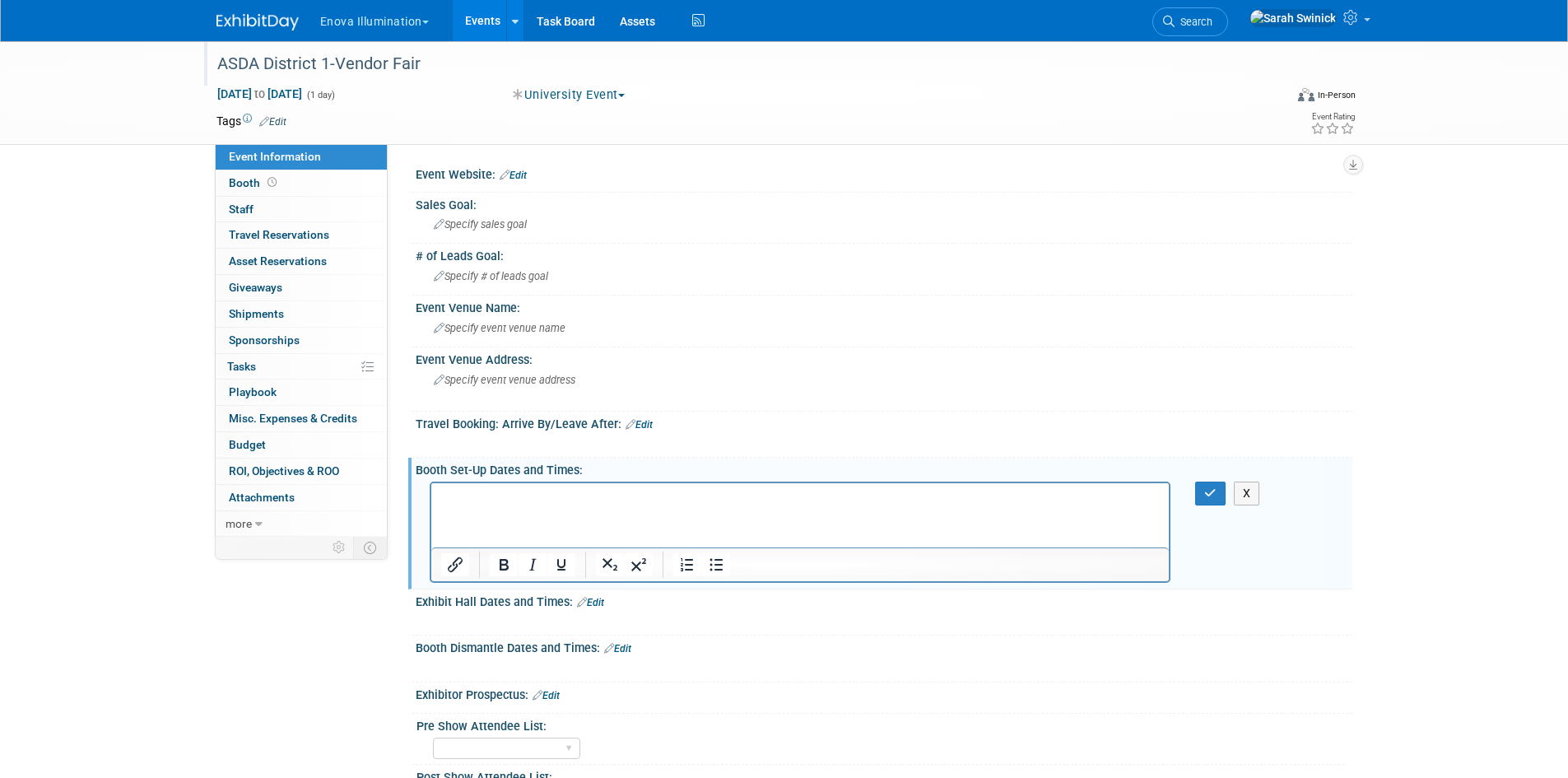
drag, startPoint x: 94, startPoint y: 23, endPoint x: 592, endPoint y: 602, distance: 763.7
click at [592, 602] on link "Edit" at bounding box center [591, 602] width 27 height 12
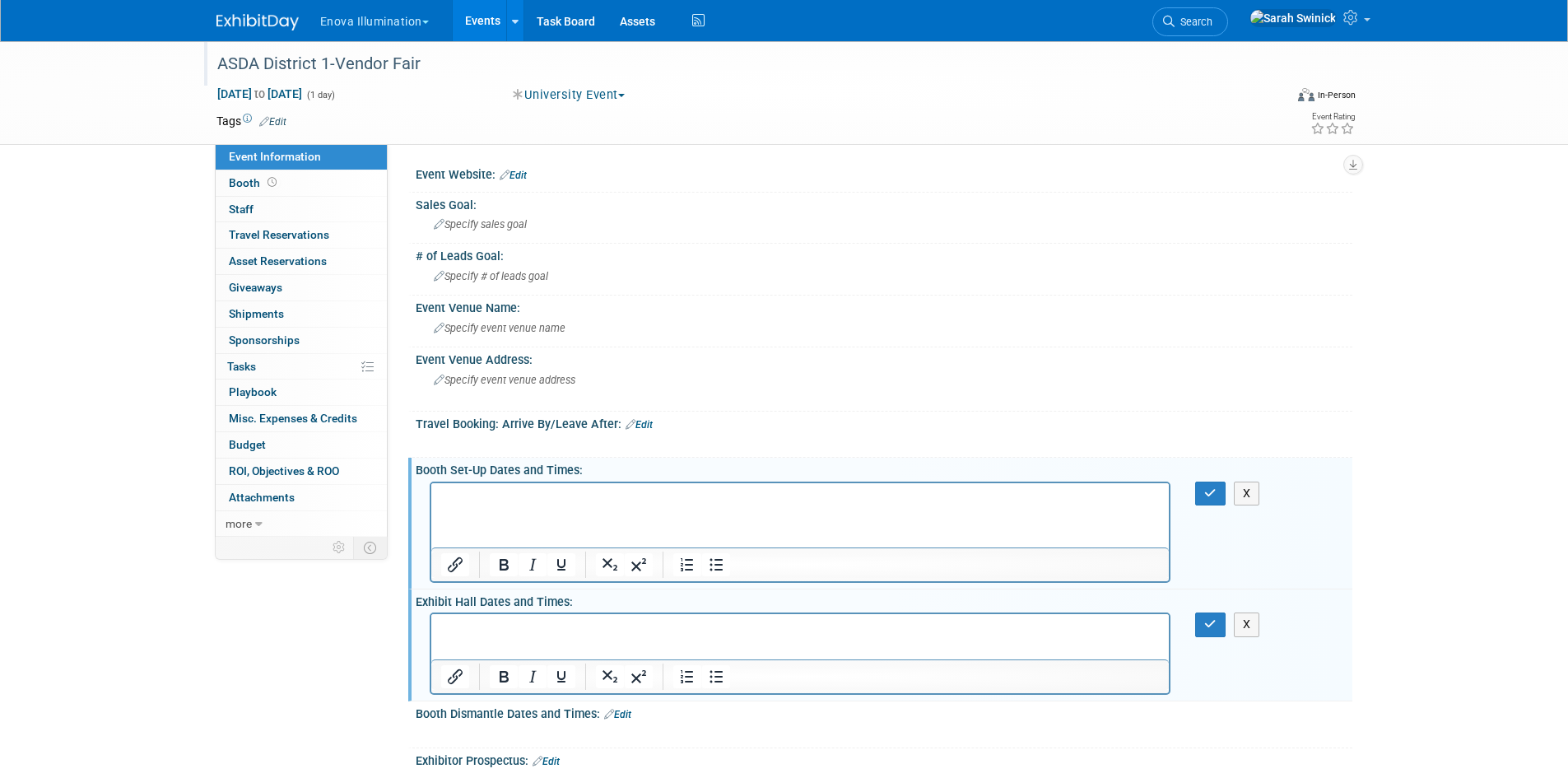
drag, startPoint x: 537, startPoint y: 644, endPoint x: 465, endPoint y: 651, distance: 72.3
drag, startPoint x: 465, startPoint y: 651, endPoint x: 456, endPoint y: 631, distance: 21.9
drag, startPoint x: 1202, startPoint y: 628, endPoint x: 1187, endPoint y: 621, distance: 16.6
click at [1187, 621] on div "X" at bounding box center [1220, 624] width 76 height 24
click at [487, 501] on p "Rich Text Area. Press ALT-0 for help." at bounding box center [800, 496] width 719 height 17
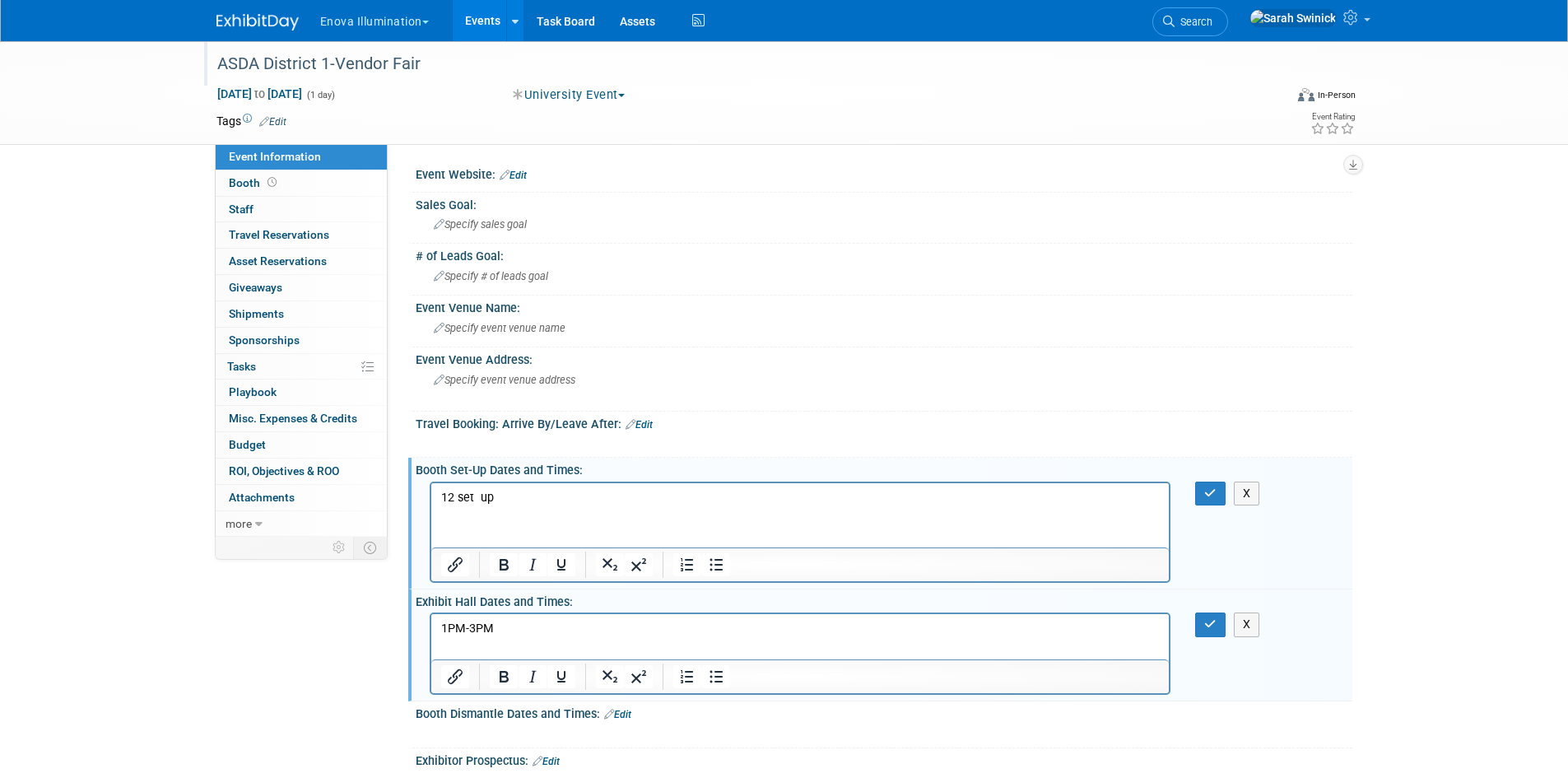
click at [478, 499] on p "12 set up" at bounding box center [800, 496] width 719 height 17
drag, startPoint x: 1208, startPoint y: 489, endPoint x: 1208, endPoint y: 498, distance: 9.0
click at [1208, 490] on icon "button" at bounding box center [1210, 493] width 13 height 12
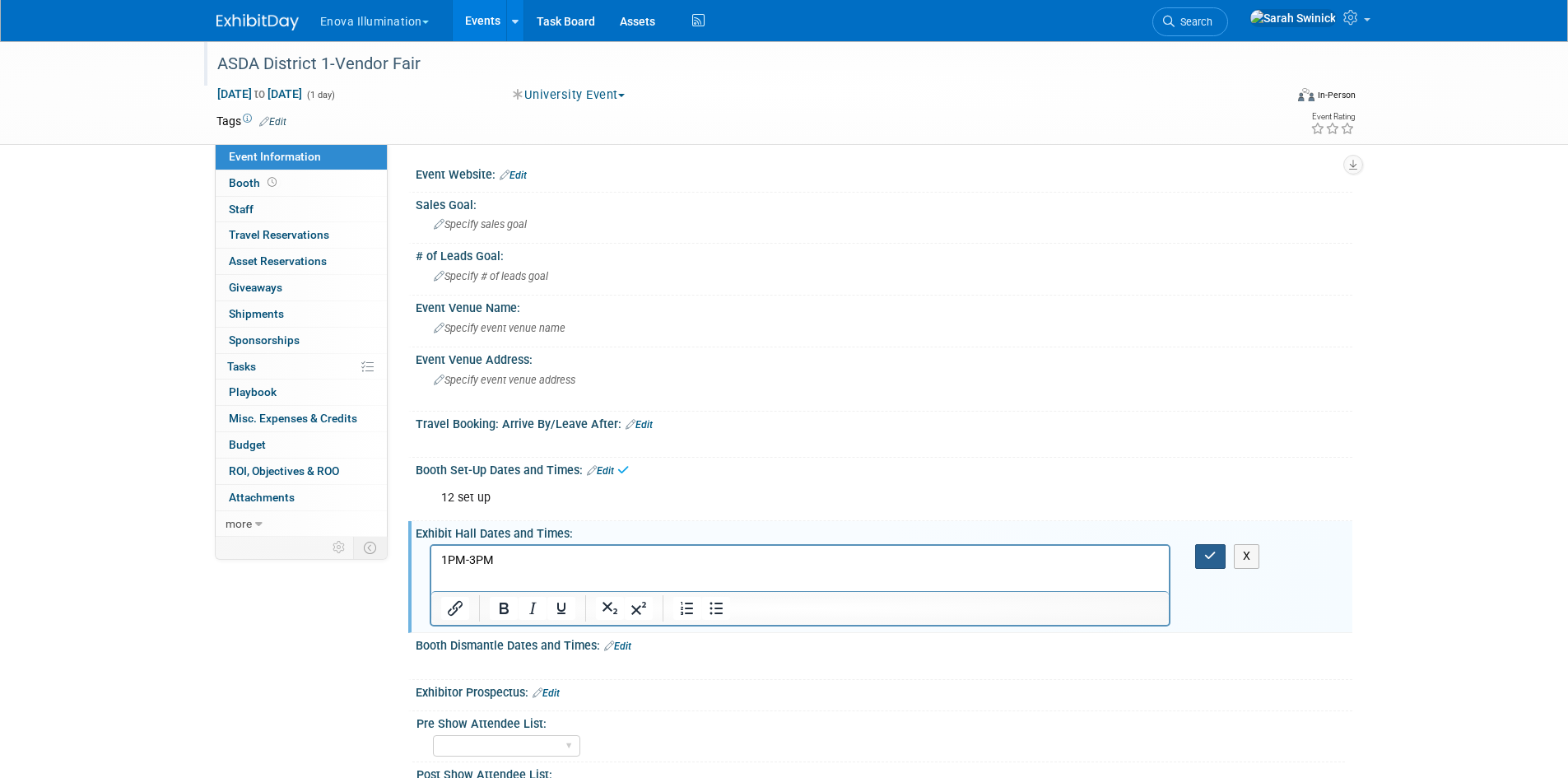
click at [1218, 550] on button "button" at bounding box center [1210, 555] width 30 height 24
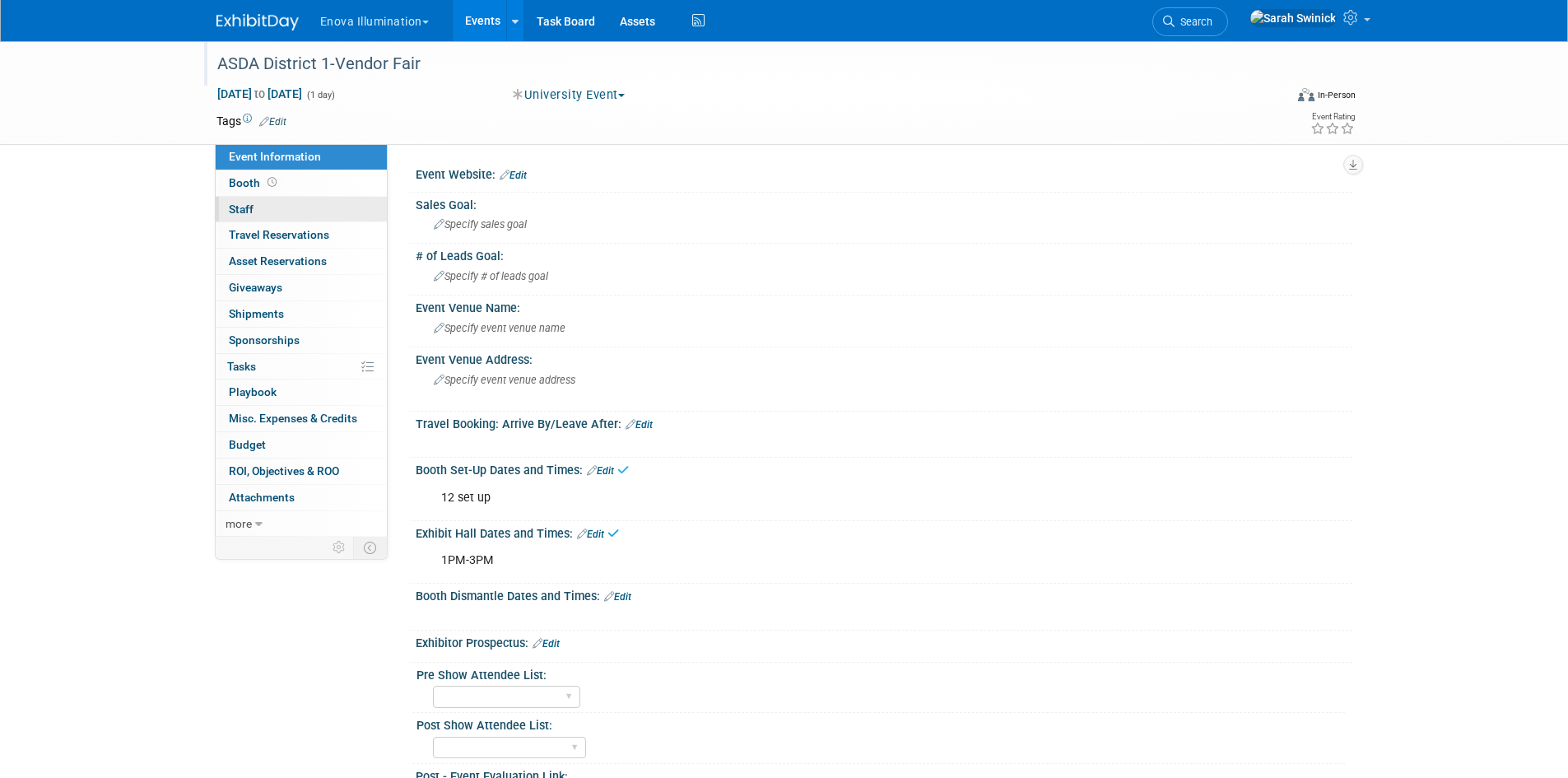
click at [297, 221] on link "0 Staff 0" at bounding box center [301, 209] width 171 height 26
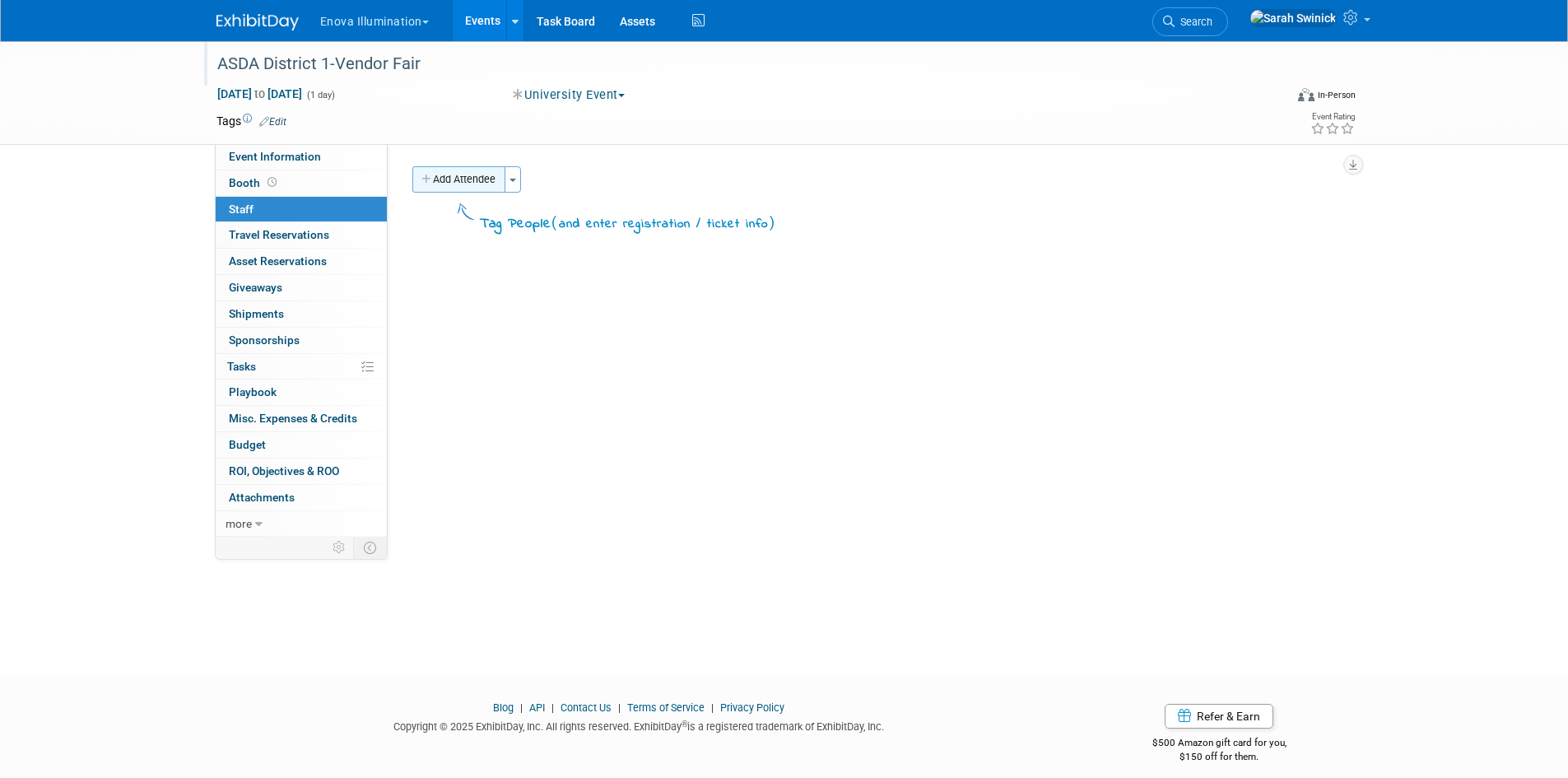
click at [418, 182] on button "Add Attendee" at bounding box center [458, 179] width 93 height 26
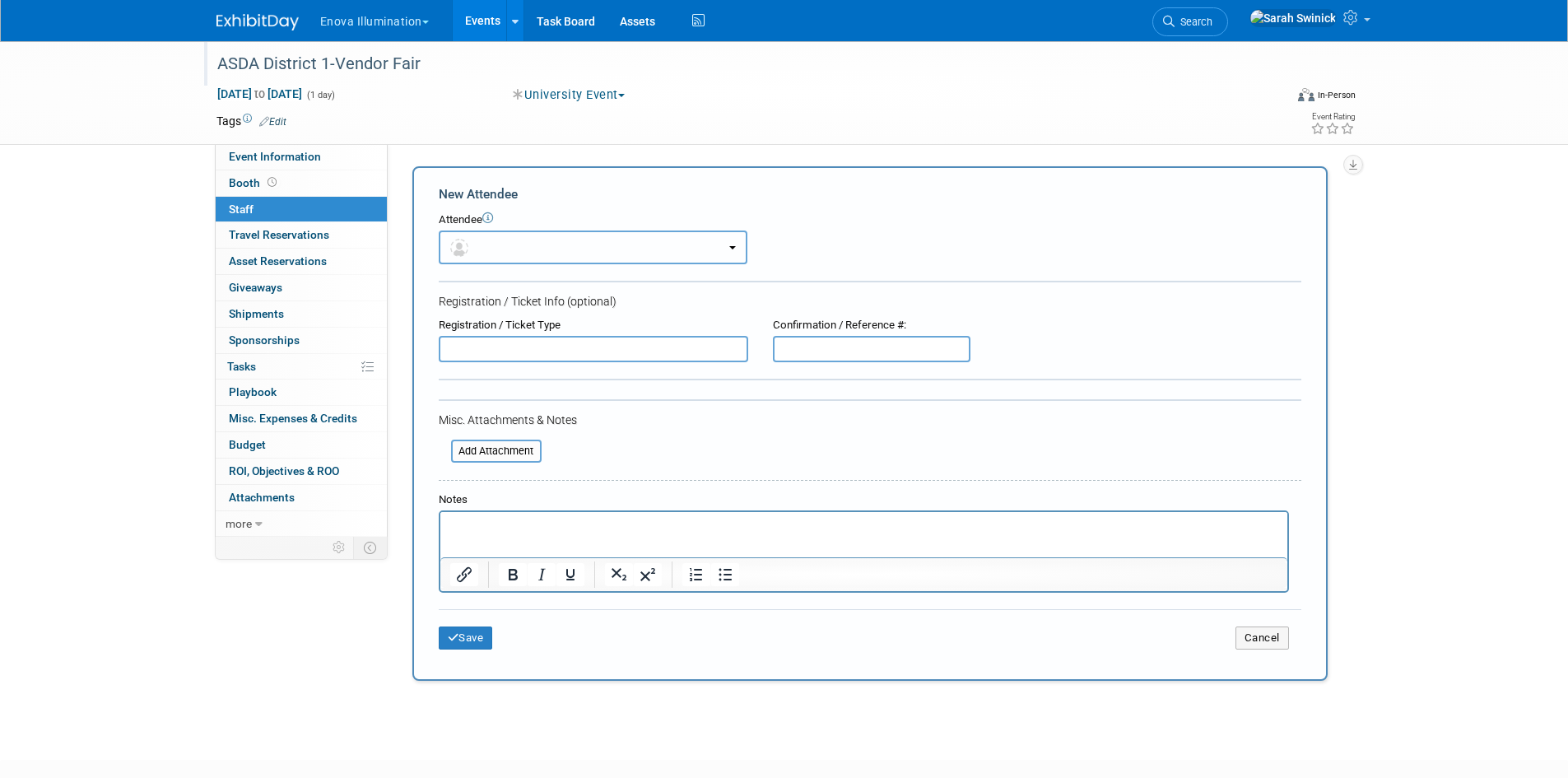
drag, startPoint x: 559, startPoint y: 259, endPoint x: 554, endPoint y: 272, distance: 13.9
click at [558, 259] on button "button" at bounding box center [593, 247] width 309 height 33
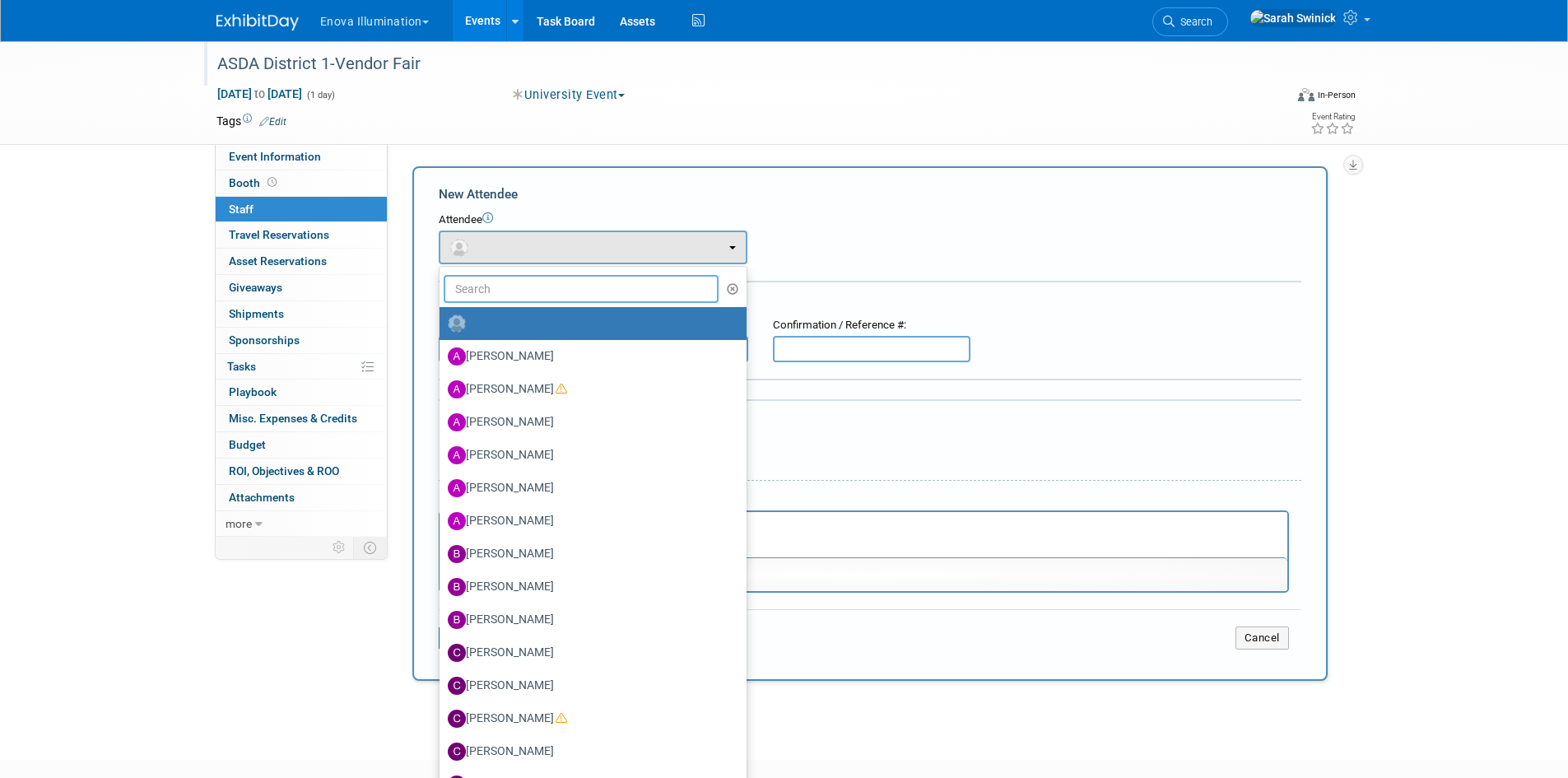
click at [537, 297] on input "text" at bounding box center [581, 288] width 276 height 28
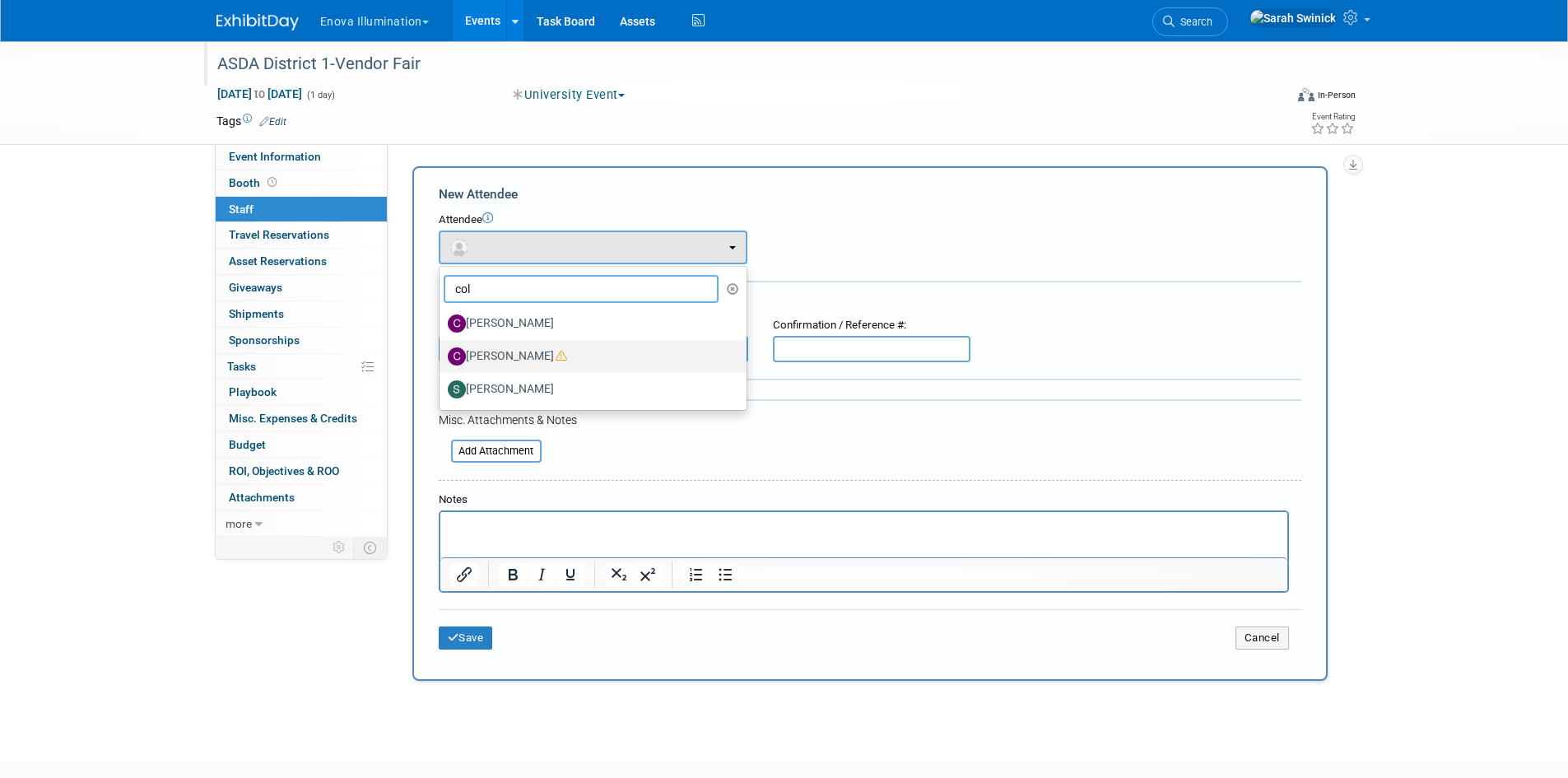
type input "col"
click at [502, 356] on label "Colin Bushell" at bounding box center [589, 356] width 283 height 26
click at [442, 356] on input "Colin Bushell" at bounding box center [437, 354] width 11 height 11
select select "dfb92433-3337-415e-a506-7b7030115af7"
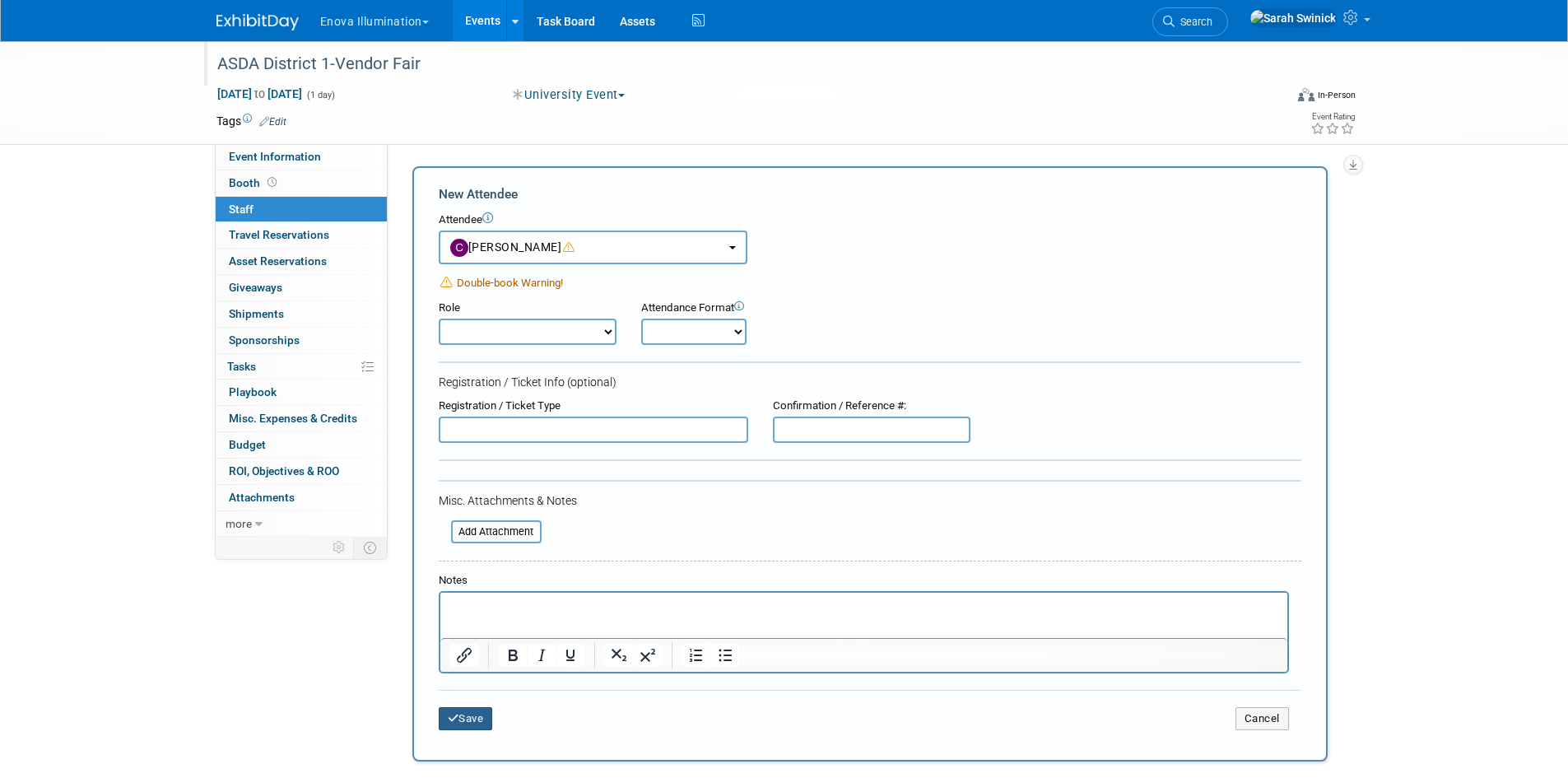
click at [476, 723] on button "Save" at bounding box center [465, 718] width 54 height 23
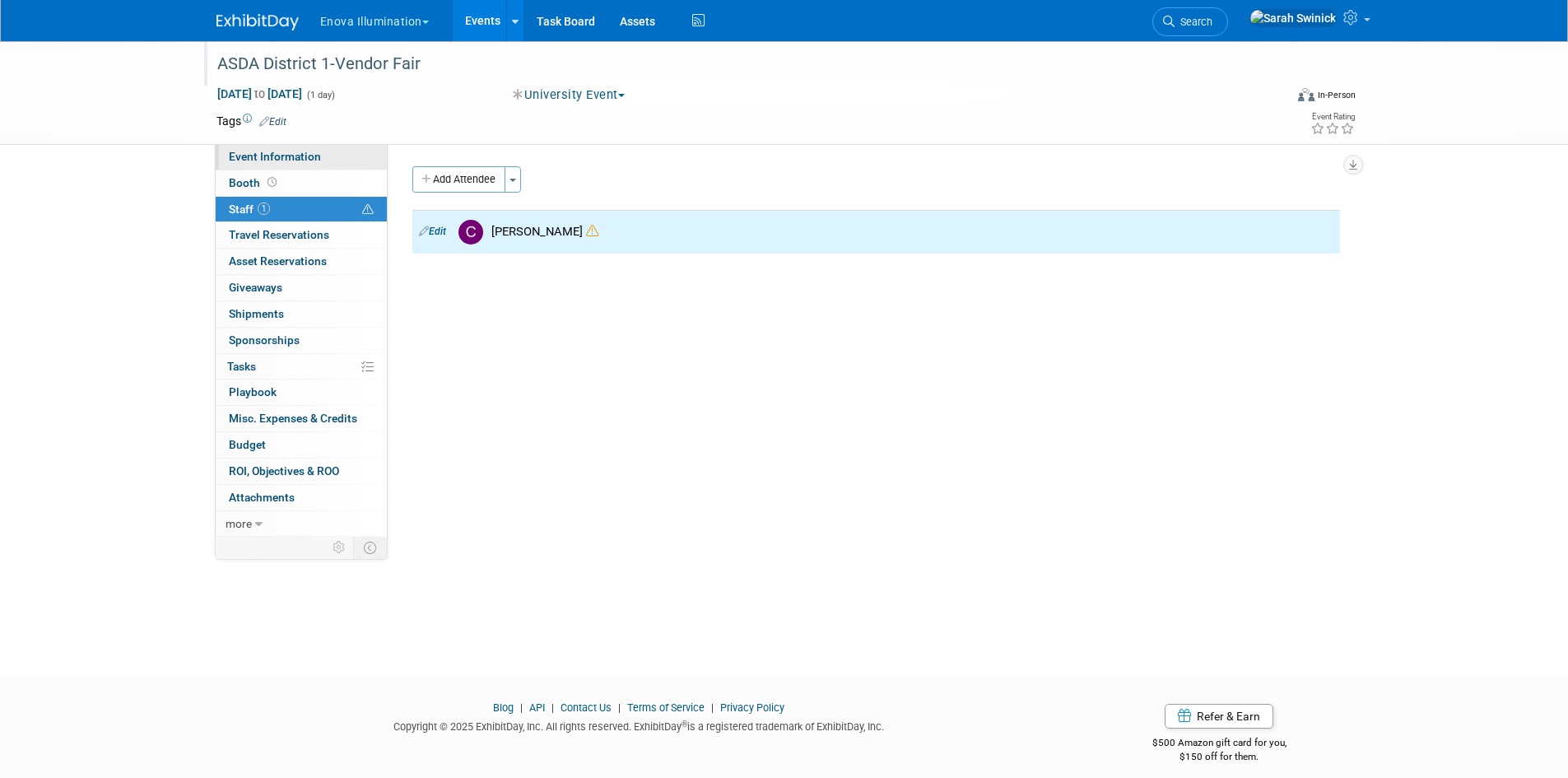
click at [310, 166] on link "Event Information" at bounding box center [301, 157] width 171 height 26
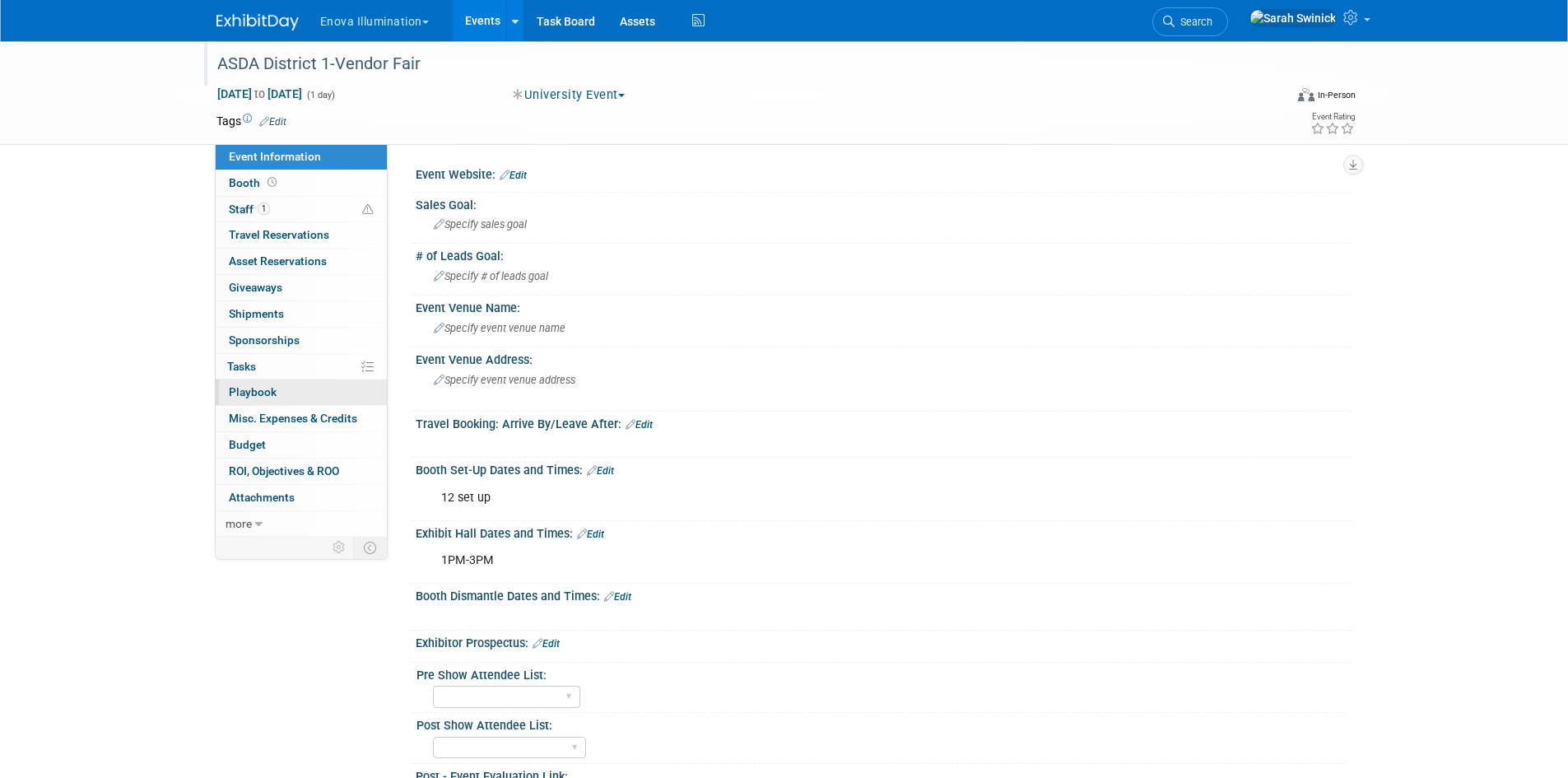
drag, startPoint x: 503, startPoint y: 385, endPoint x: 299, endPoint y: 401, distance: 204.6
click at [498, 376] on span "Specify event venue address" at bounding box center [504, 380] width 141 height 13
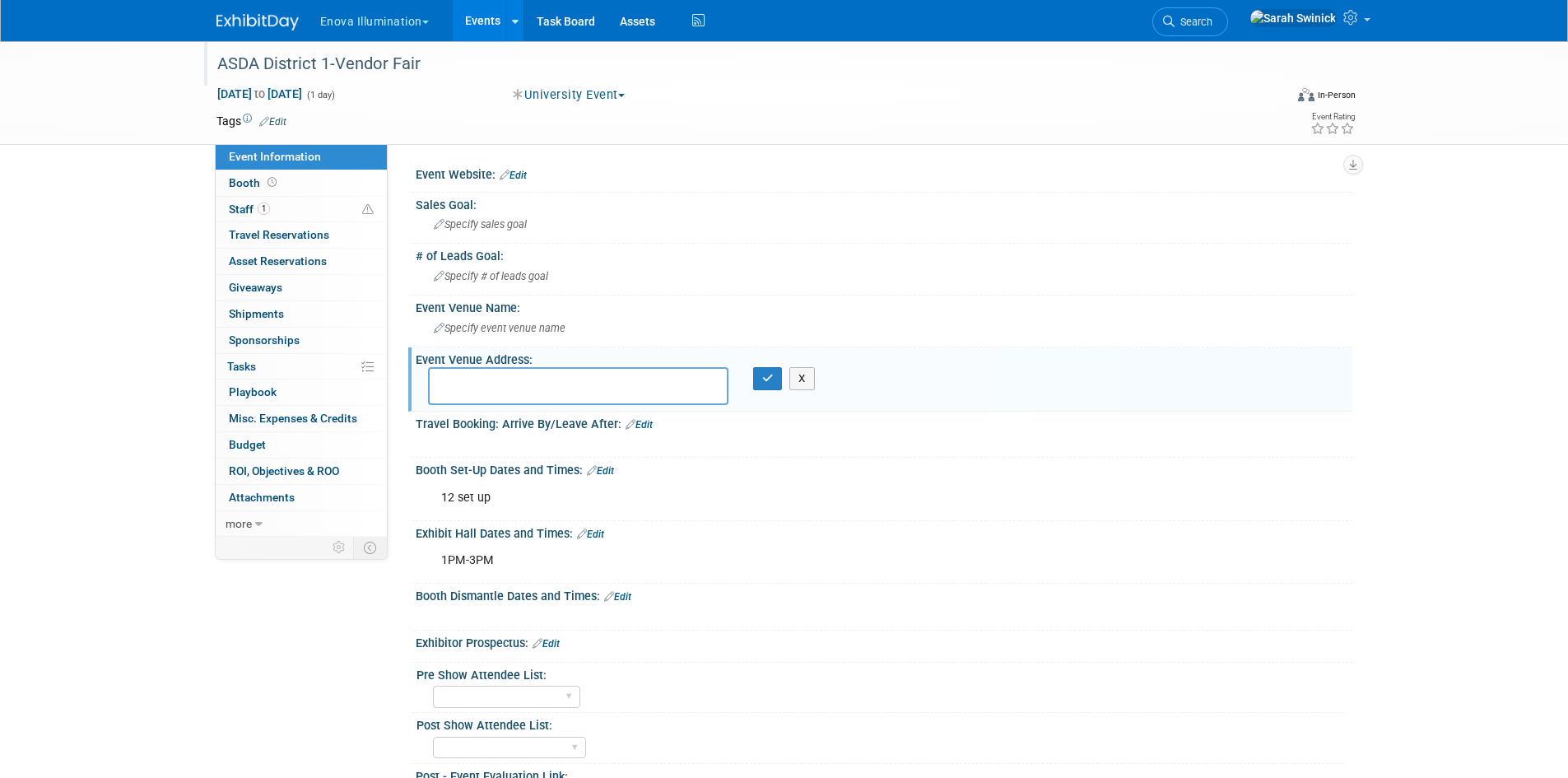
paste textarea "Ballroom Narragansett C"
type textarea "Ballroom Narragansett C"
drag, startPoint x: 792, startPoint y: 386, endPoint x: 776, endPoint y: 386, distance: 16.0
click at [776, 386] on div "X" at bounding box center [773, 378] width 40 height 23
click at [762, 381] on icon "button" at bounding box center [768, 378] width 12 height 11
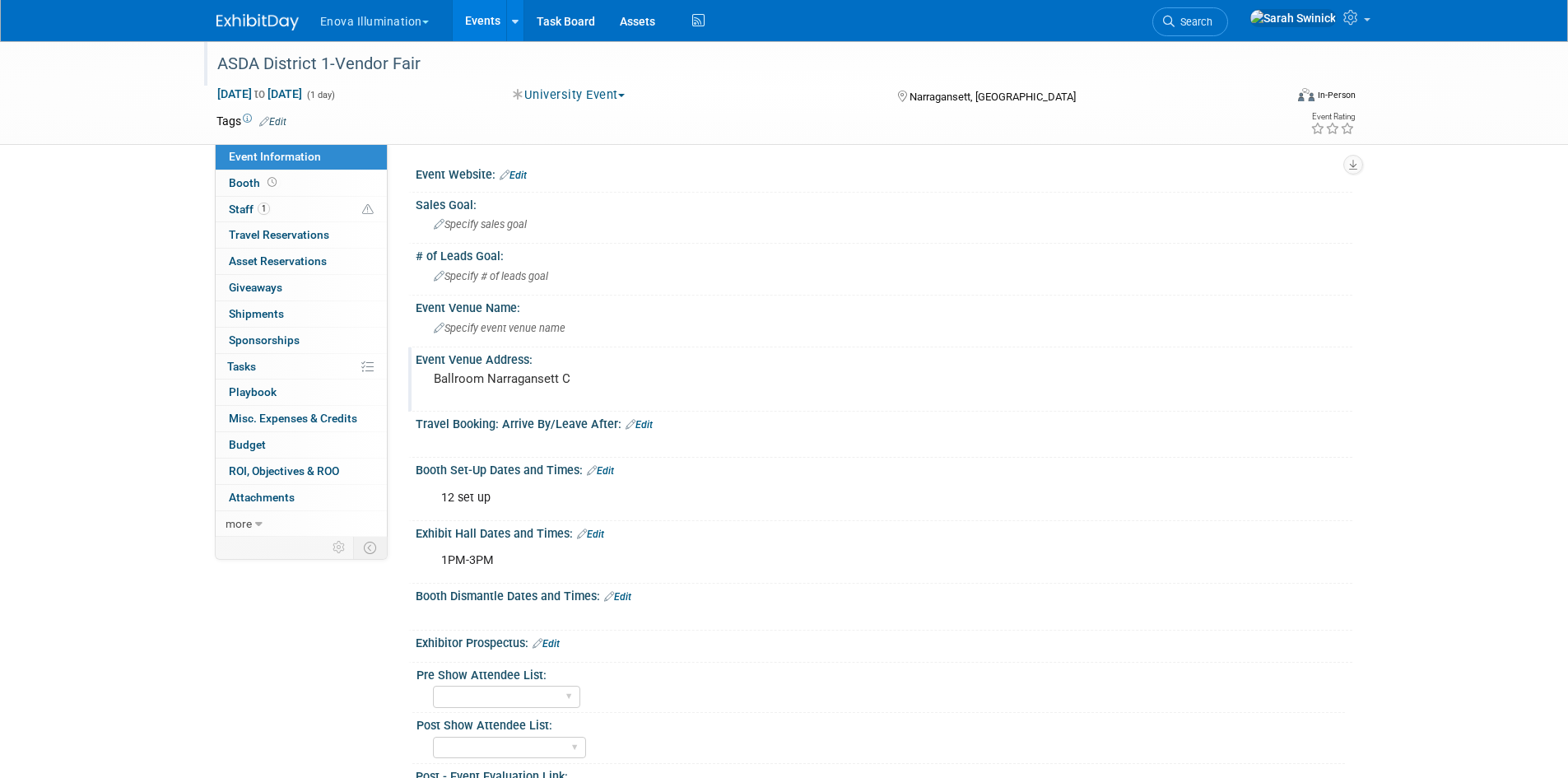
click at [534, 375] on pre "Ballroom Narragansett C" at bounding box center [610, 378] width 354 height 15
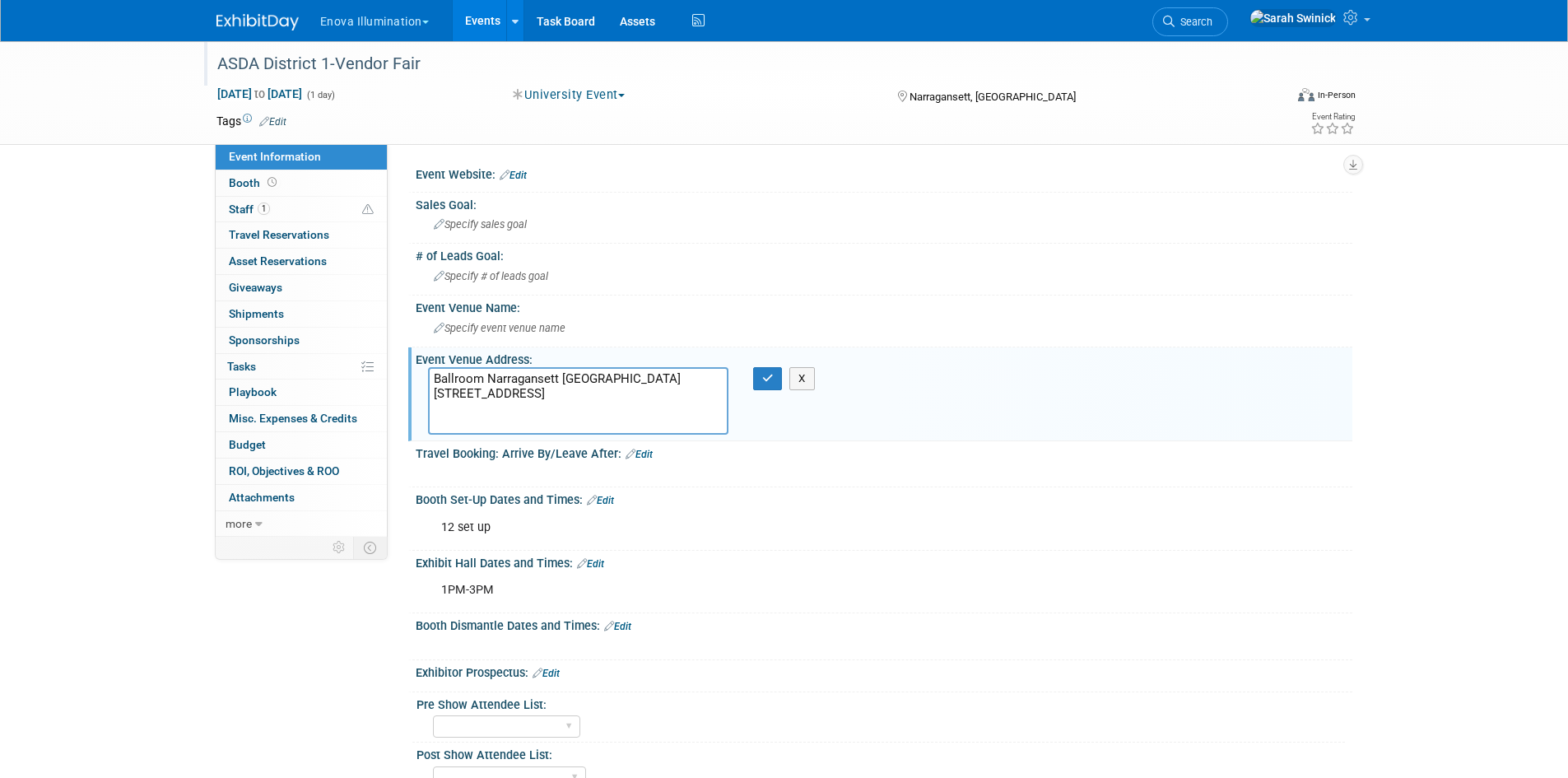
click at [597, 371] on textarea "Ballroom Narragansett C One West Exchange Street Providence, RI 02903" at bounding box center [578, 400] width 300 height 68
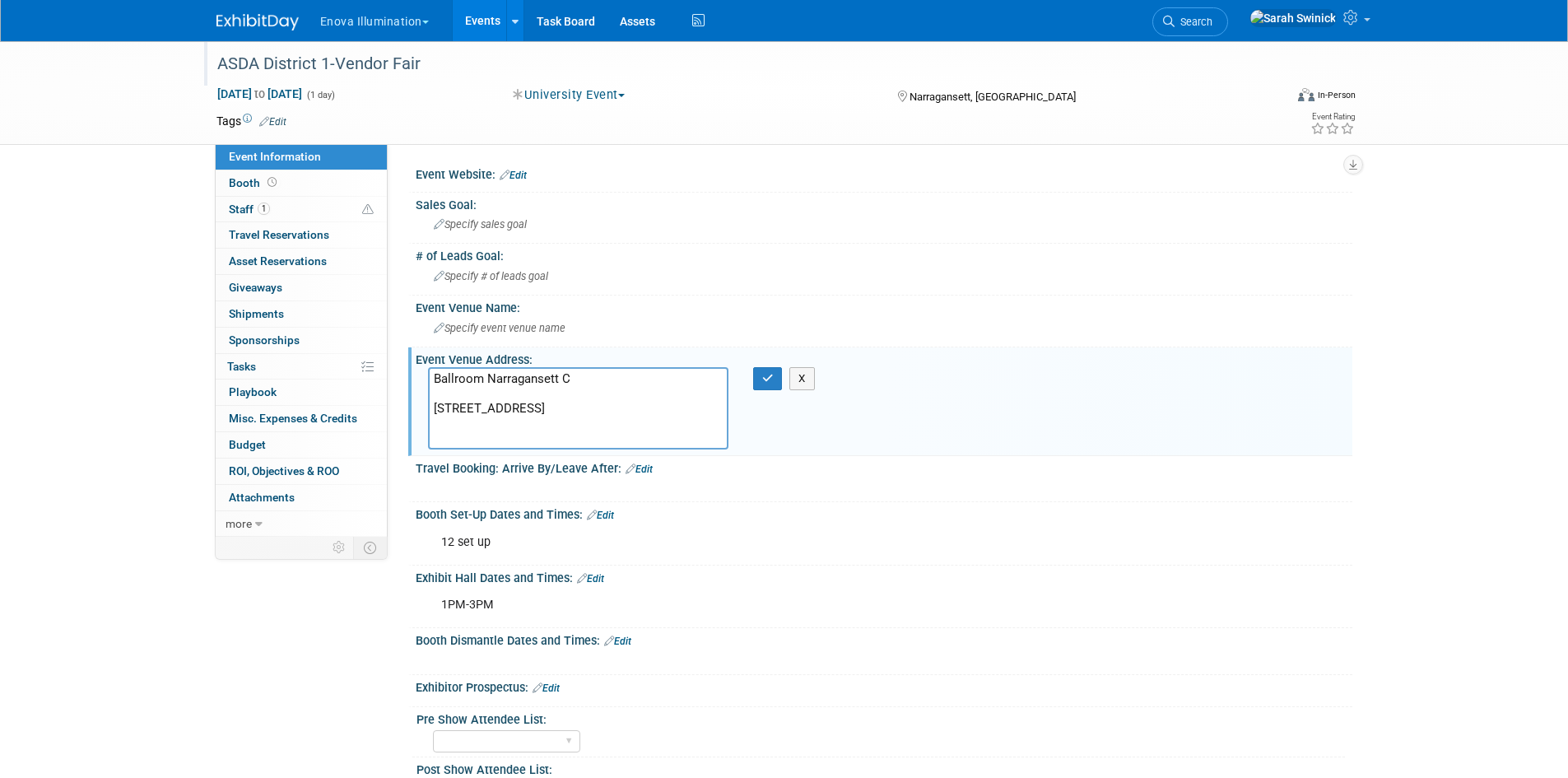
click at [657, 439] on textarea "Ballroom Narragansett C One West Exchange Street Providence, RI 02903" at bounding box center [578, 408] width 300 height 82
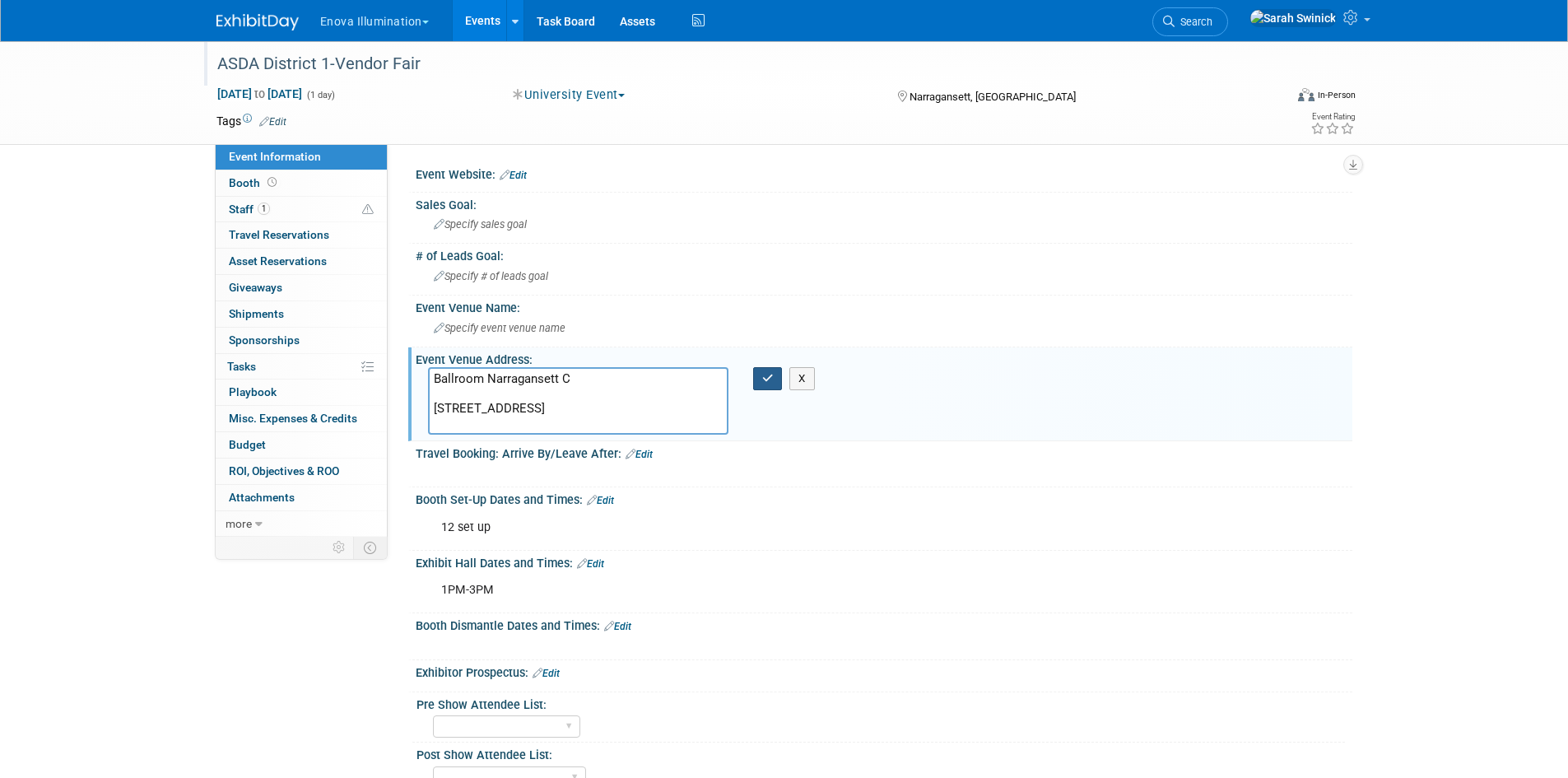
type textarea "Ballroom Narragansett C One West Exchange Street Providence, RI 02903"
click at [763, 378] on icon "button" at bounding box center [768, 378] width 12 height 11
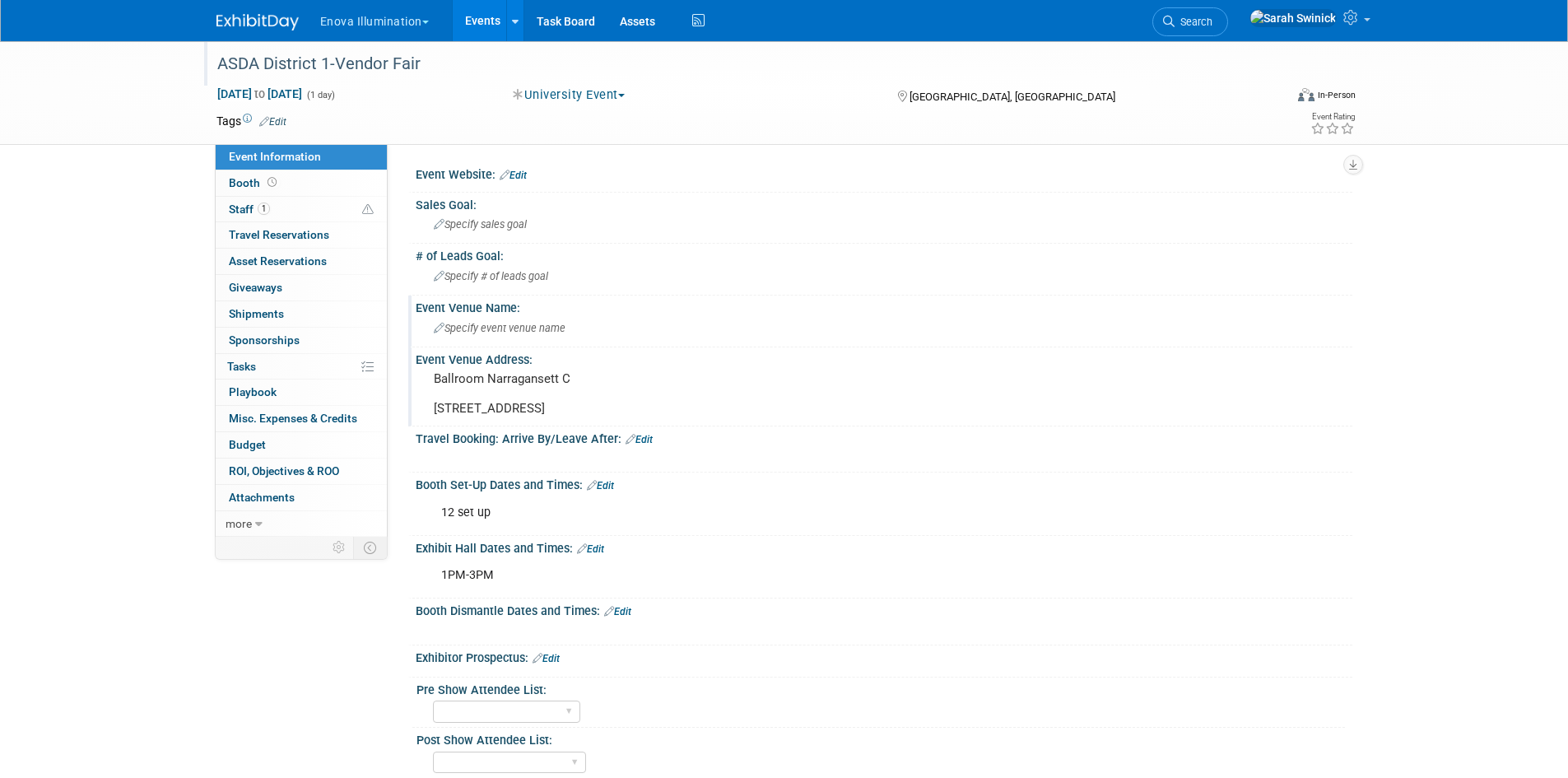
click at [490, 334] on span "Specify event venue name" at bounding box center [499, 328] width 131 height 13
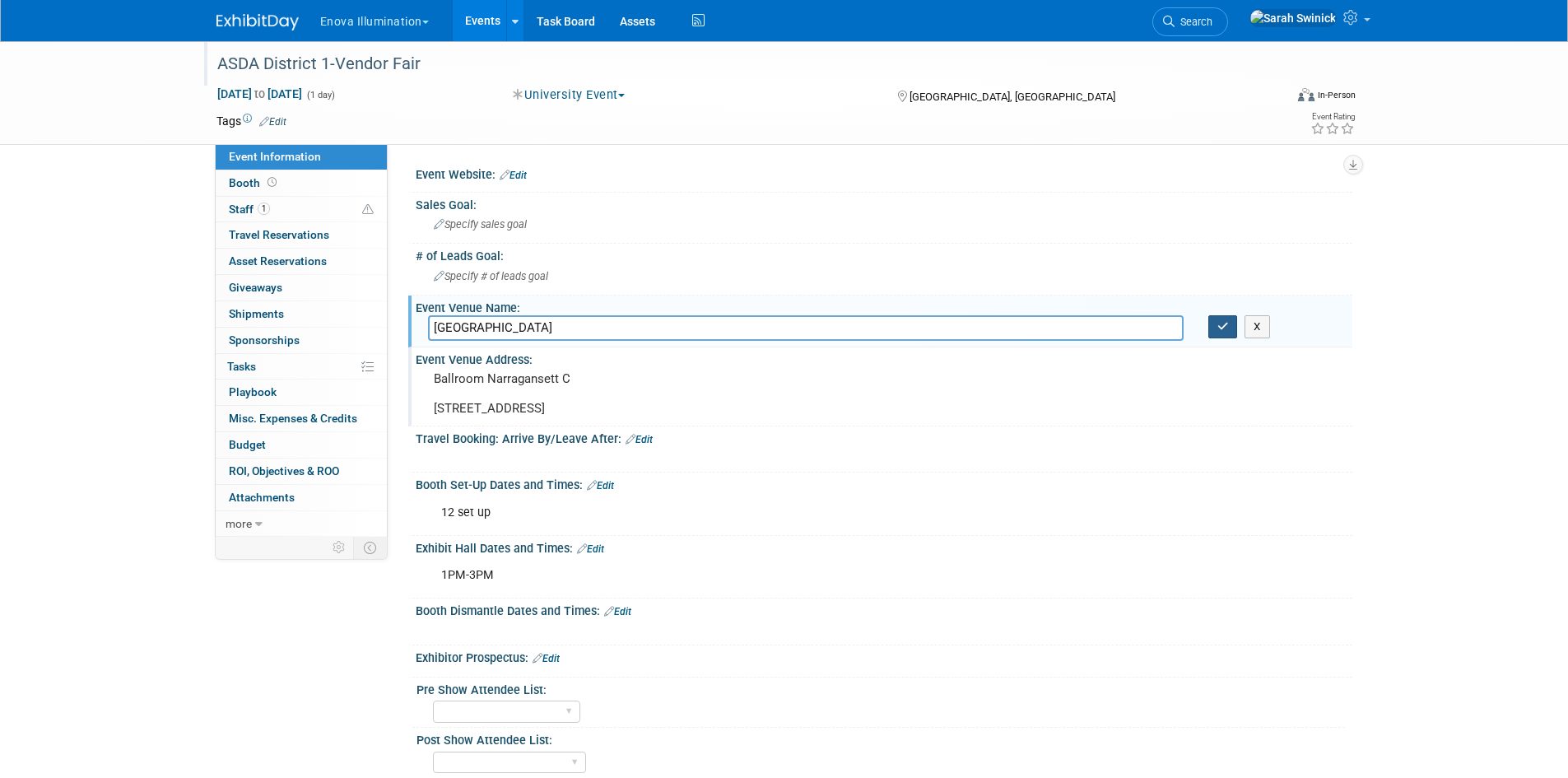
type input "[GEOGRAPHIC_DATA]"
drag, startPoint x: 1225, startPoint y: 330, endPoint x: 1214, endPoint y: 329, distance: 11.0
click at [1225, 329] on icon "button" at bounding box center [1224, 326] width 12 height 11
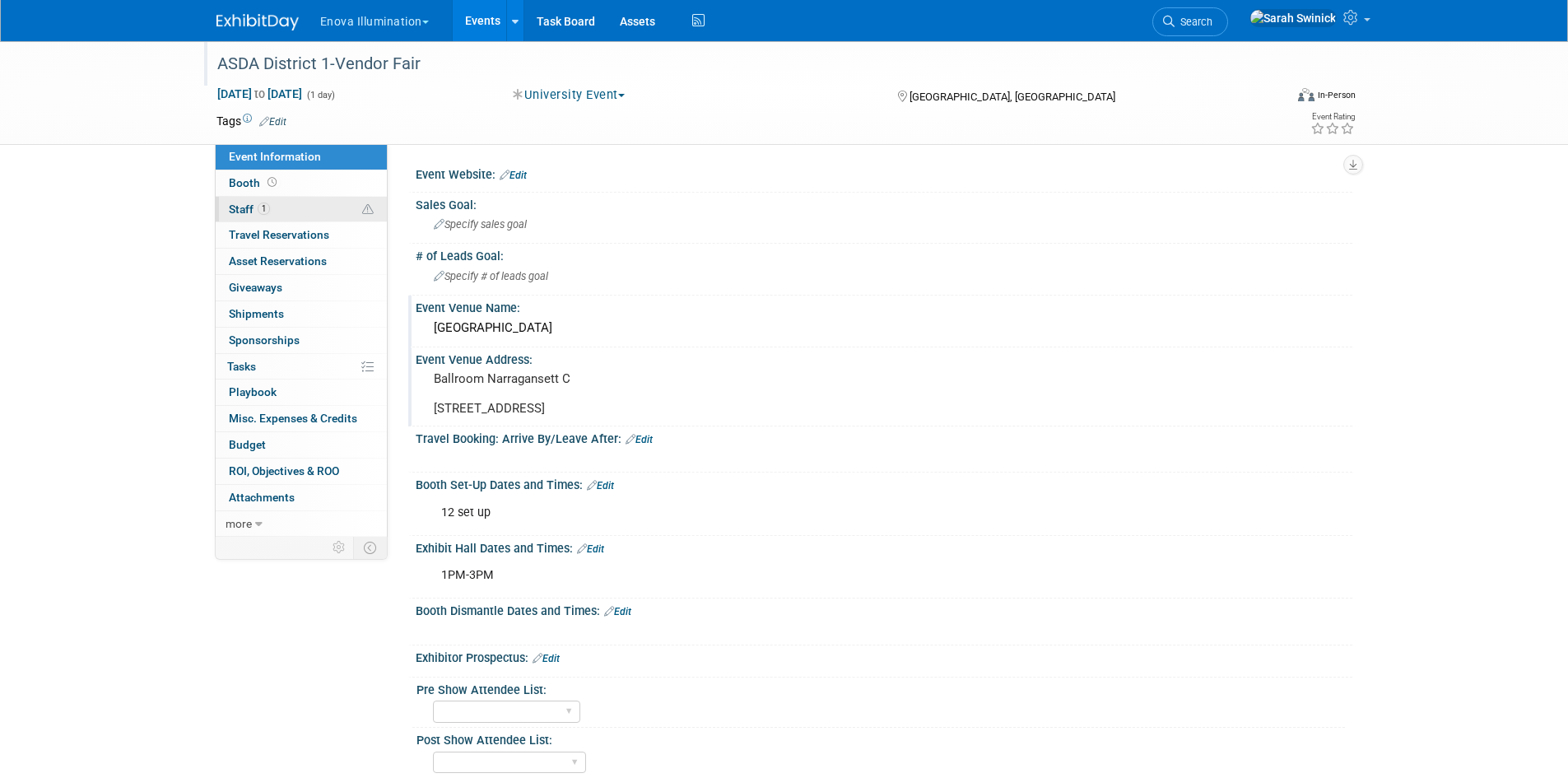
click at [328, 198] on link "1 Staff 1" at bounding box center [301, 209] width 171 height 26
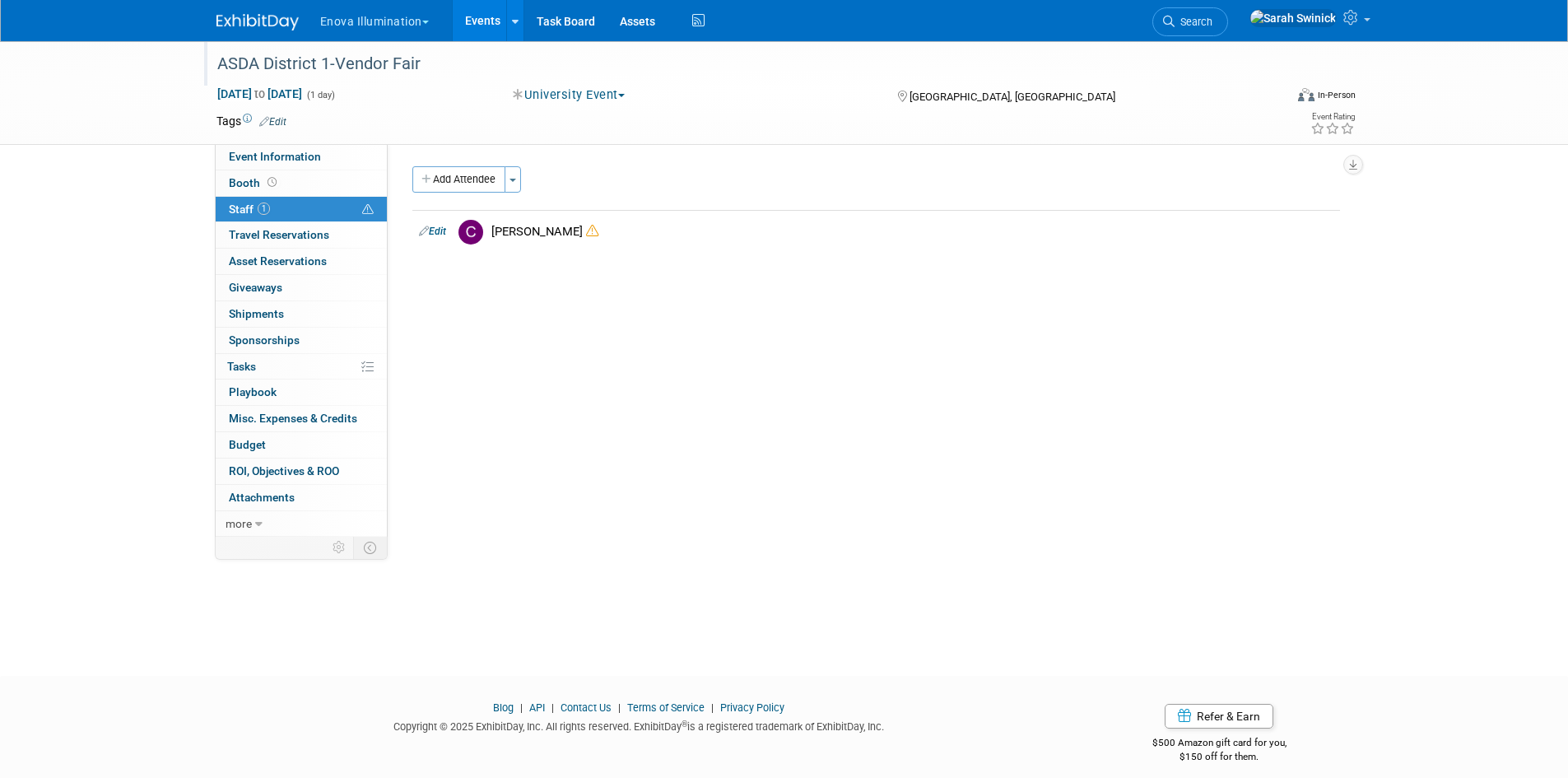
click at [231, 18] on img at bounding box center [258, 22] width 82 height 17
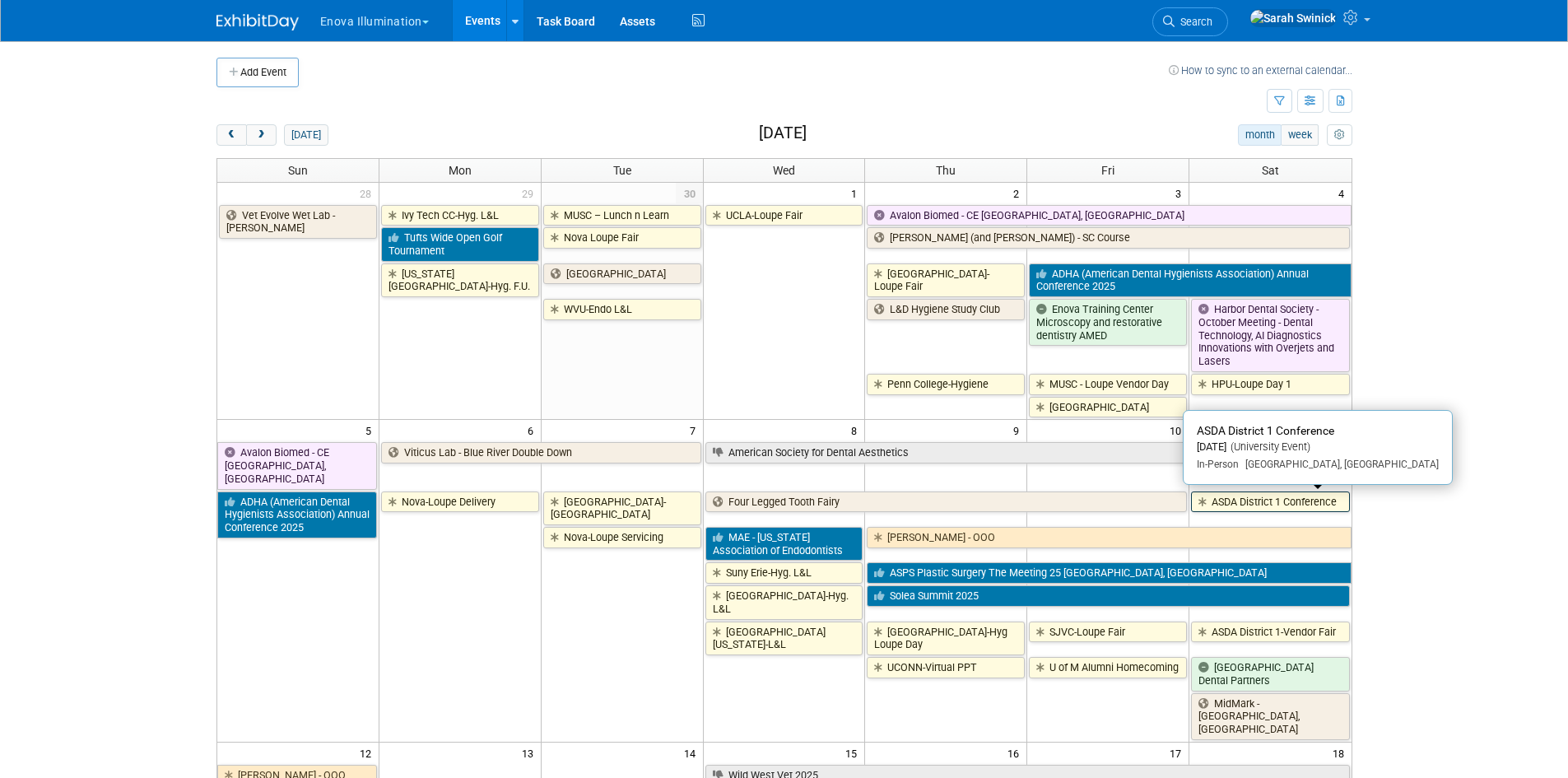
click at [1256, 496] on link "ASDA District 1 Conference" at bounding box center [1270, 502] width 158 height 22
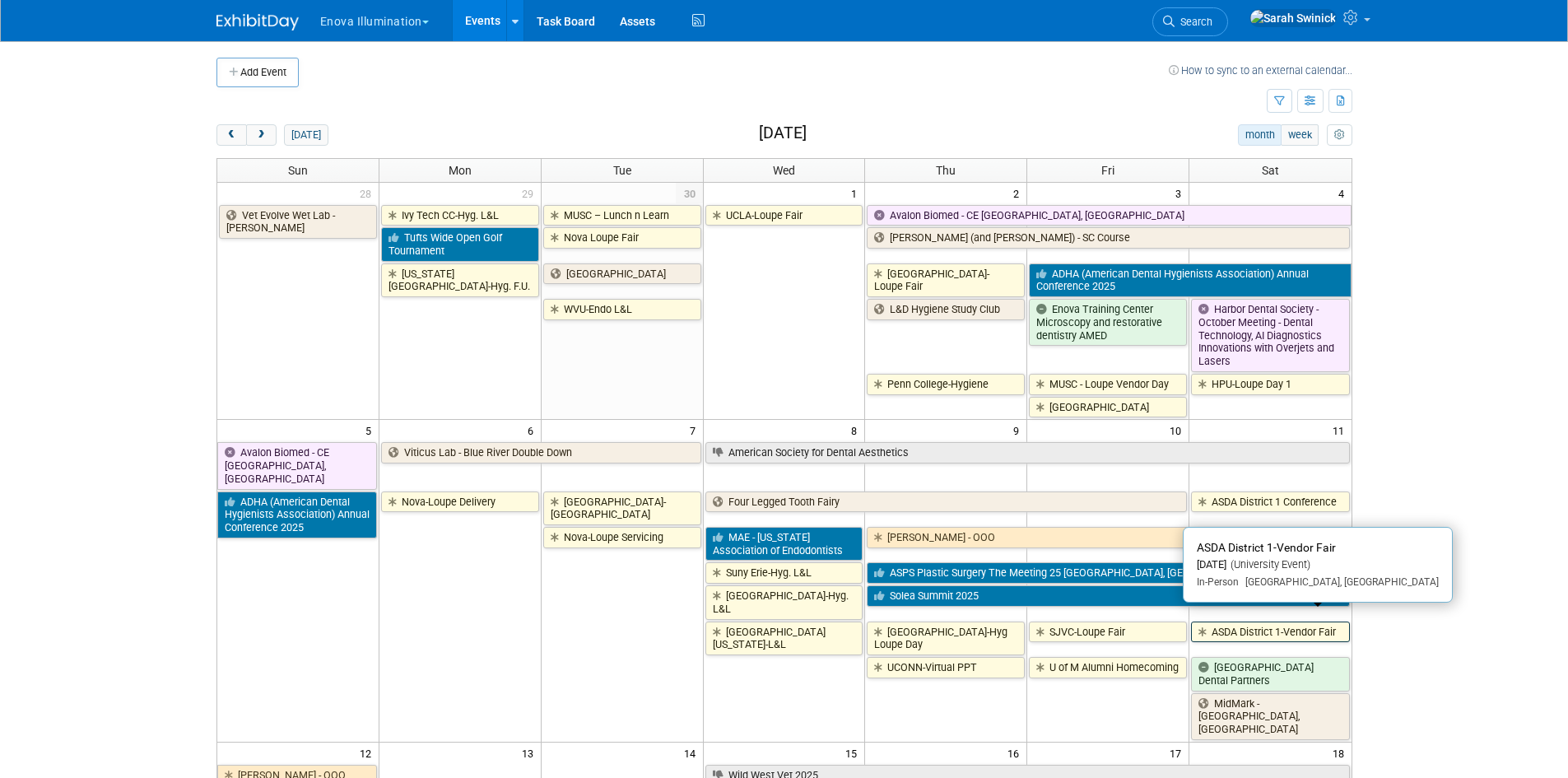
click at [1264, 621] on link "ASDA District 1-Vendor Fair" at bounding box center [1270, 632] width 158 height 22
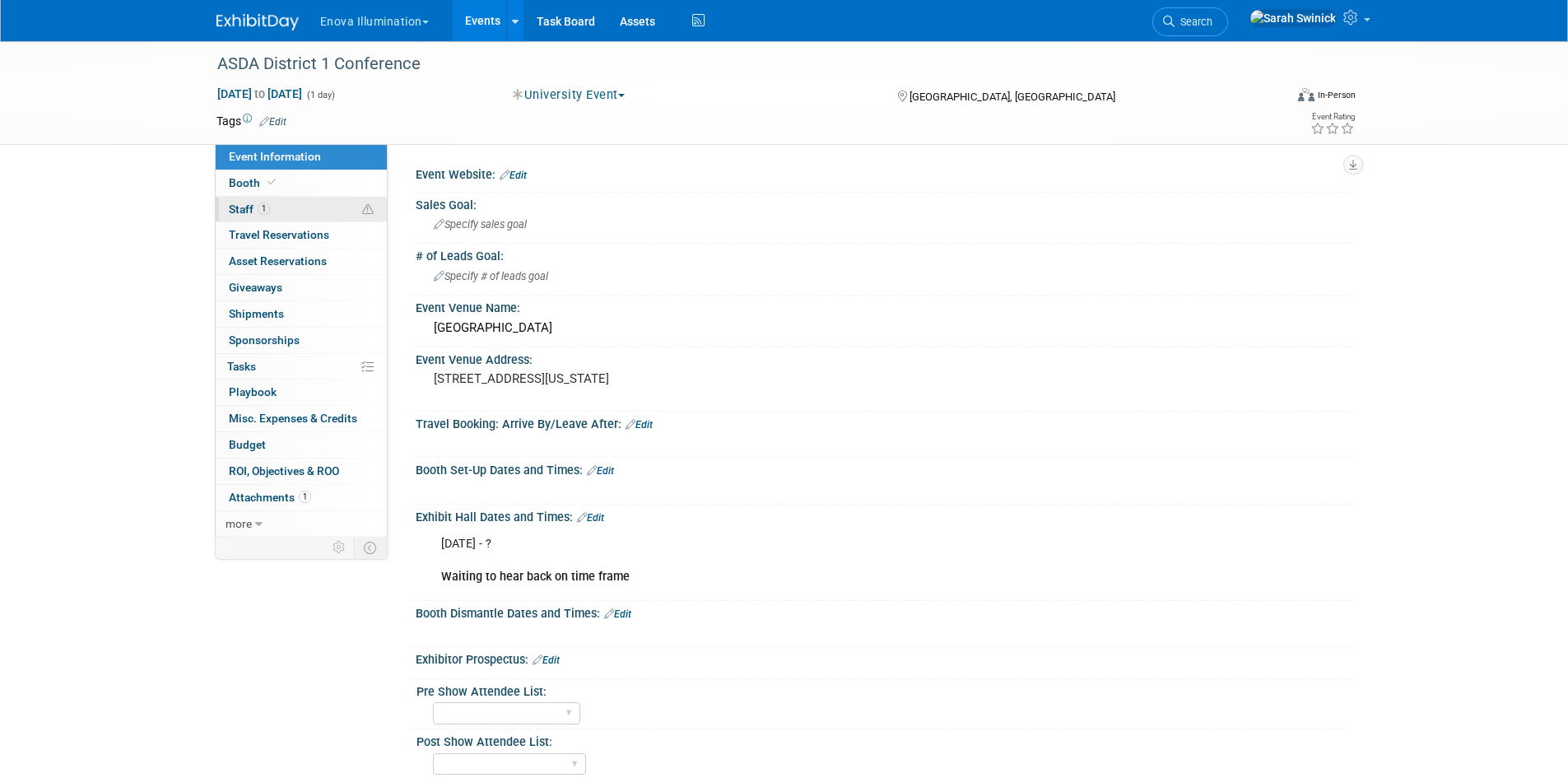
click at [273, 203] on link "1 Staff 1" at bounding box center [301, 209] width 171 height 26
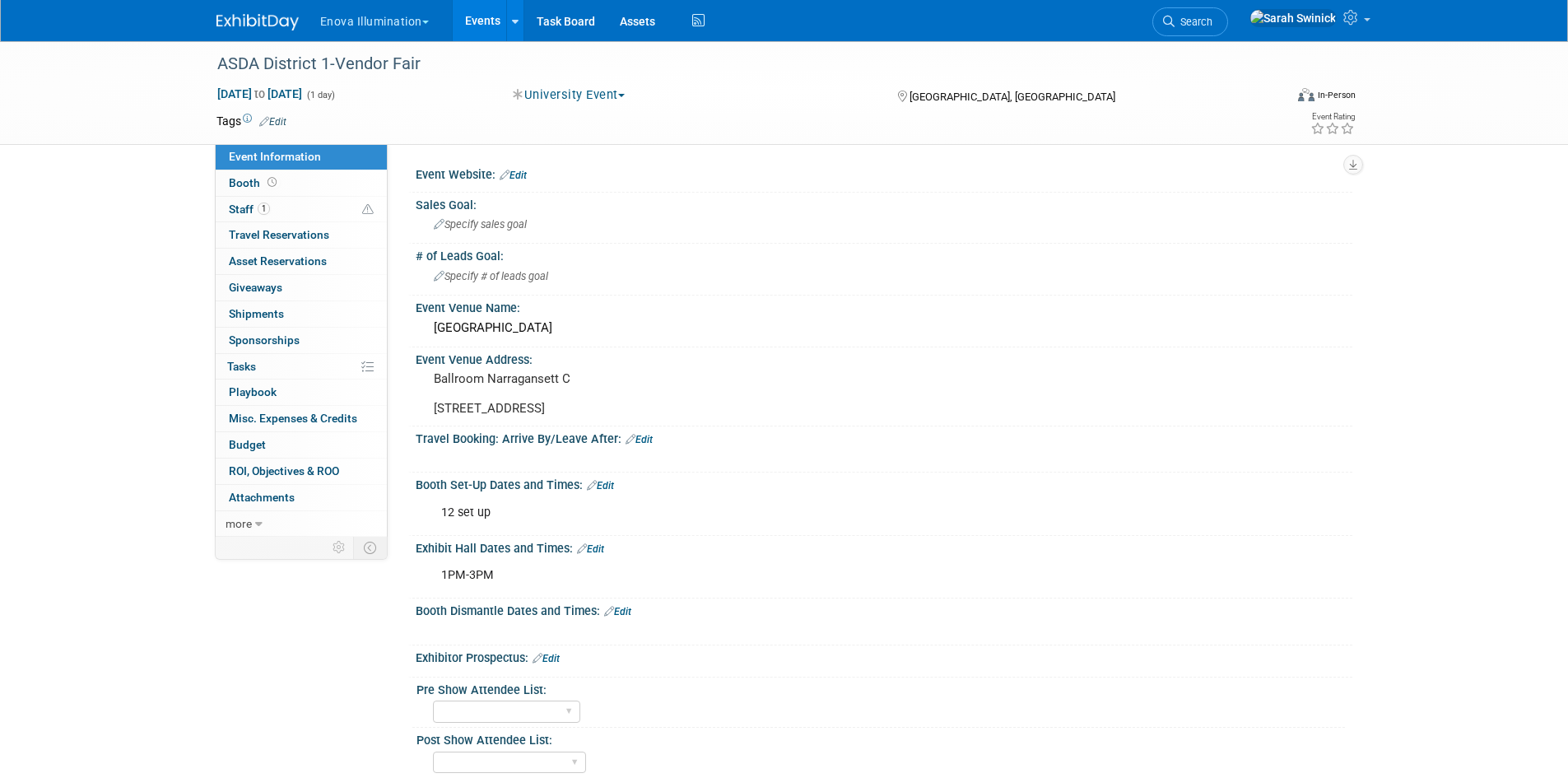
drag, startPoint x: 516, startPoint y: 561, endPoint x: 500, endPoint y: 583, distance: 27.2
click at [513, 557] on div "Exhibit Hall Dates and Times: Edit" at bounding box center [884, 546] width 937 height 22
drag, startPoint x: 498, startPoint y: 586, endPoint x: 450, endPoint y: 592, distance: 48.4
click at [438, 588] on div "1PM-3PM" at bounding box center [801, 576] width 742 height 33
copy div "1PM-3PM"
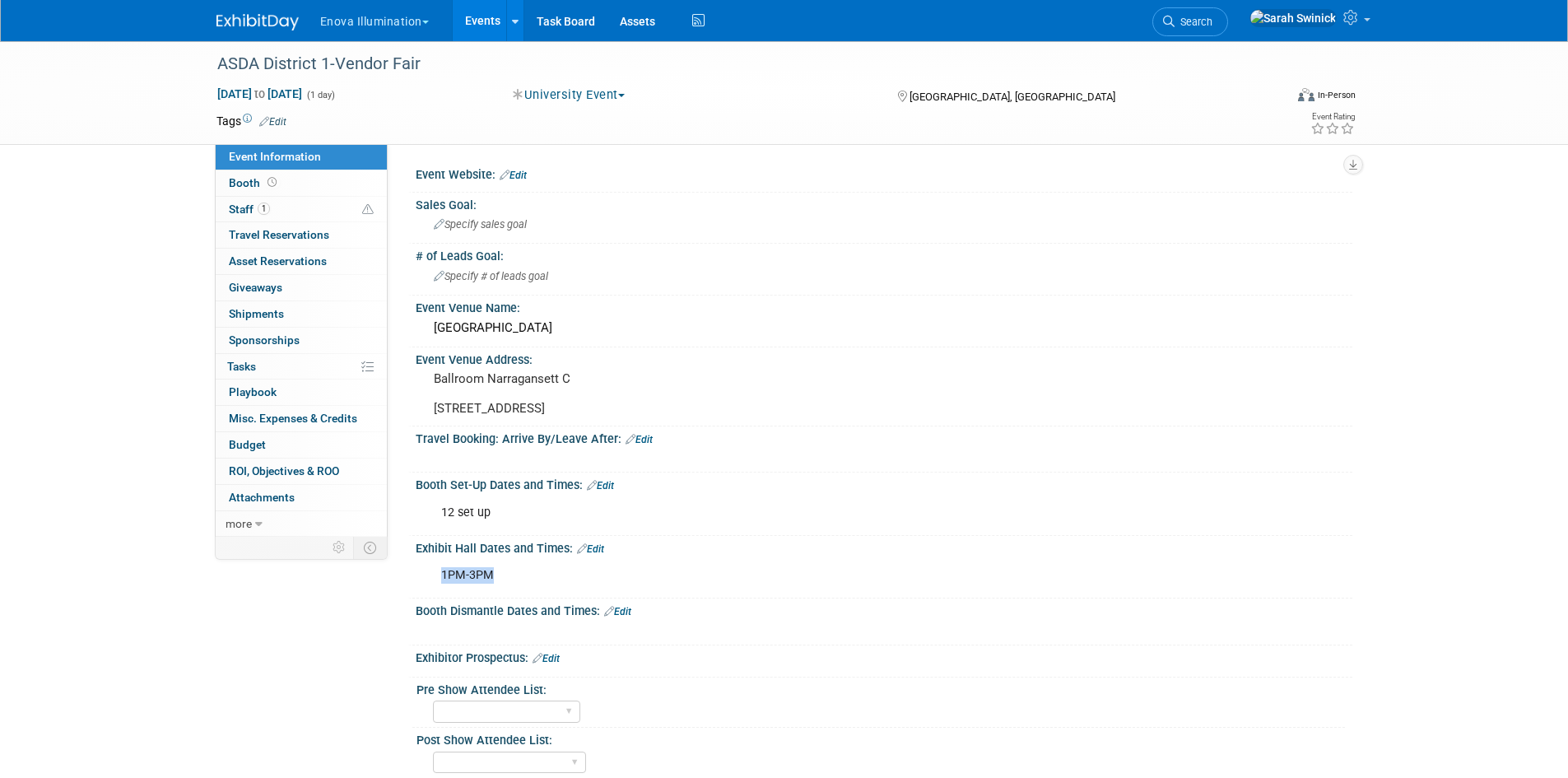
click at [277, 16] on img at bounding box center [258, 22] width 82 height 17
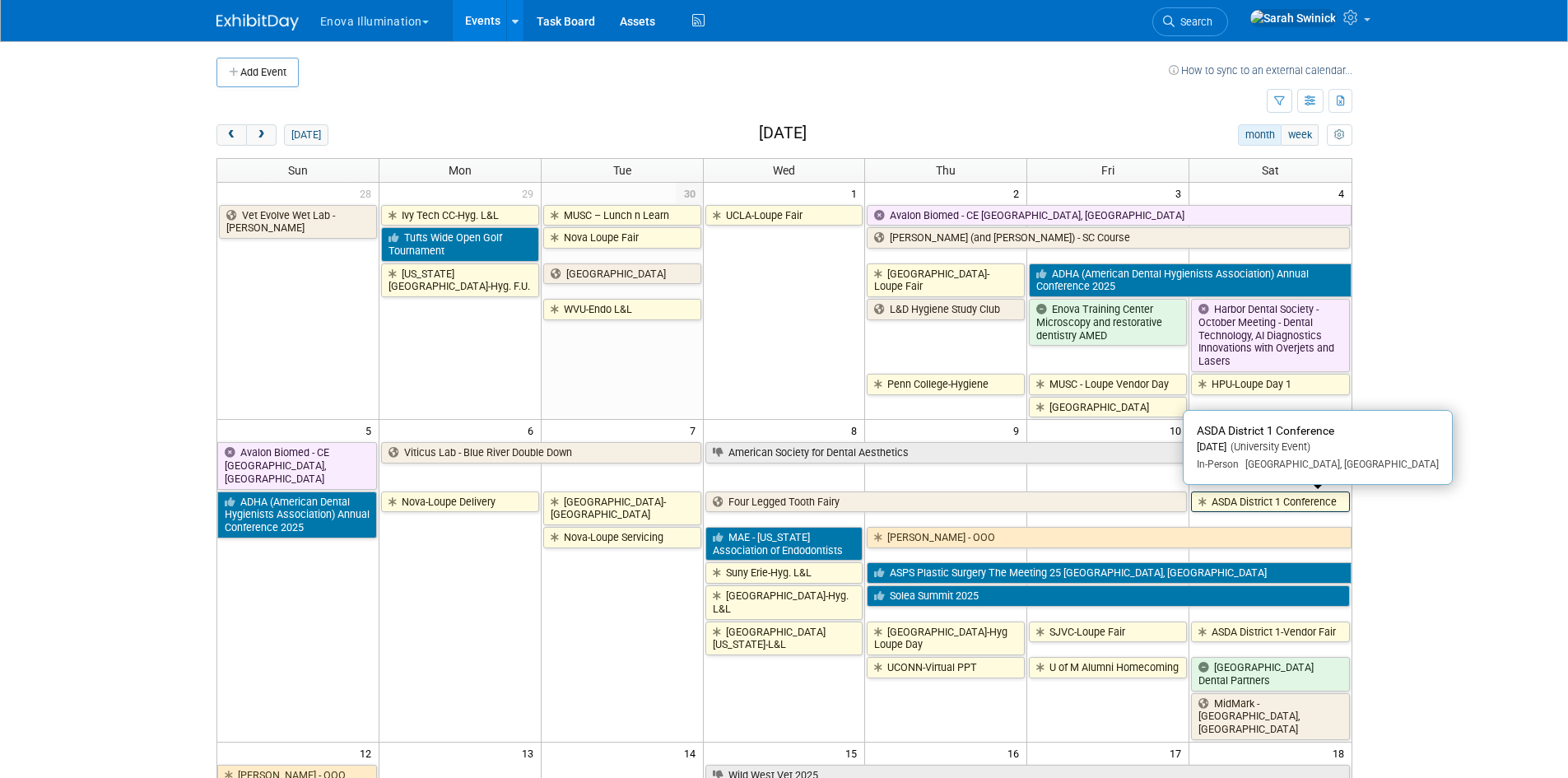
click at [1277, 500] on link "ASDA District 1 Conference" at bounding box center [1270, 502] width 158 height 22
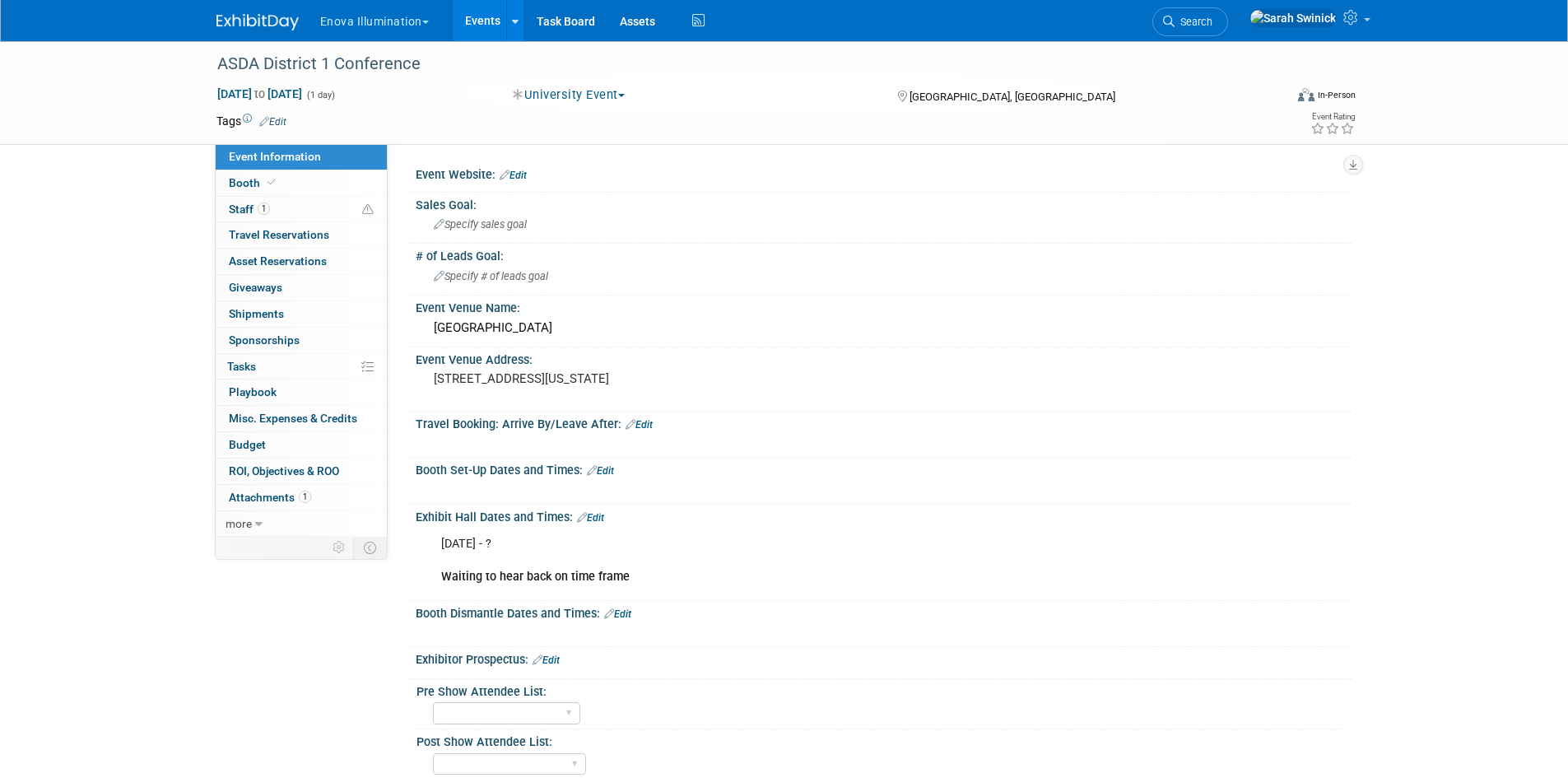
click at [596, 521] on link "Edit" at bounding box center [591, 518] width 27 height 12
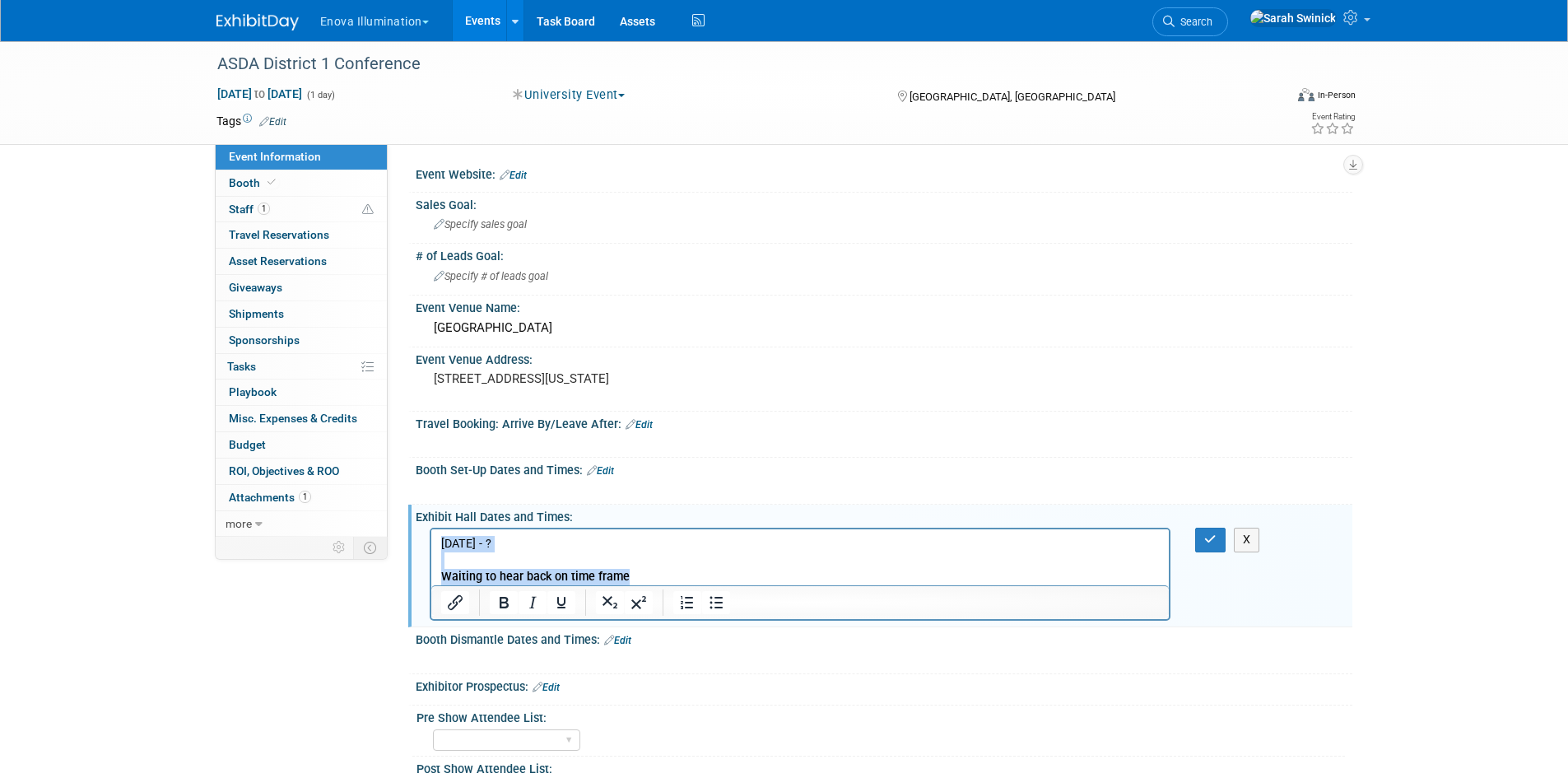
drag, startPoint x: 646, startPoint y: 567, endPoint x: 425, endPoint y: 507, distance: 229.0
click at [431, 529] on html "[DATE] - ? Waiting to hear back on time frame" at bounding box center [800, 556] width 738 height 56
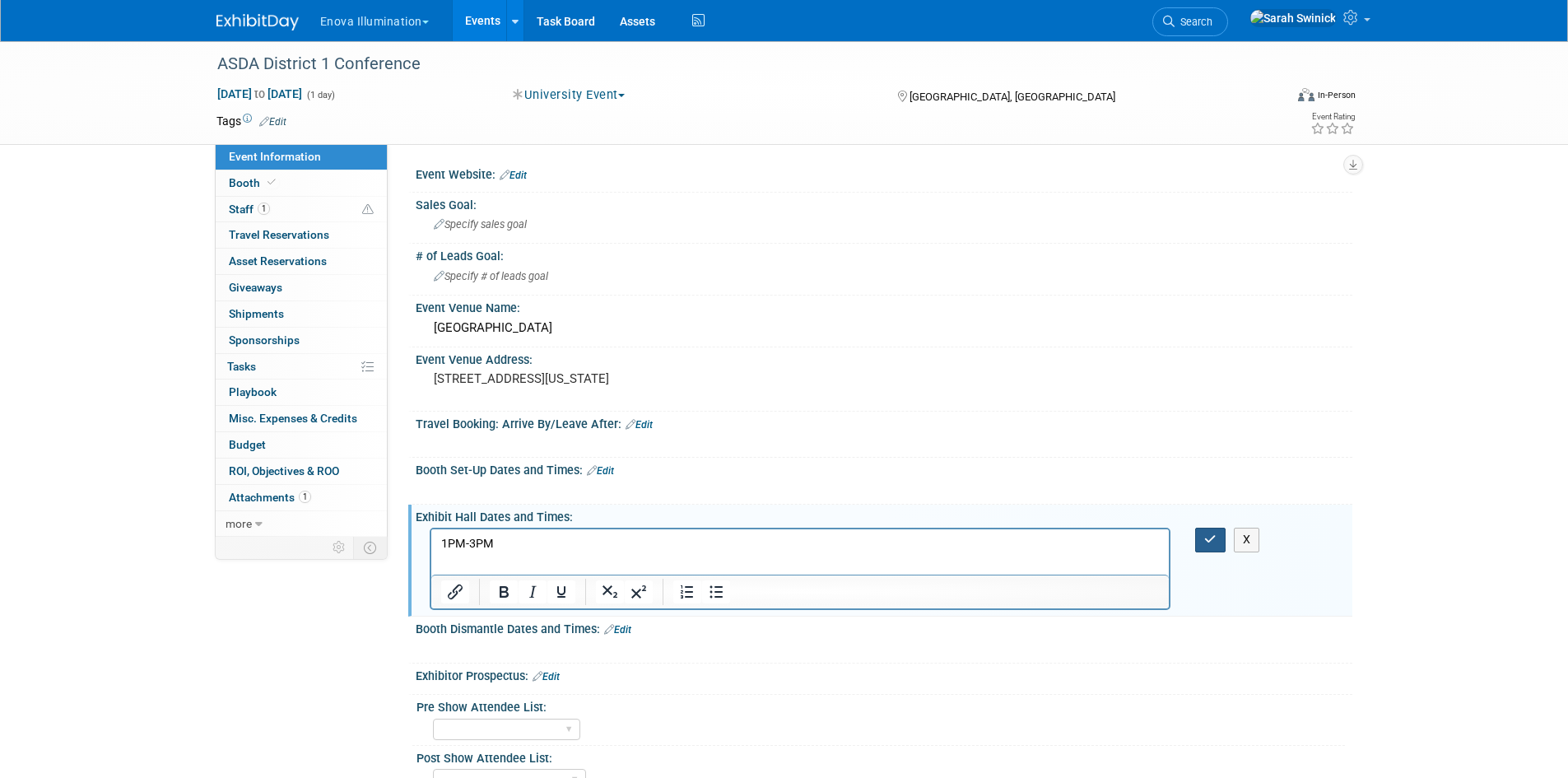
drag, startPoint x: 1209, startPoint y: 542, endPoint x: 907, endPoint y: 529, distance: 302.3
click at [1203, 542] on button "button" at bounding box center [1210, 540] width 30 height 24
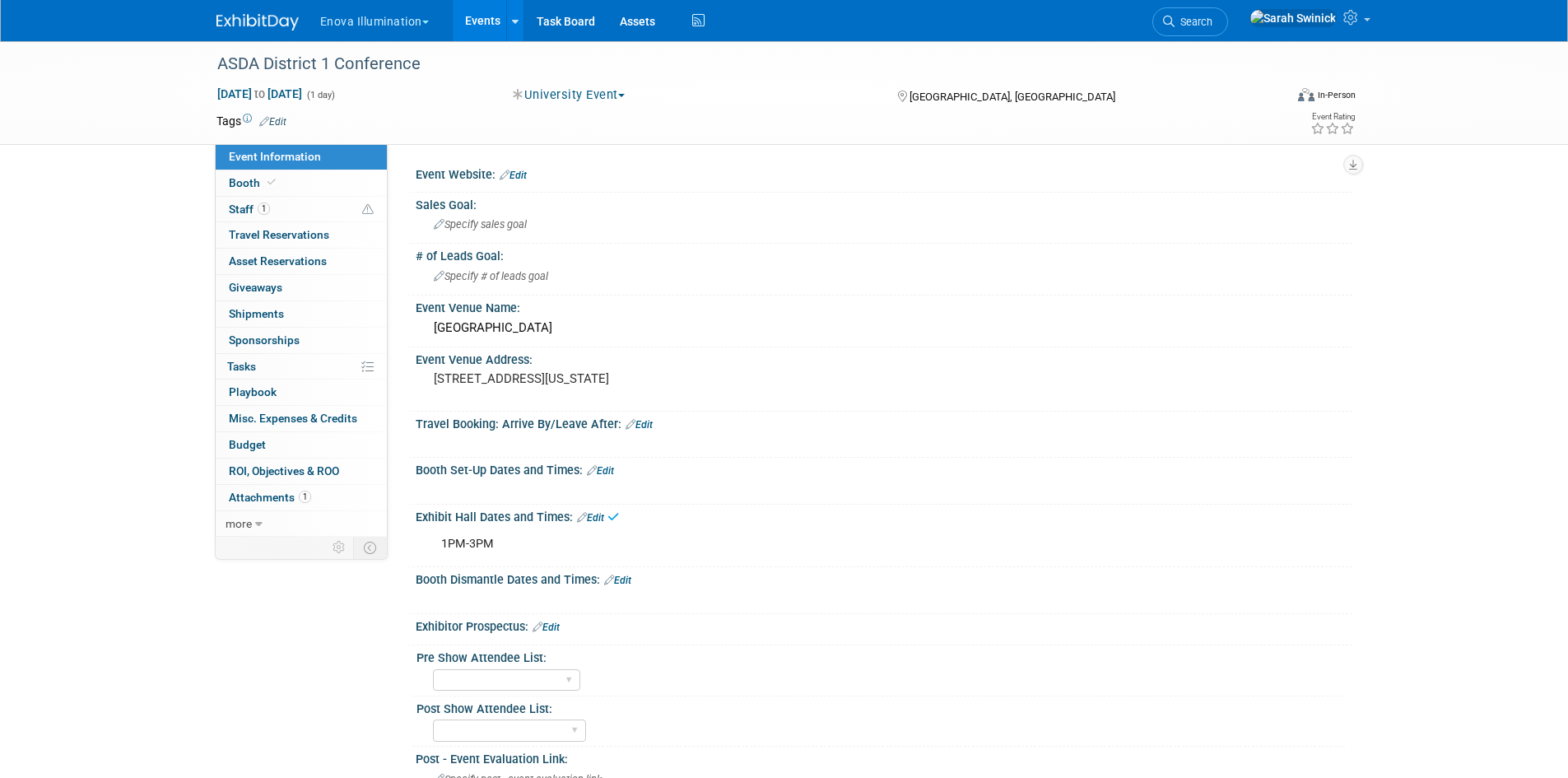
click at [611, 470] on link "Edit" at bounding box center [601, 471] width 27 height 12
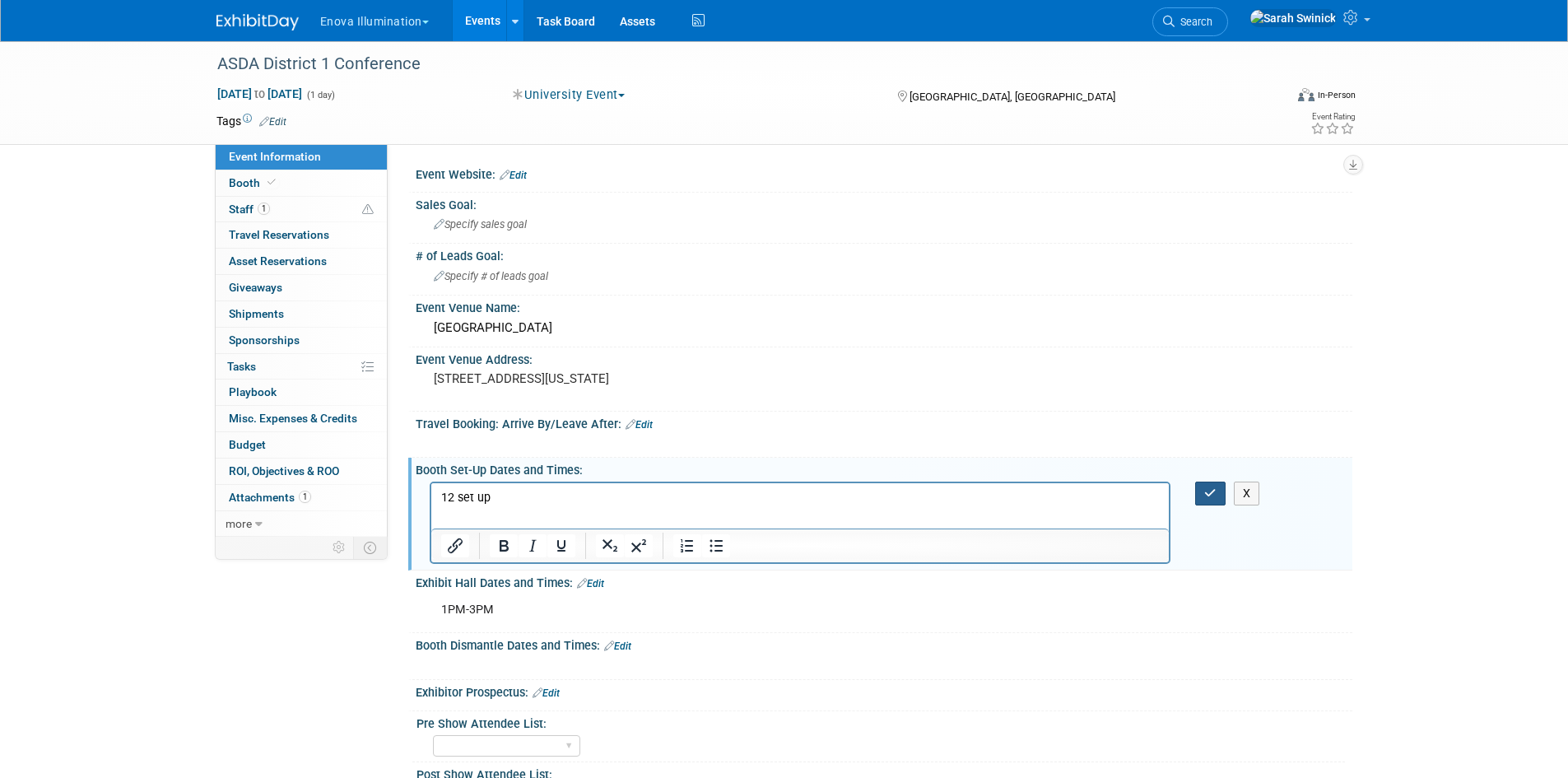
drag, startPoint x: 1204, startPoint y: 490, endPoint x: 698, endPoint y: 1, distance: 703.7
click at [1204, 490] on icon "button" at bounding box center [1210, 493] width 13 height 12
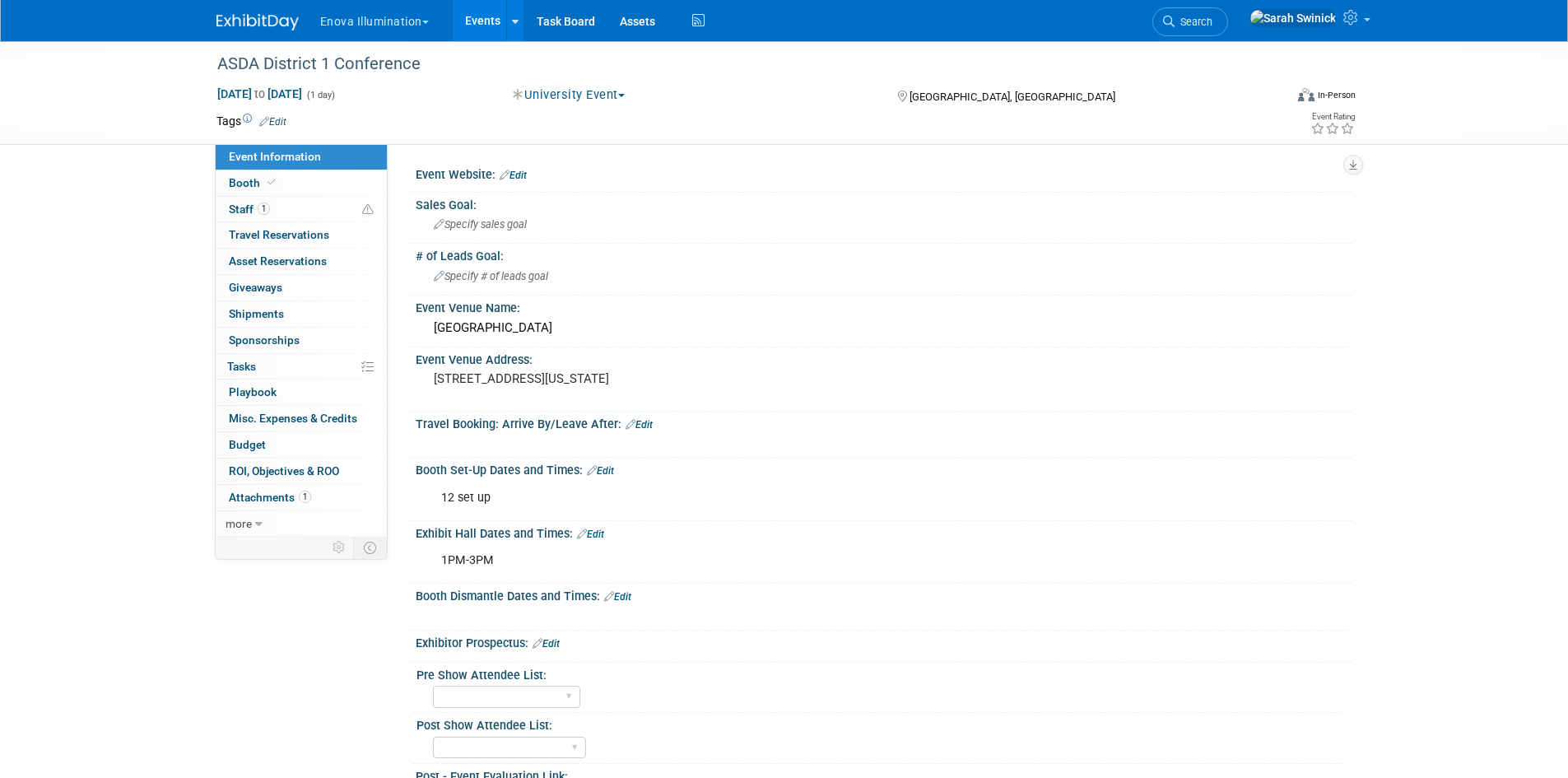
drag, startPoint x: 241, startPoint y: 18, endPoint x: 249, endPoint y: 21, distance: 8.5
click at [241, 18] on img at bounding box center [258, 22] width 82 height 17
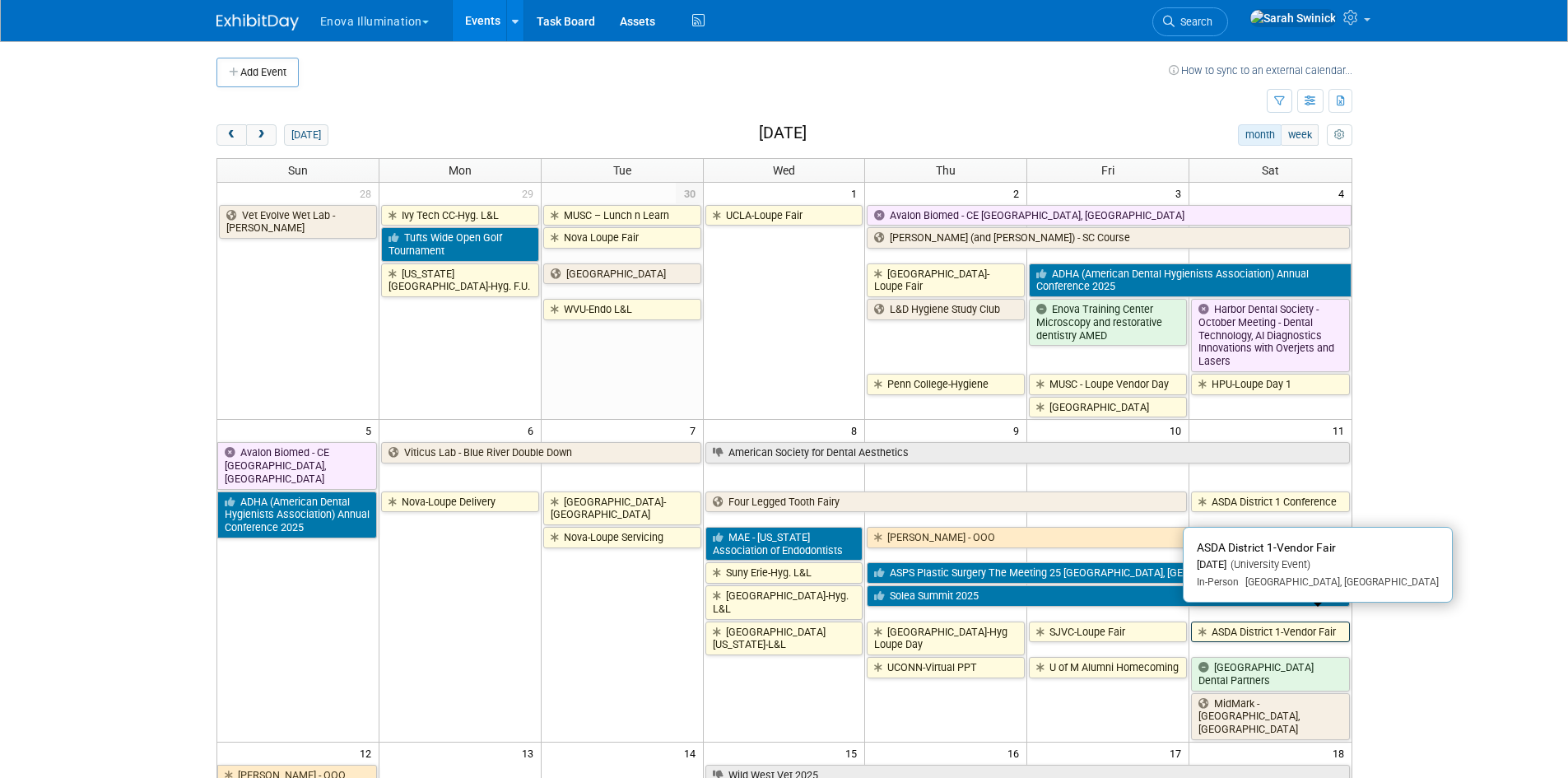
click at [1248, 626] on link "ASDA District 1-Vendor Fair" at bounding box center [1270, 632] width 158 height 22
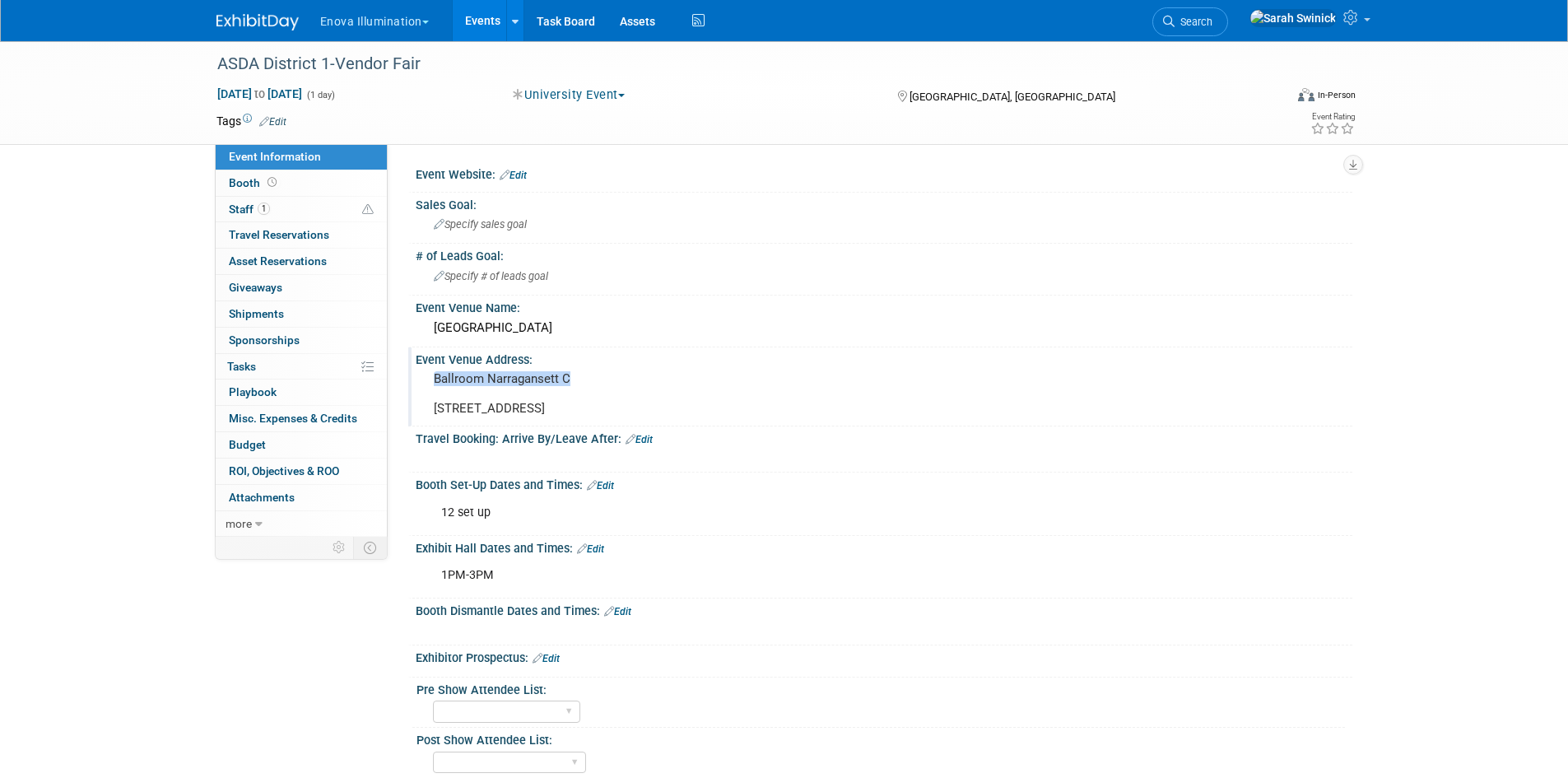
drag, startPoint x: 437, startPoint y: 381, endPoint x: 614, endPoint y: 378, distance: 177.0
click at [614, 378] on pre "Ballroom Narragansett C One West Exchange Street Providence, RI 02903" at bounding box center [610, 392] width 354 height 44
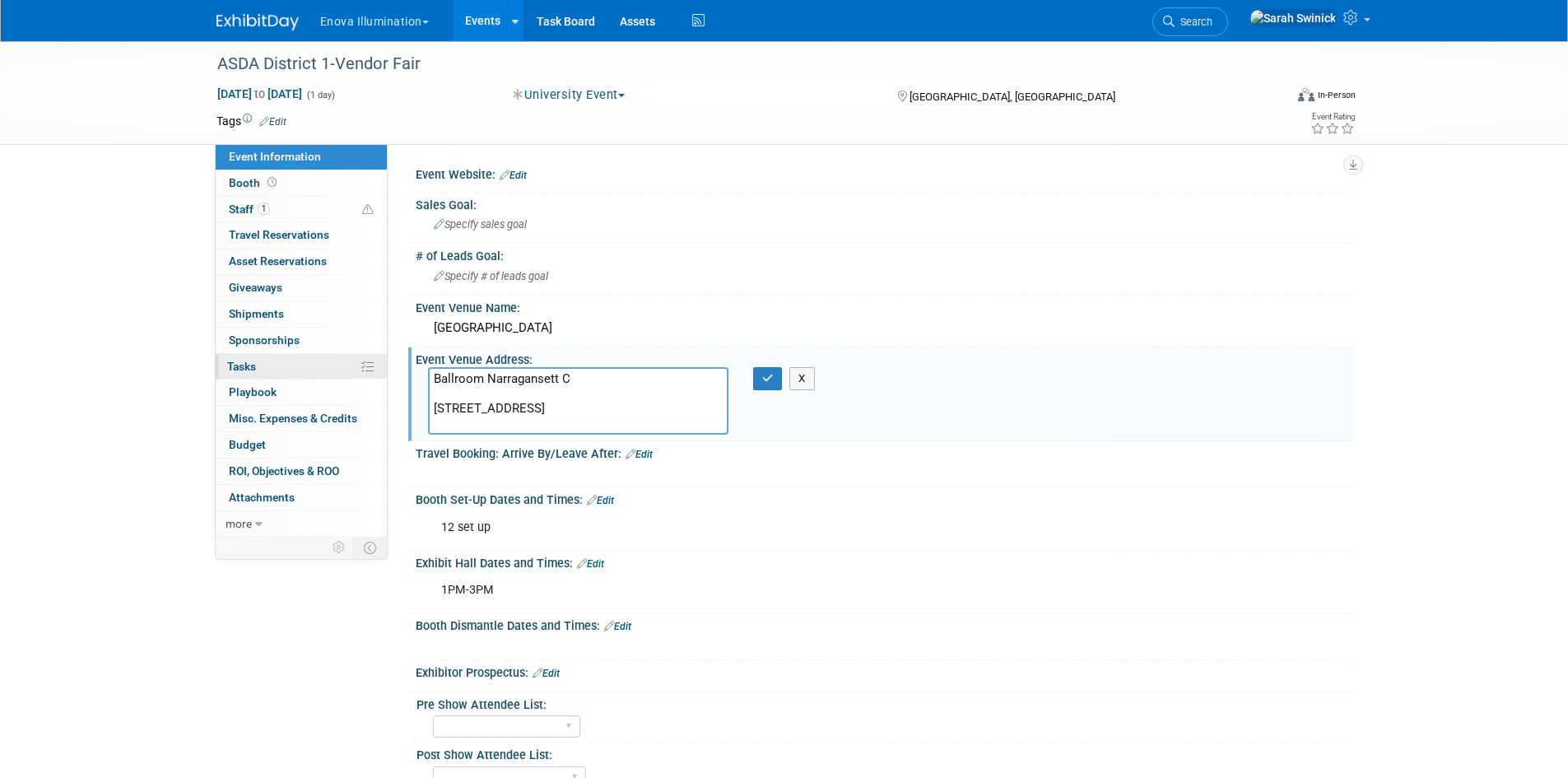
drag, startPoint x: 359, startPoint y: 366, endPoint x: 375, endPoint y: 358, distance: 17.9
click at [264, 351] on div "Event Information Event Info Booth Booth 1 Staff 1 Staff 0 Travel Reservations …" at bounding box center [784, 482] width 1161 height 881
drag, startPoint x: 310, startPoint y: 515, endPoint x: 304, endPoint y: 541, distance: 26.7
click at [310, 516] on link "more" at bounding box center [301, 524] width 171 height 26
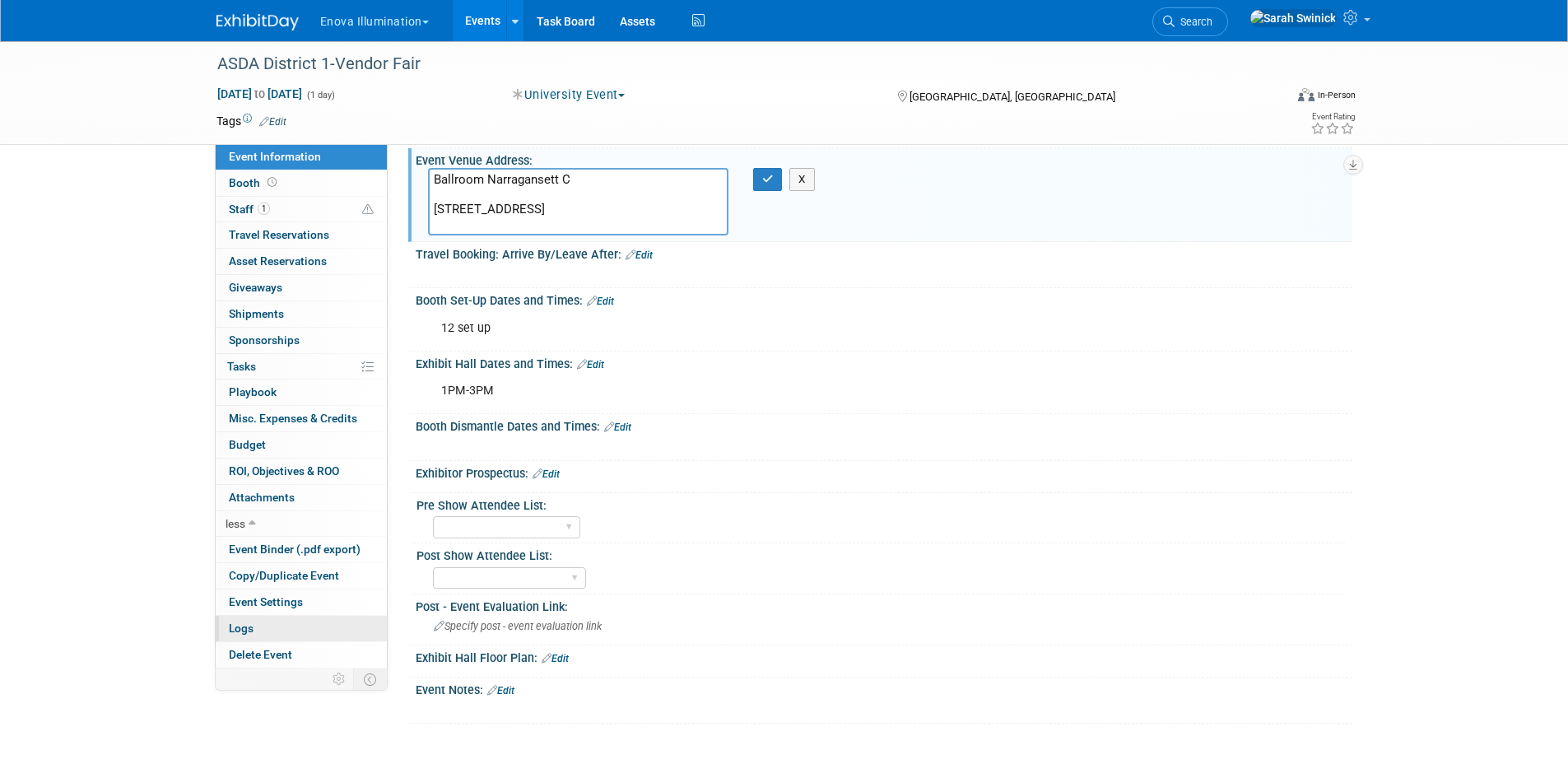
scroll to position [323, 0]
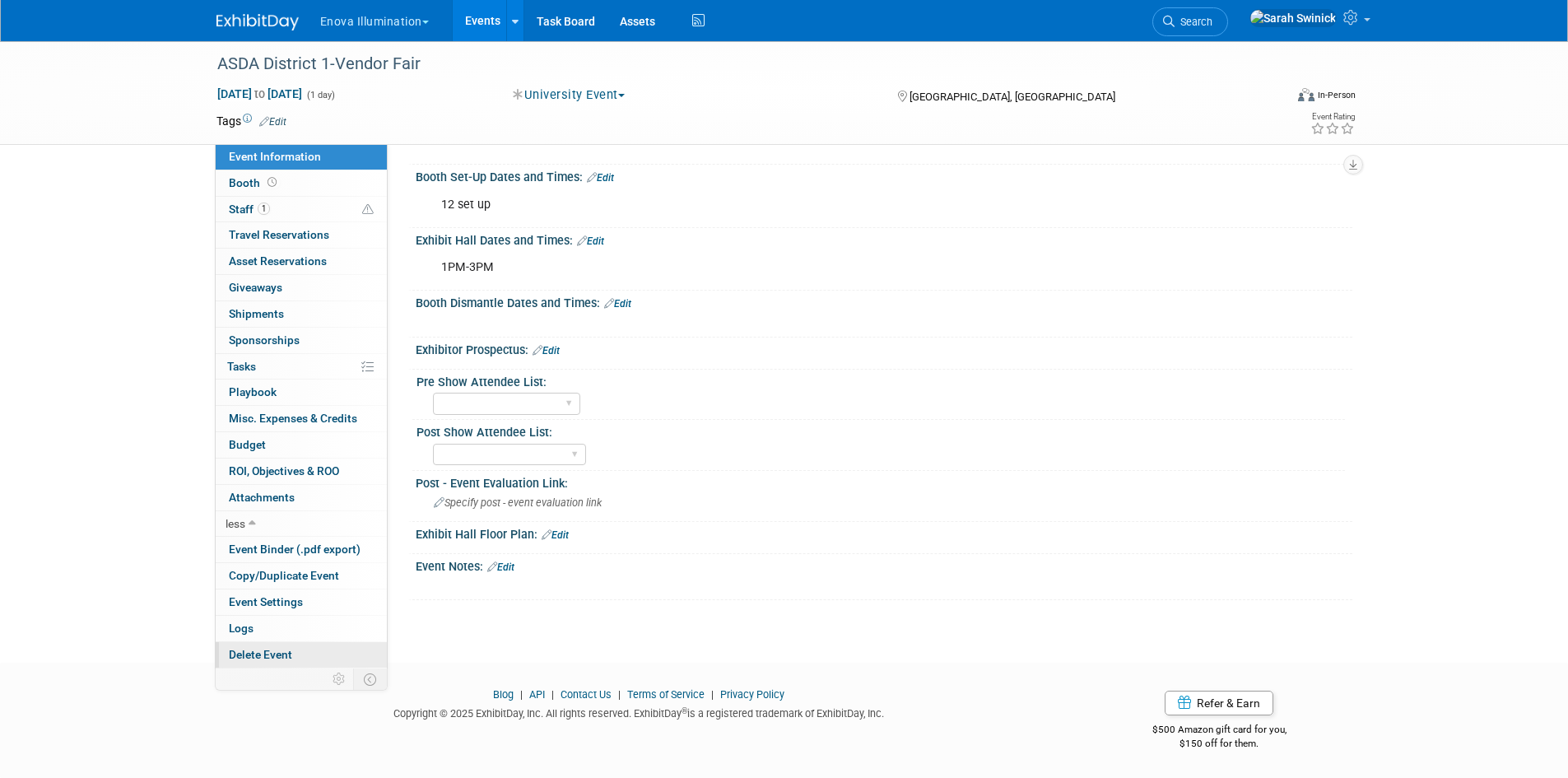
click at [267, 651] on span "Delete Event" at bounding box center [260, 653] width 64 height 13
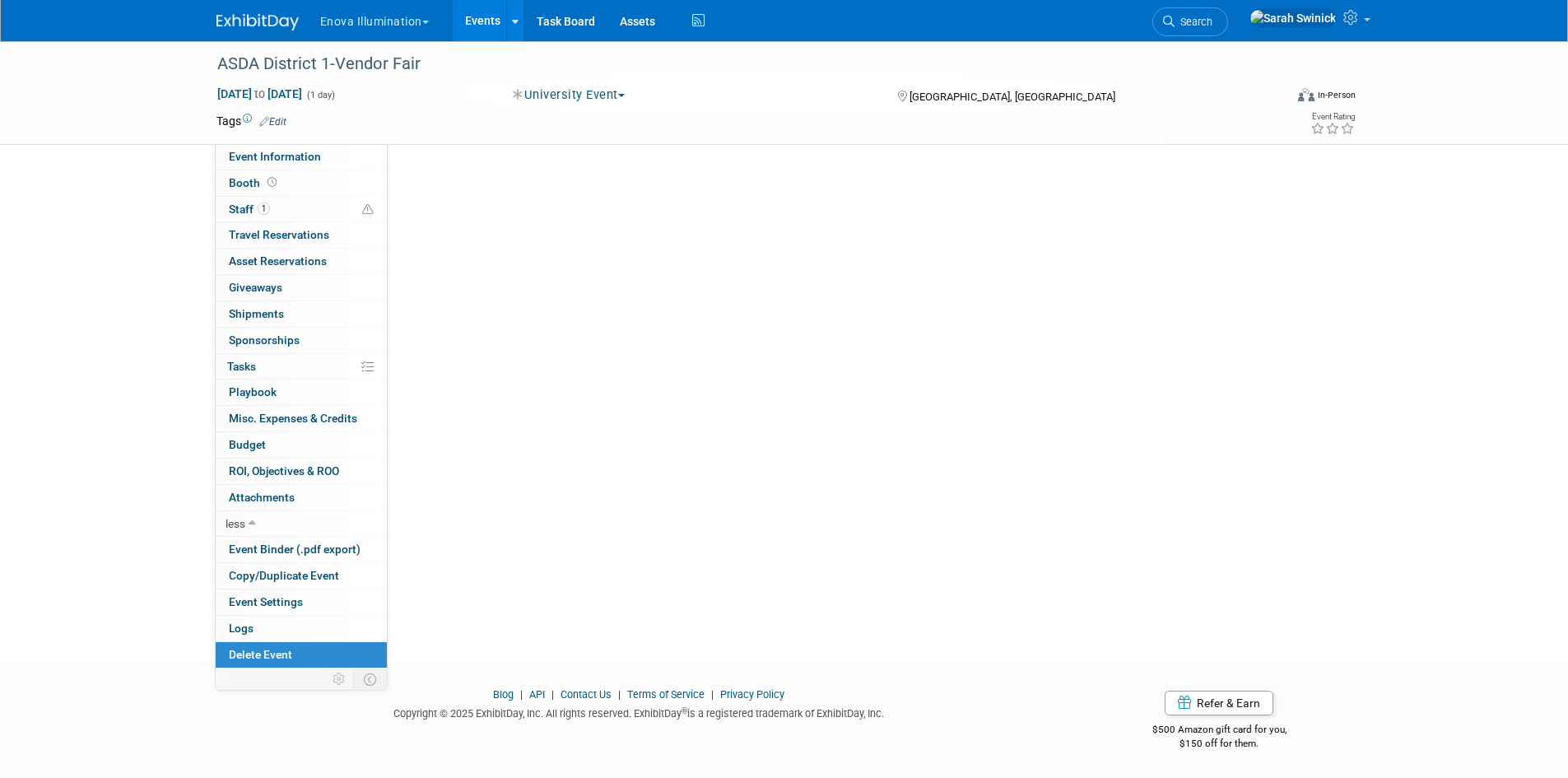
scroll to position [0, 0]
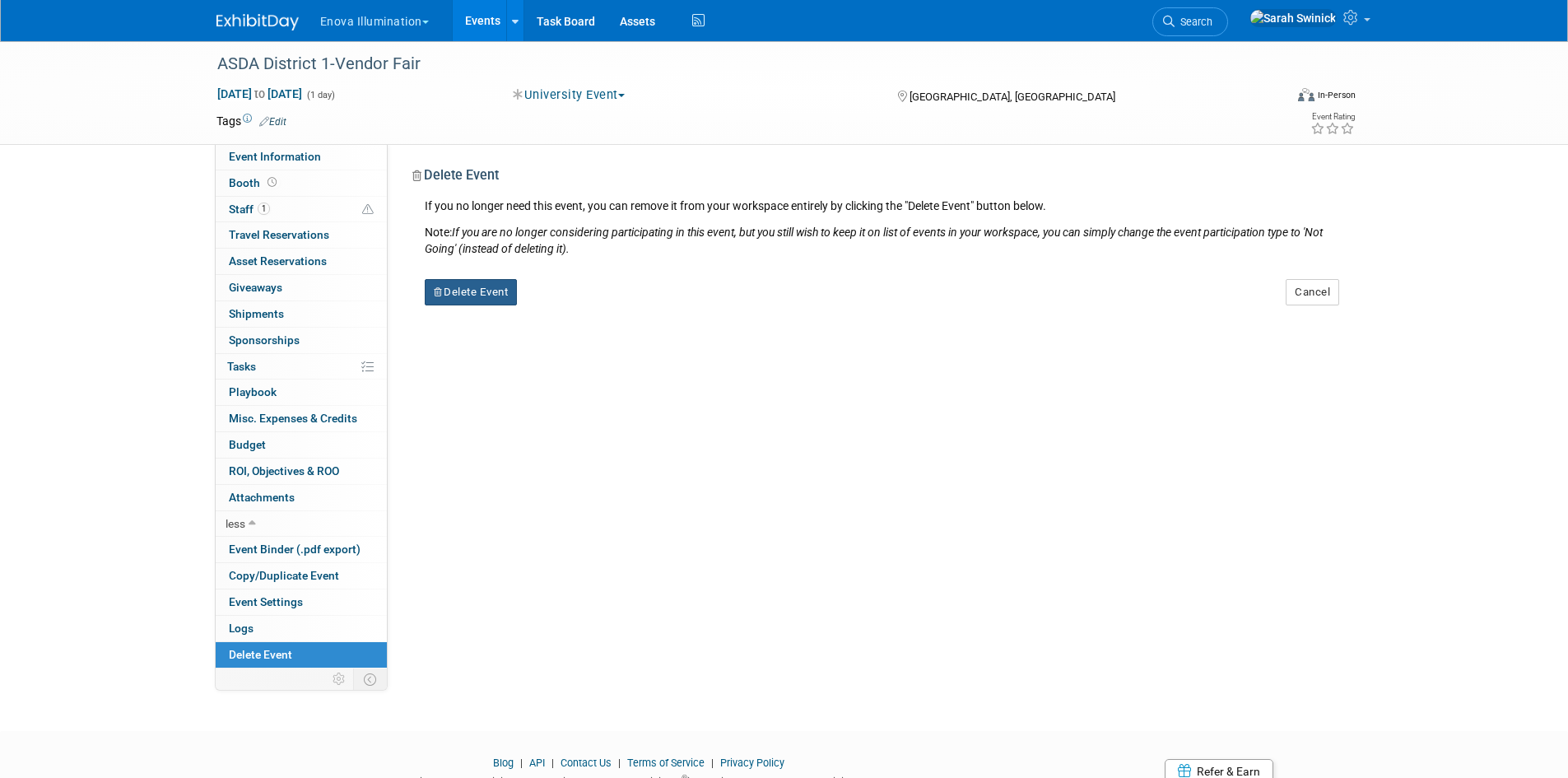
click at [450, 288] on button "Delete Event" at bounding box center [471, 291] width 93 height 26
drag, startPoint x: 572, startPoint y: 302, endPoint x: 476, endPoint y: 237, distance: 115.9
click at [570, 301] on link "Yes" at bounding box center [574, 305] width 48 height 26
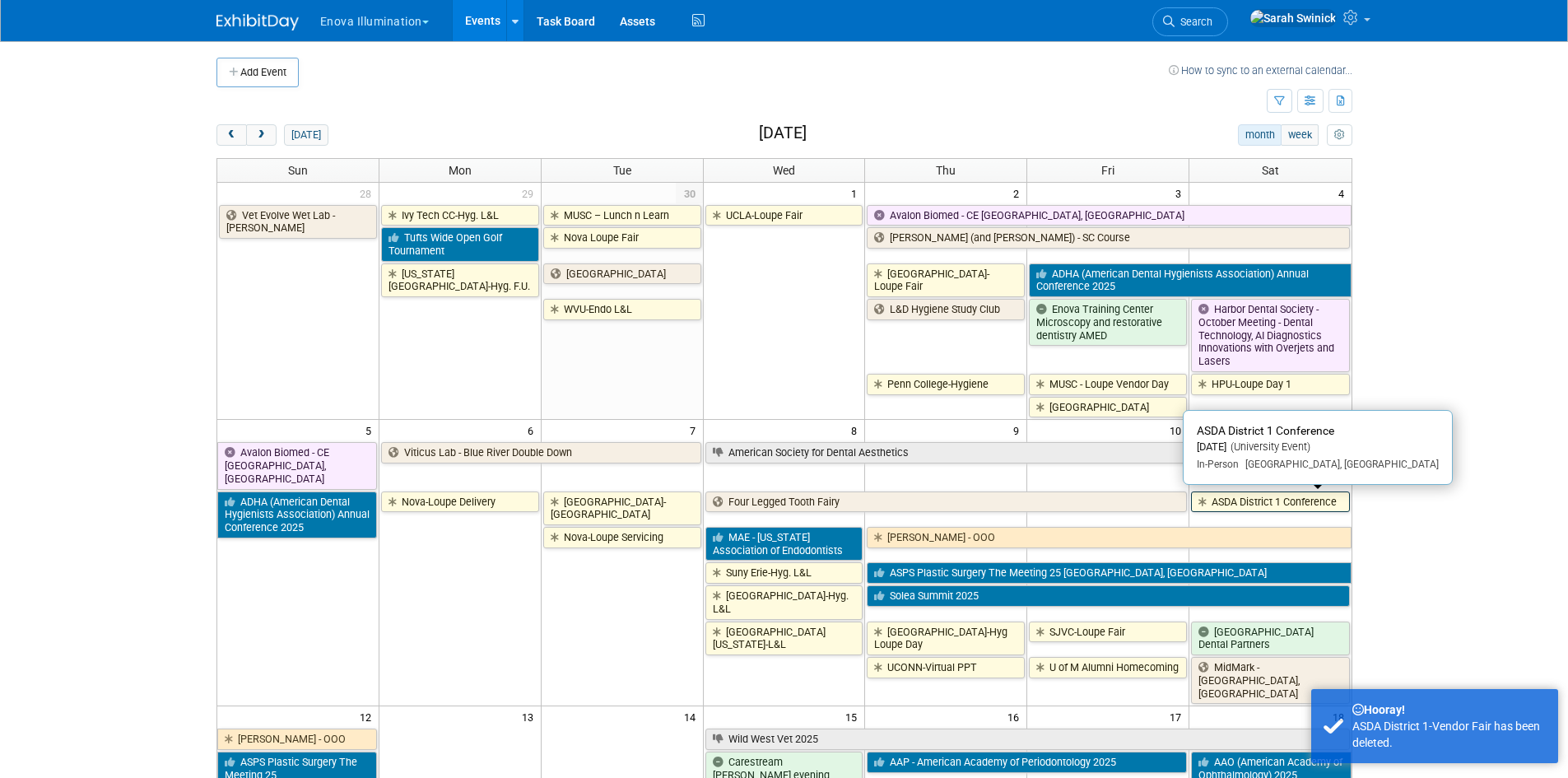
click at [1310, 505] on link "ASDA District 1 Conference" at bounding box center [1270, 502] width 158 height 22
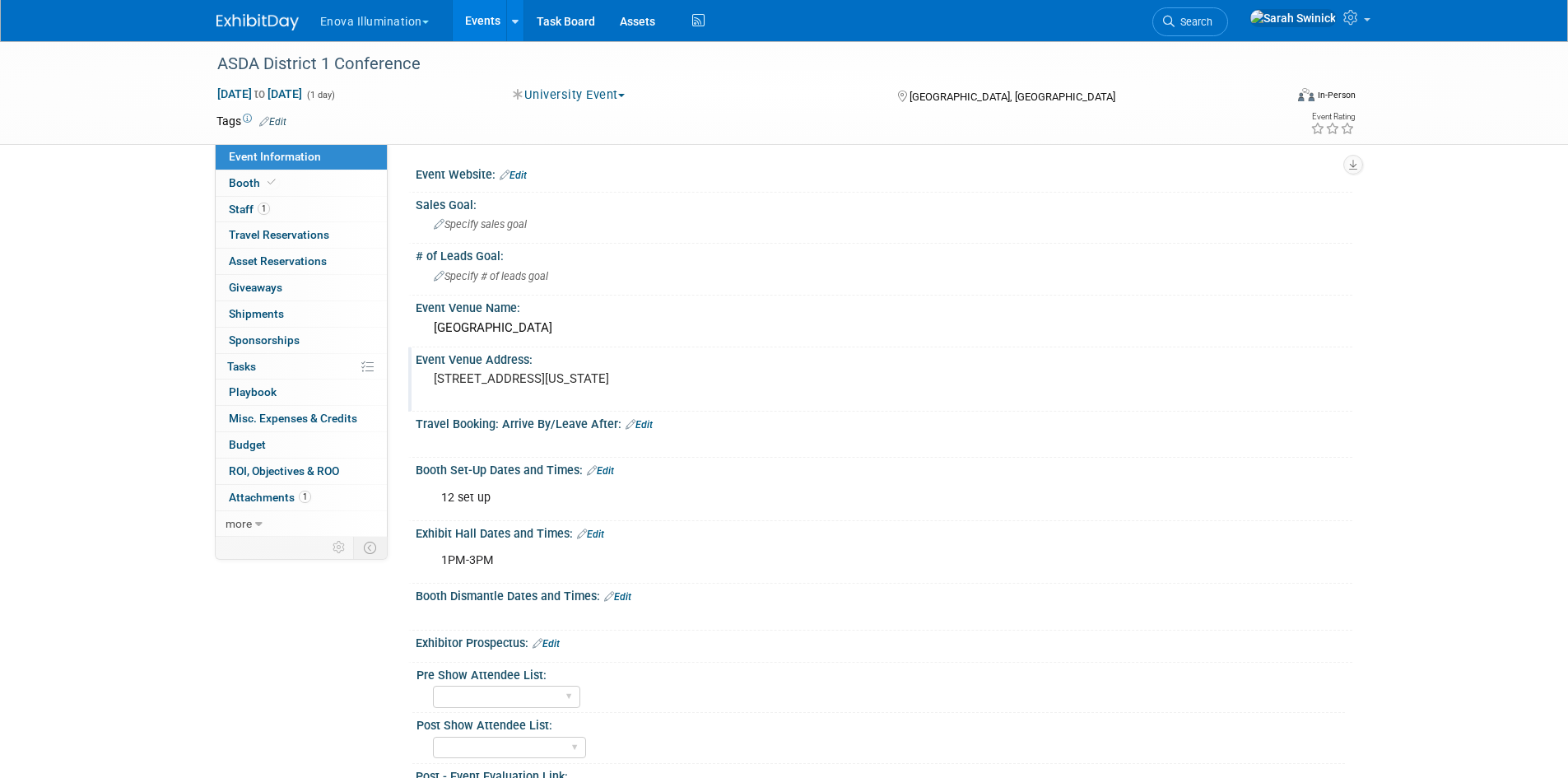
click at [527, 381] on pre "[STREET_ADDRESS][US_STATE]" at bounding box center [610, 378] width 354 height 15
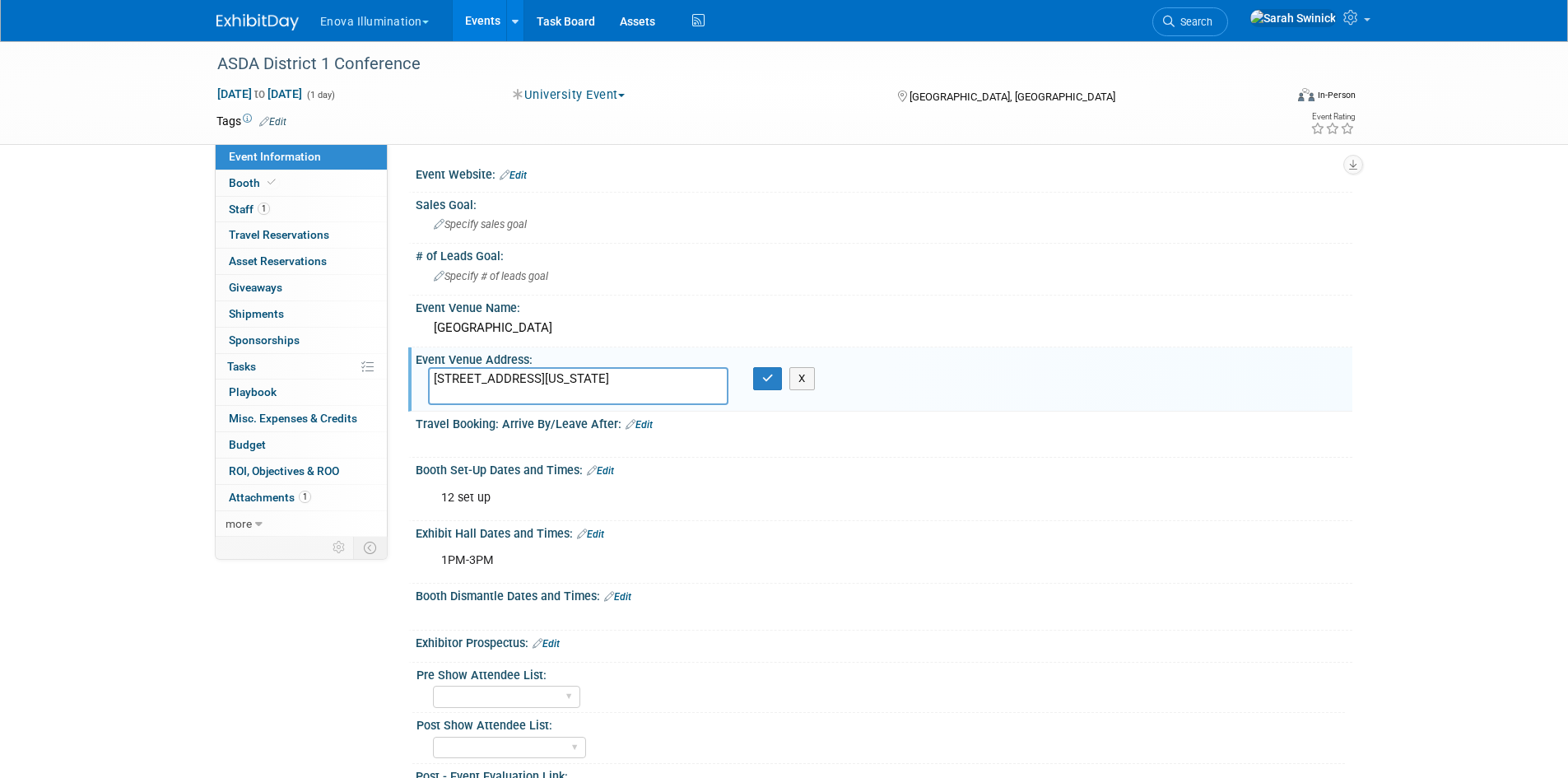
click at [600, 390] on textarea "[STREET_ADDRESS][US_STATE]" at bounding box center [578, 386] width 300 height 38
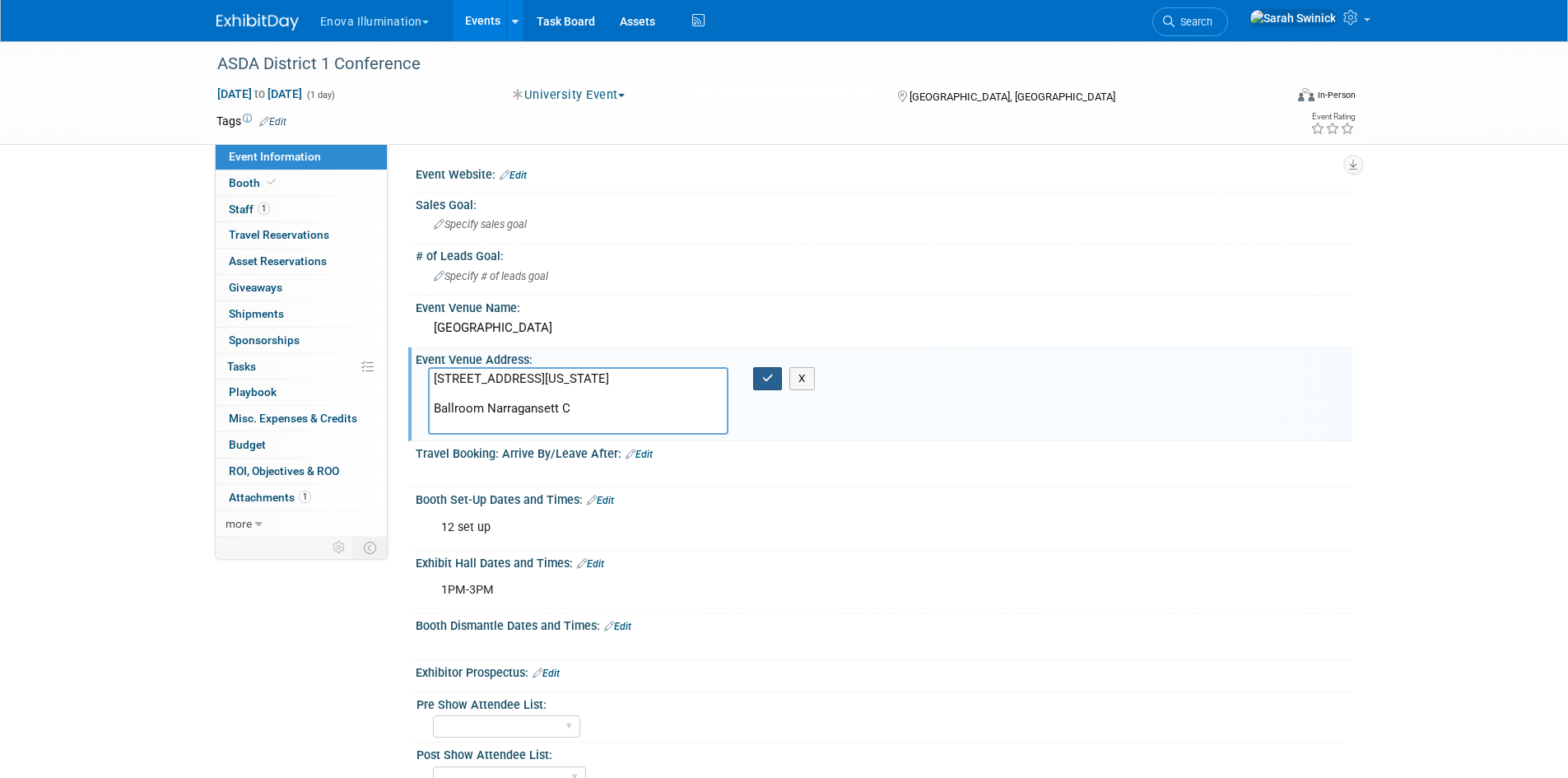
type textarea "[STREET_ADDRESS][US_STATE] Ballroom Narragansett C"
click at [772, 374] on icon "button" at bounding box center [768, 378] width 12 height 11
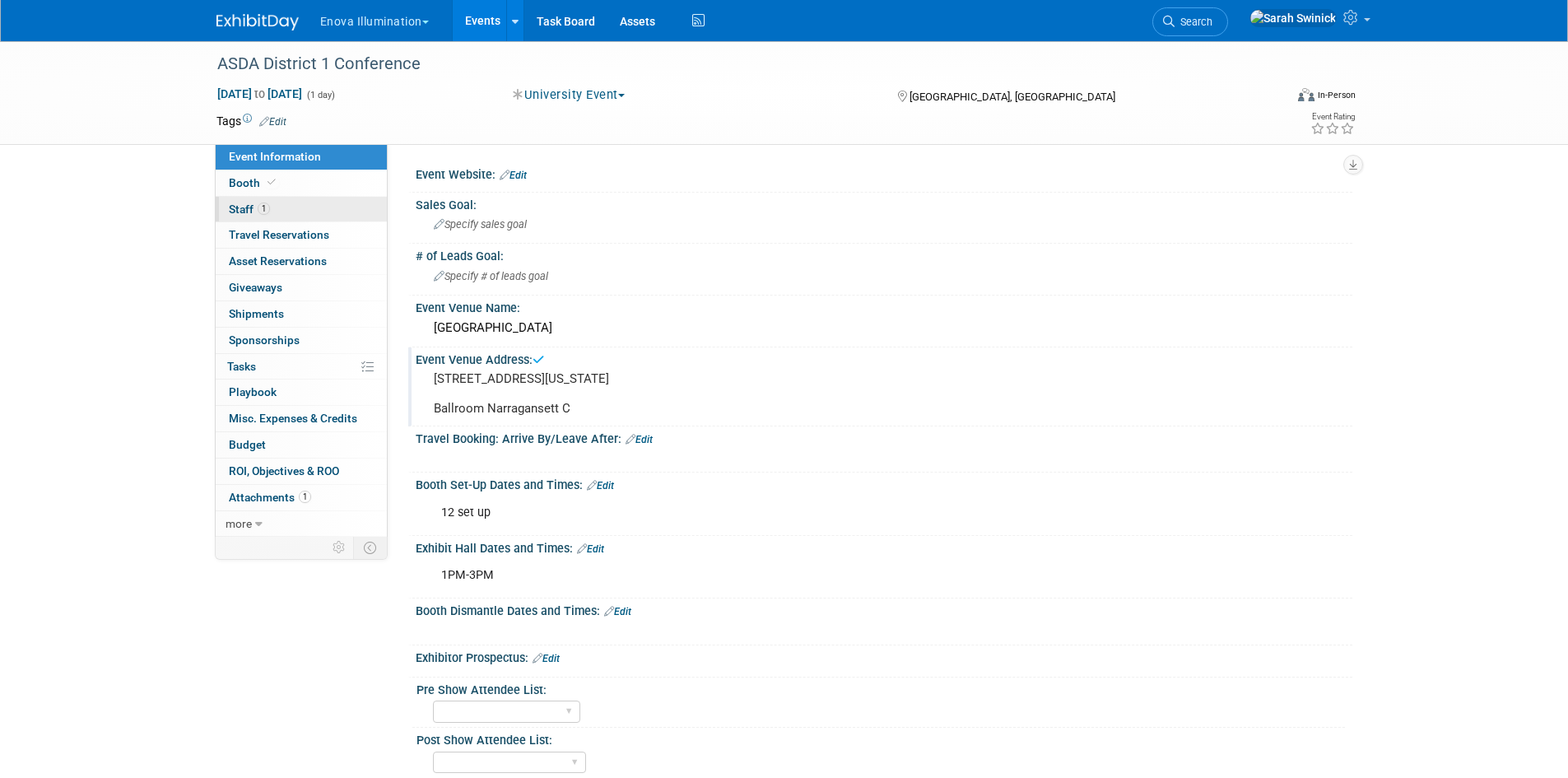
click at [265, 204] on span "1" at bounding box center [264, 208] width 13 height 13
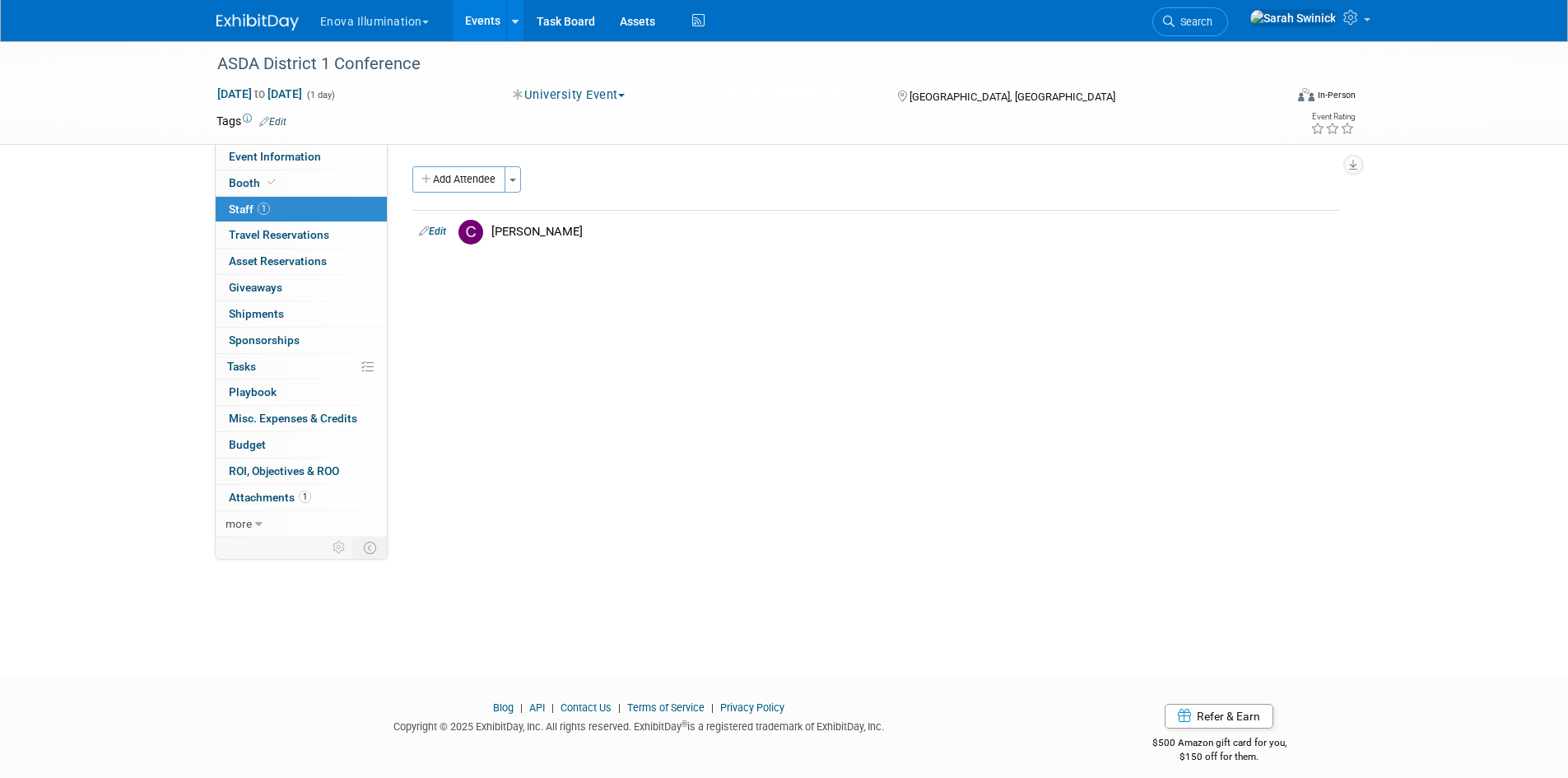
drag, startPoint x: 284, startPoint y: 21, endPoint x: 51, endPoint y: 74, distance: 239.0
click at [284, 21] on img at bounding box center [258, 22] width 82 height 17
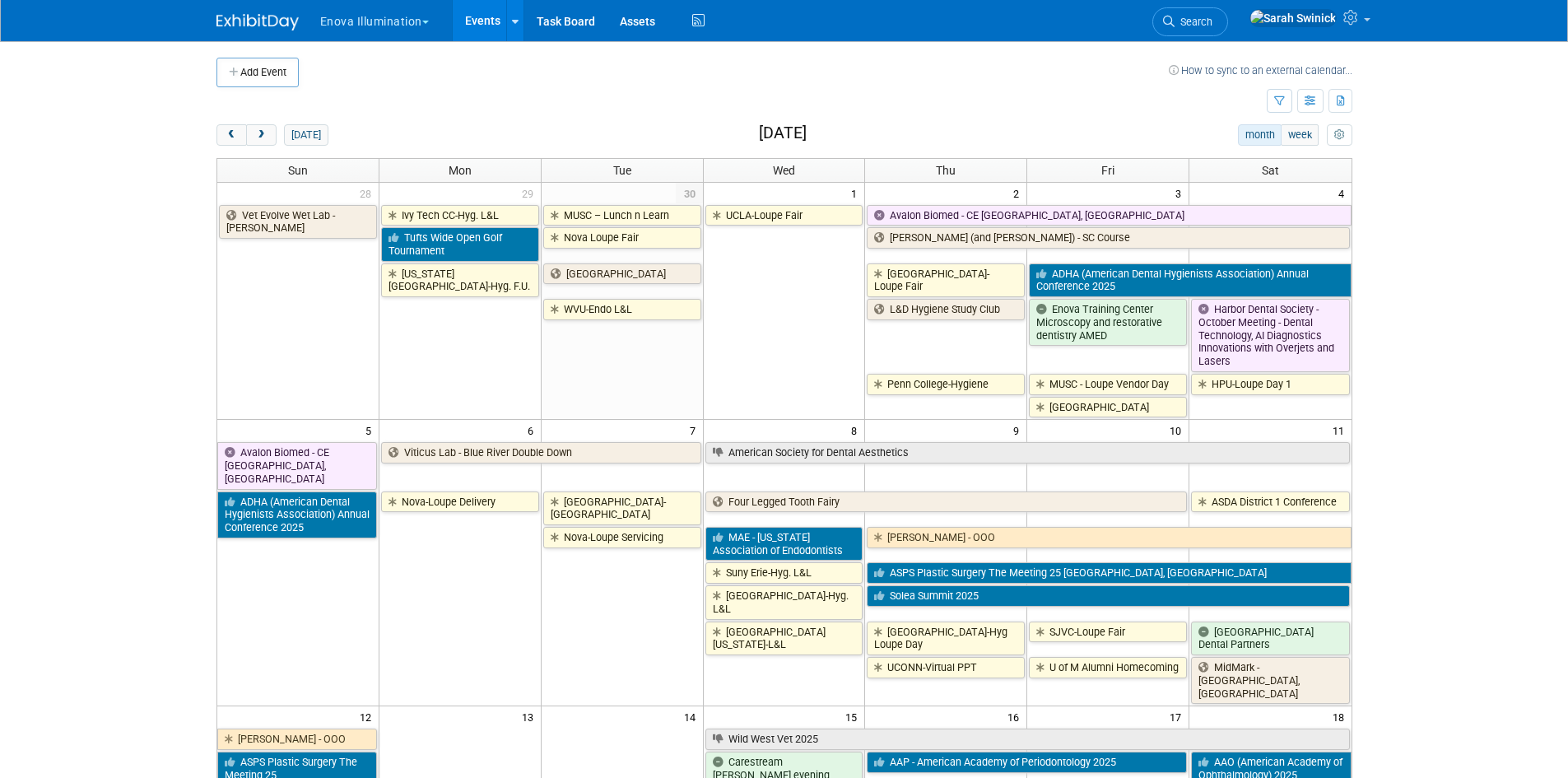
click at [1216, 39] on div "Enova Illumination Choose Workspace: [GEOGRAPHIC_DATA] Enova Illumination Enova…" at bounding box center [785, 21] width 1136 height 41
click at [1175, 24] on icon at bounding box center [1169, 22] width 12 height 12
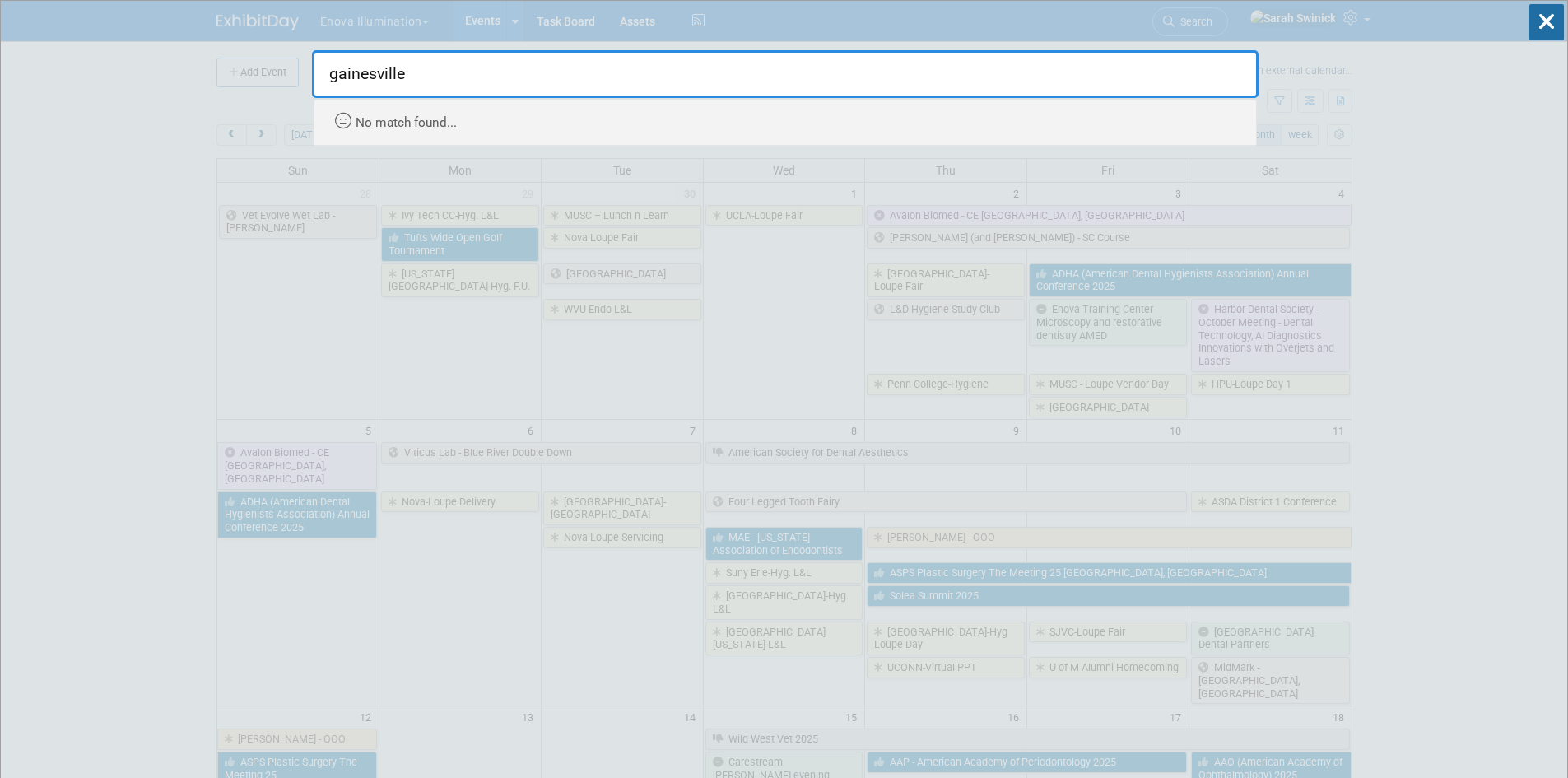
type input "gainesville"
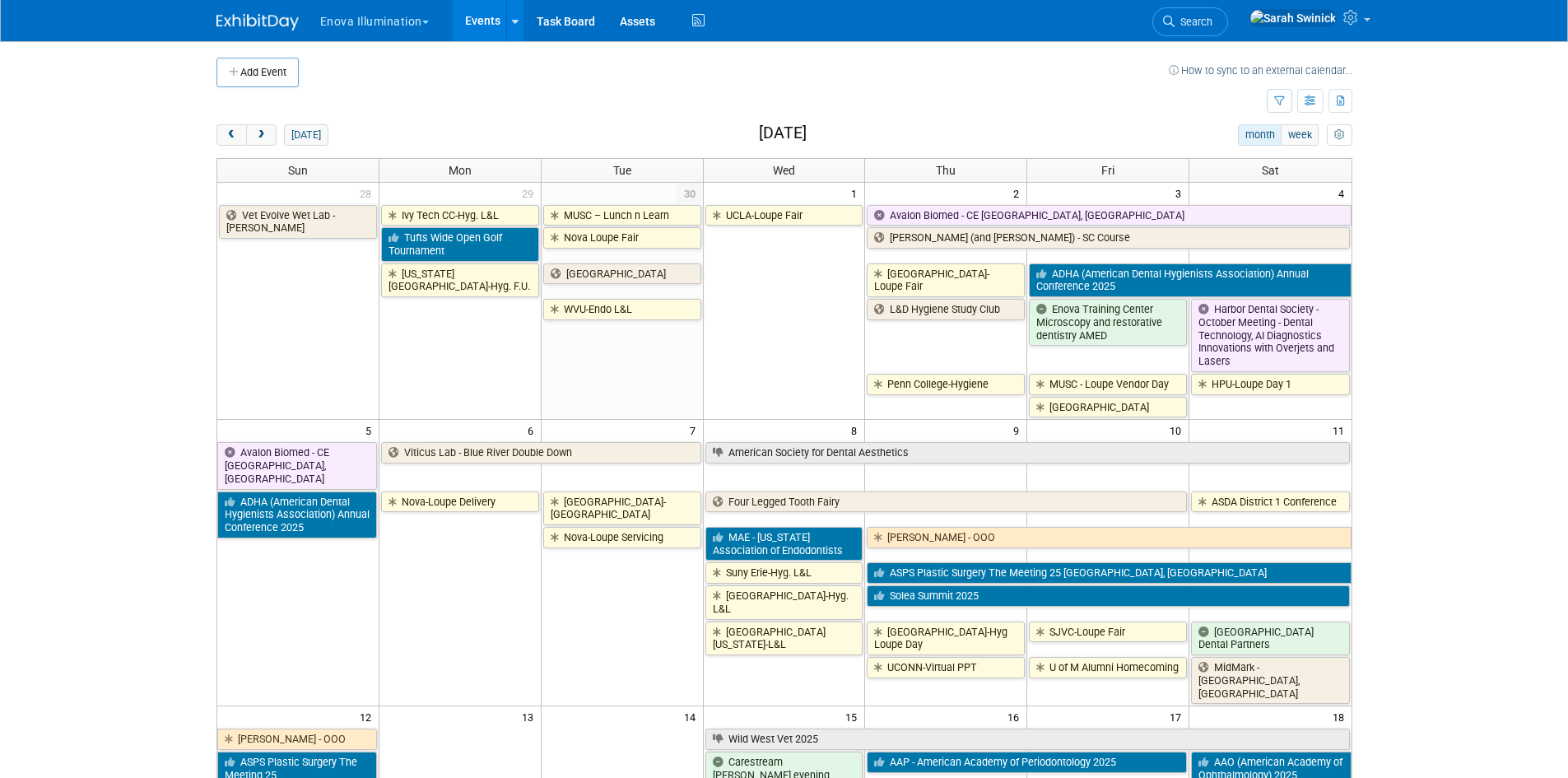
click at [445, 64] on td at bounding box center [733, 73] width 870 height 29
drag, startPoint x: 270, startPoint y: 125, endPoint x: 268, endPoint y: 156, distance: 31.1
click at [270, 126] on button "next" at bounding box center [261, 135] width 30 height 22
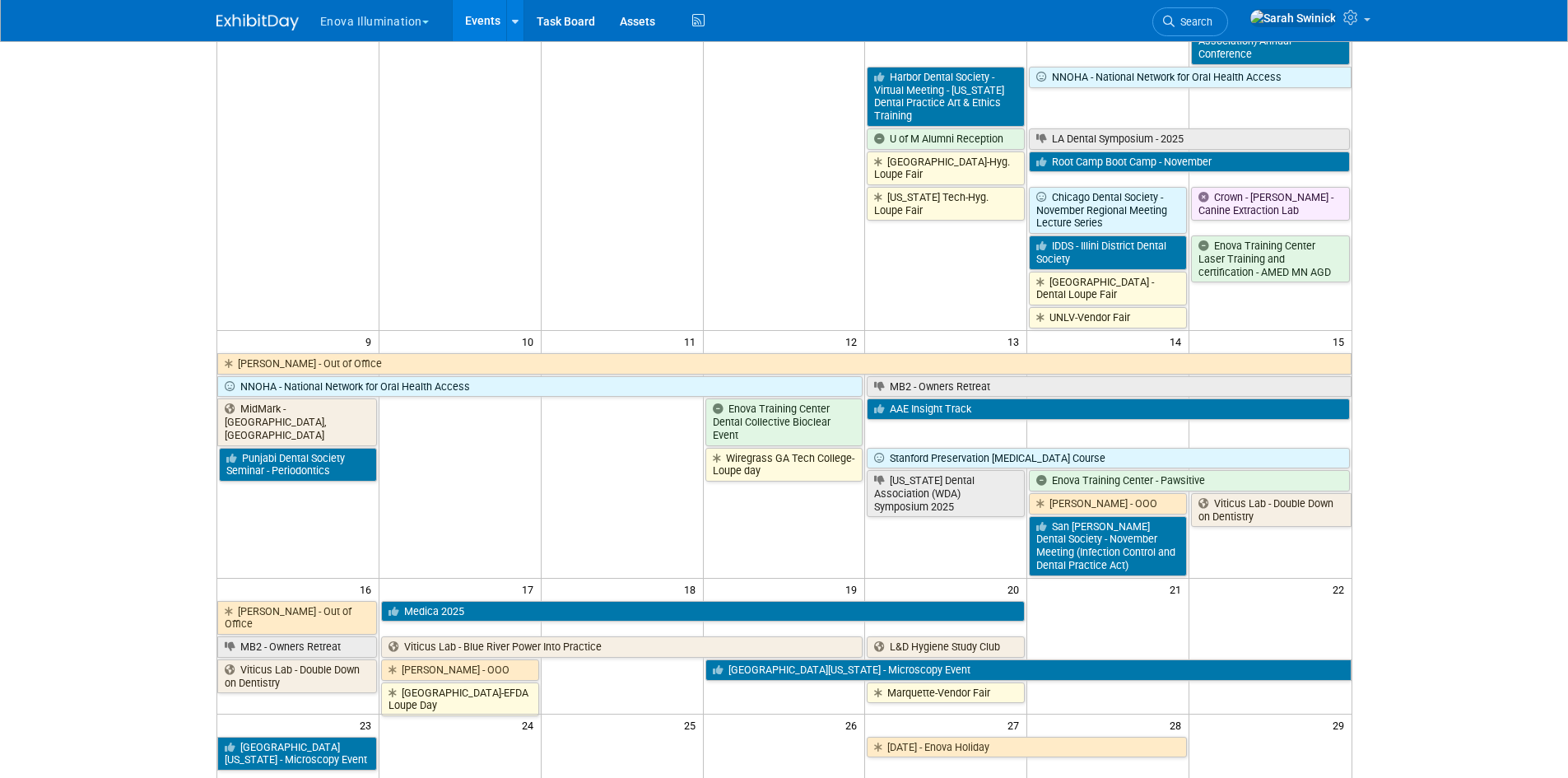
scroll to position [576, 0]
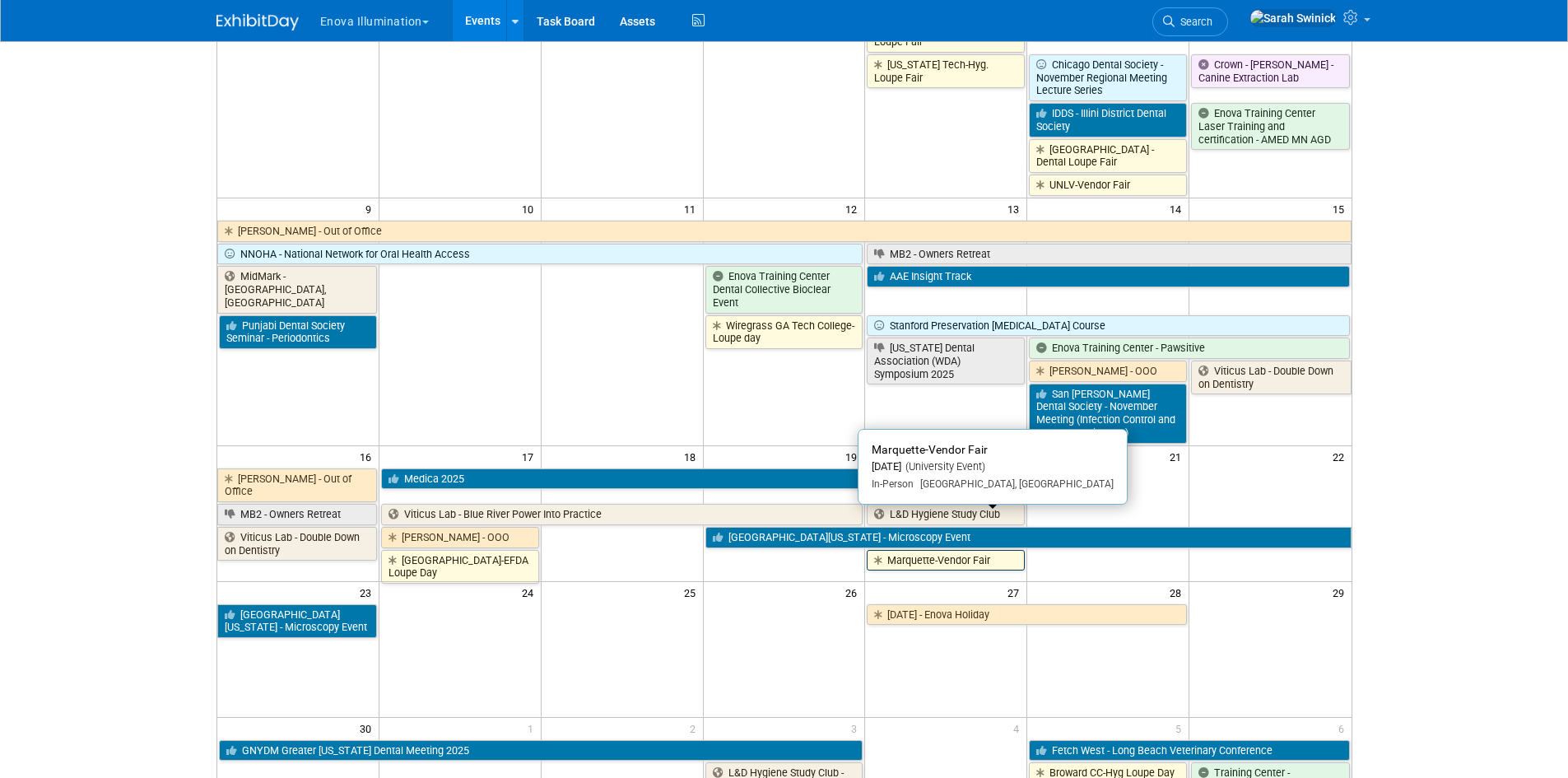
click at [942, 549] on link "Marquette-Vendor Fair" at bounding box center [945, 560] width 158 height 22
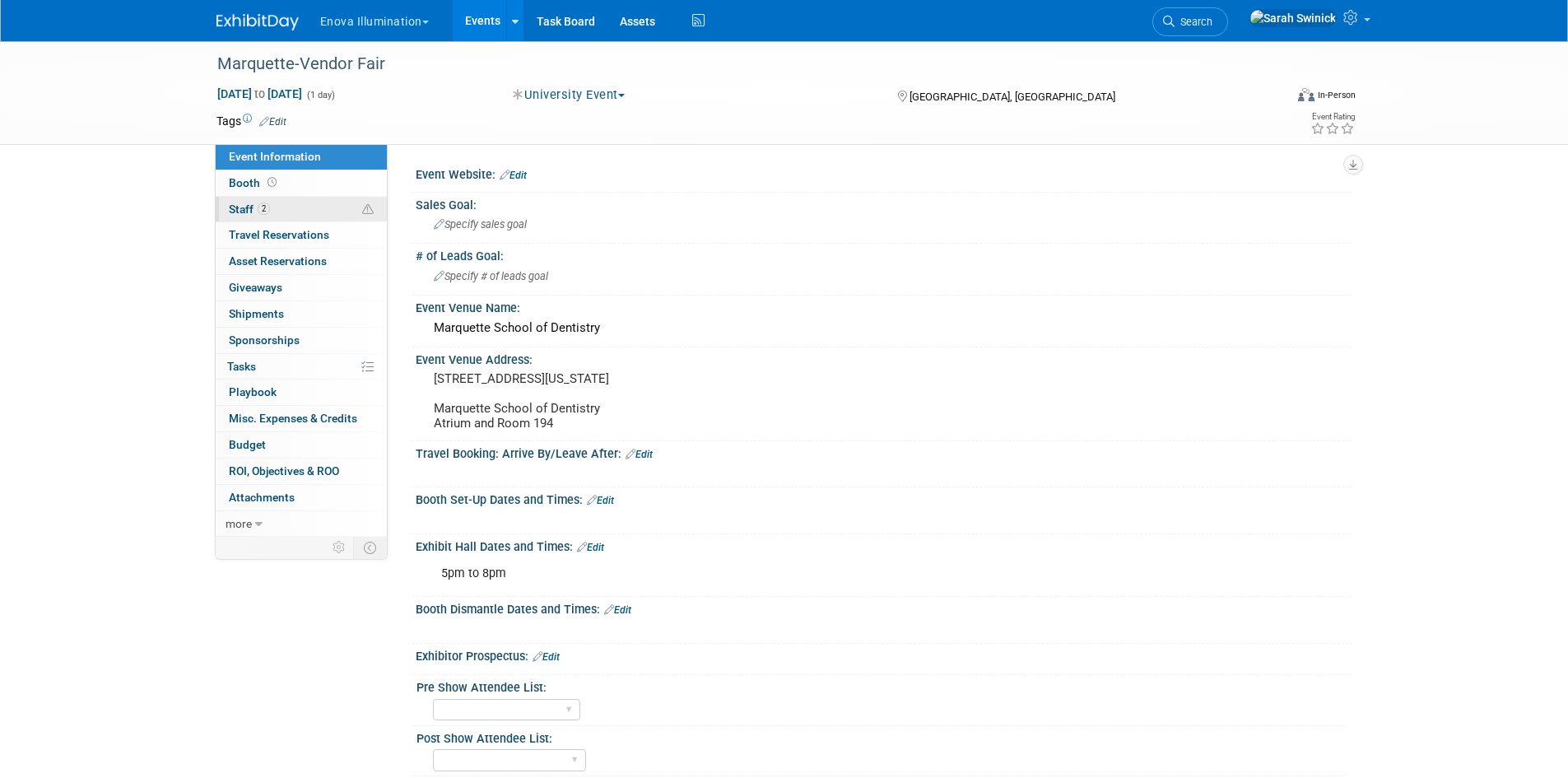
click at [340, 207] on link "2 Staff 2" at bounding box center [301, 209] width 171 height 26
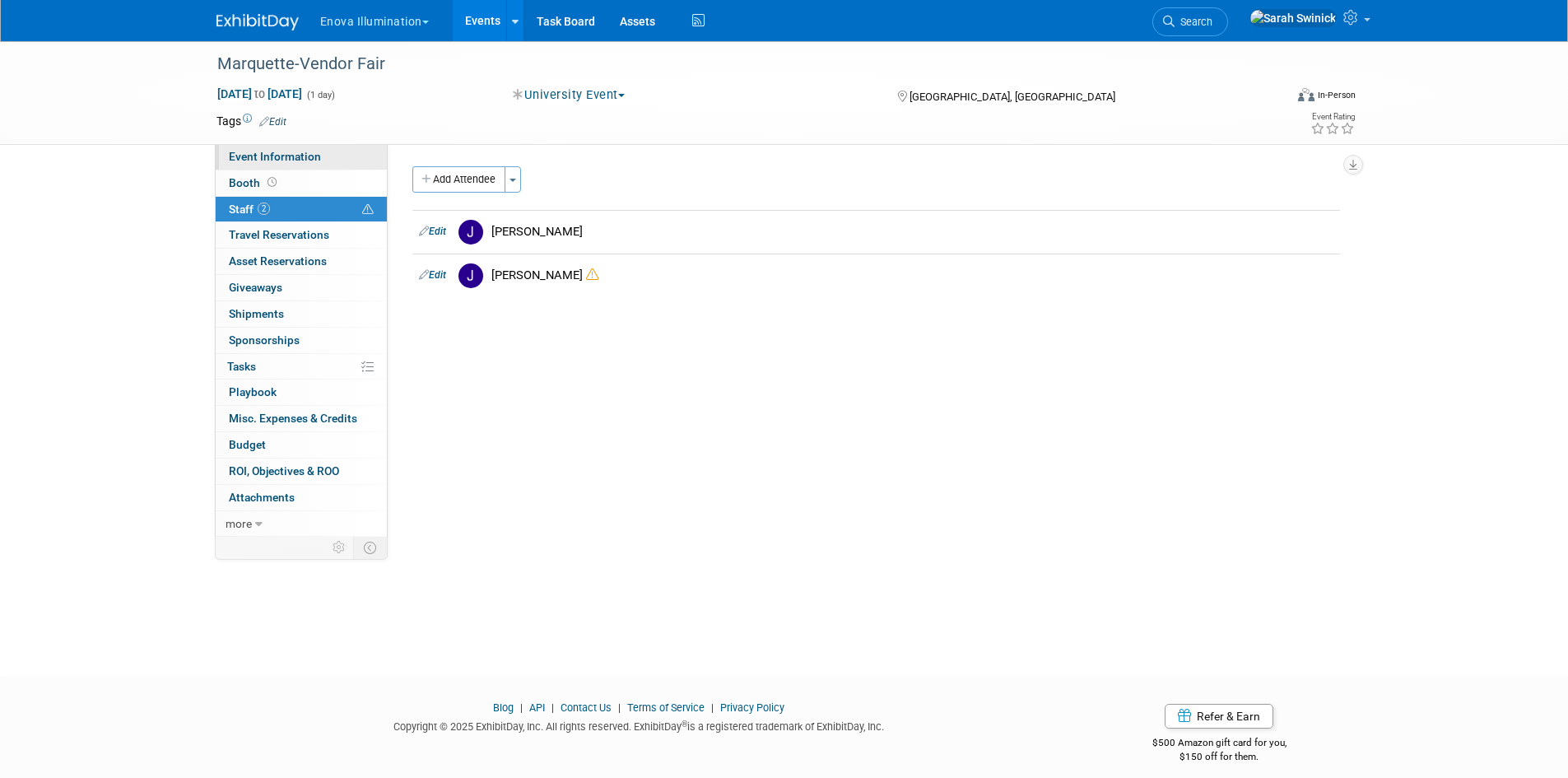
click at [349, 161] on link "Event Information" at bounding box center [301, 157] width 171 height 26
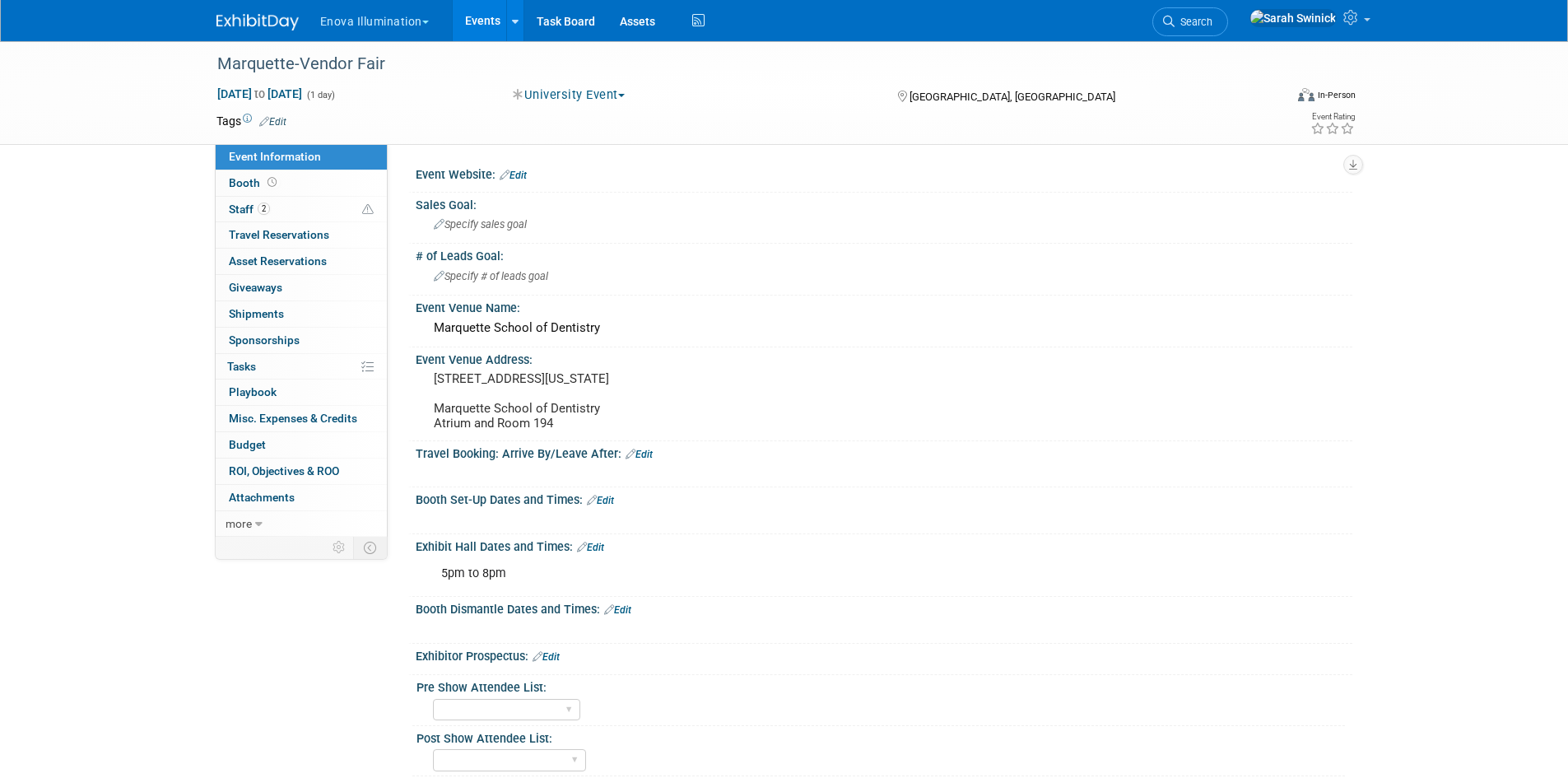
click at [284, 23] on img at bounding box center [258, 22] width 82 height 17
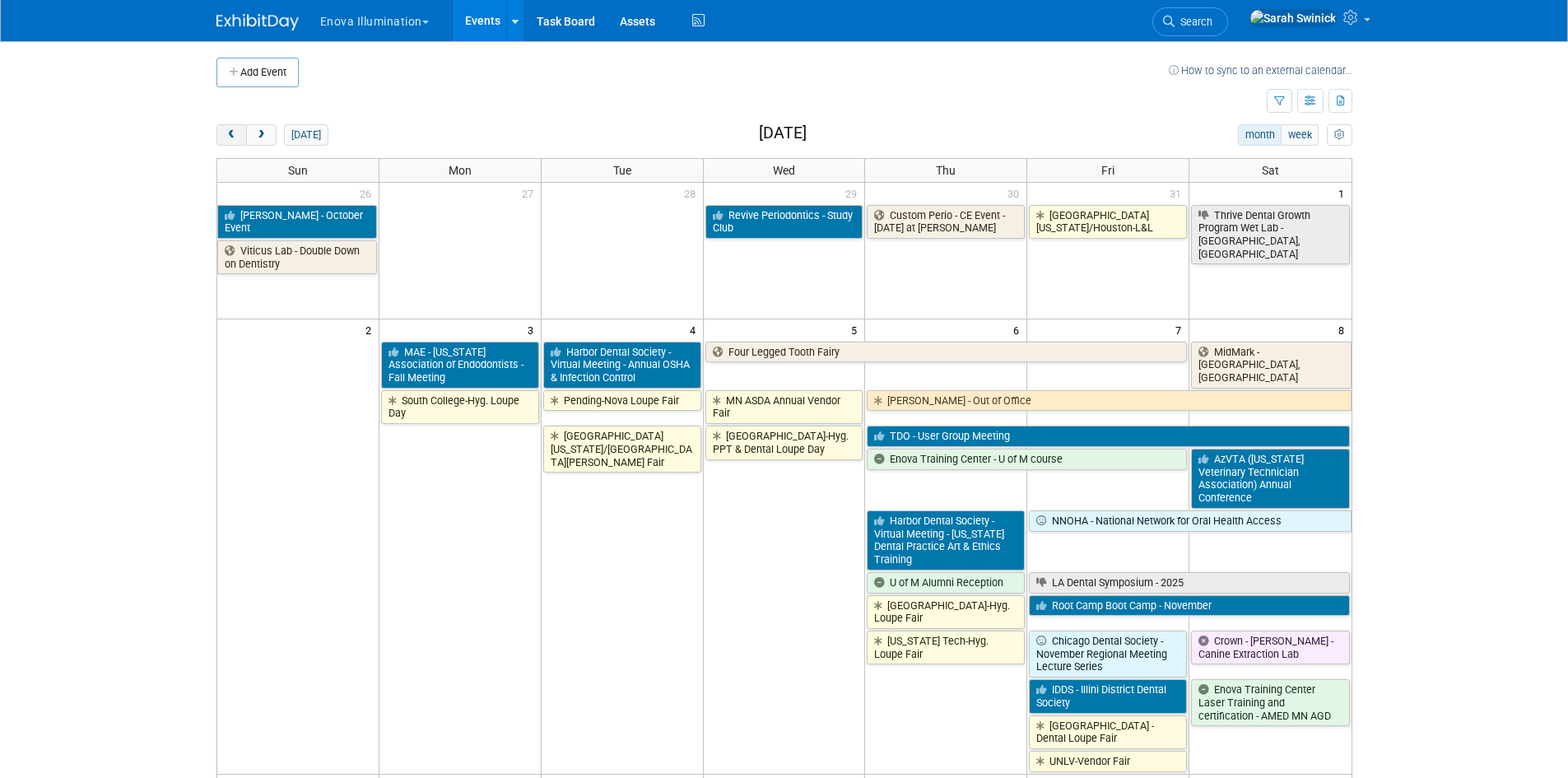
click at [235, 130] on span "prev" at bounding box center [232, 135] width 13 height 11
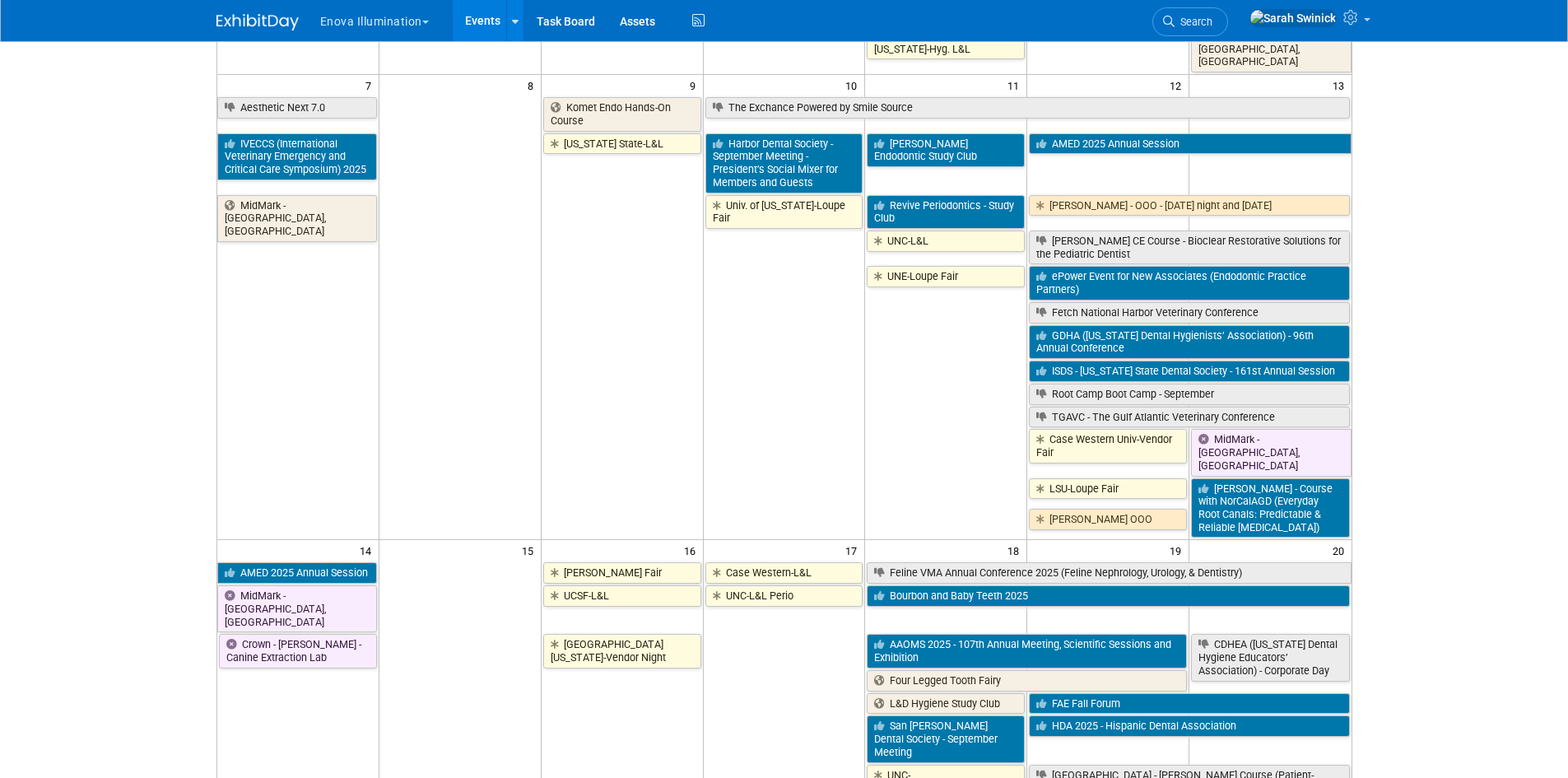
scroll to position [330, 0]
